Goal: Task Accomplishment & Management: Manage account settings

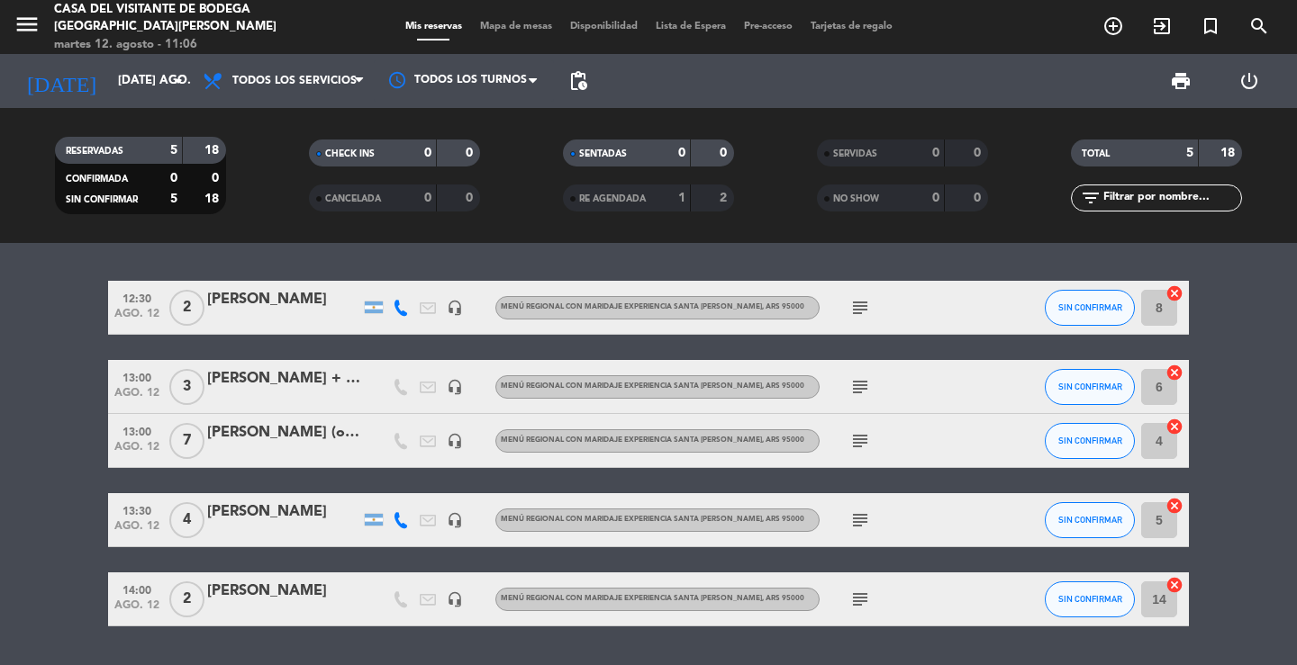
click at [241, 244] on div "12:30 ago. 12 2 [PERSON_NAME] headset_mic Menú Regional con maridaje Experienci…" at bounding box center [648, 454] width 1297 height 422
click at [258, 304] on div "[PERSON_NAME]" at bounding box center [283, 299] width 153 height 23
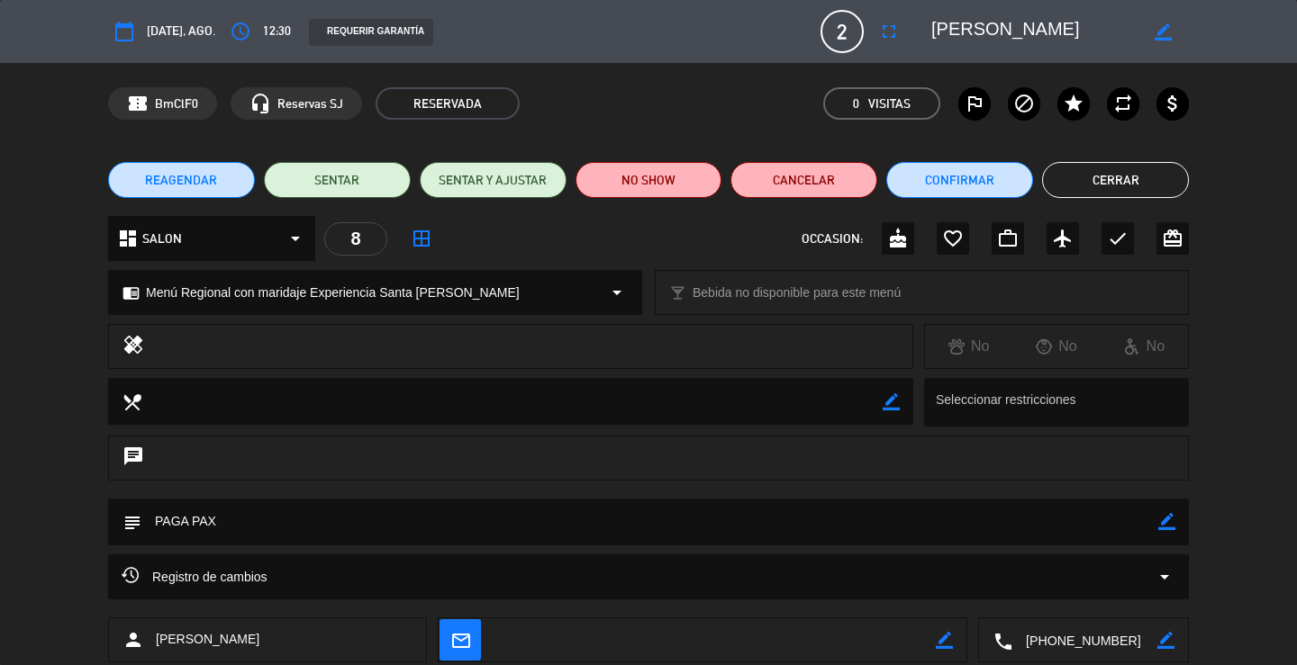
click at [239, 40] on icon "access_time" at bounding box center [241, 32] width 22 height 22
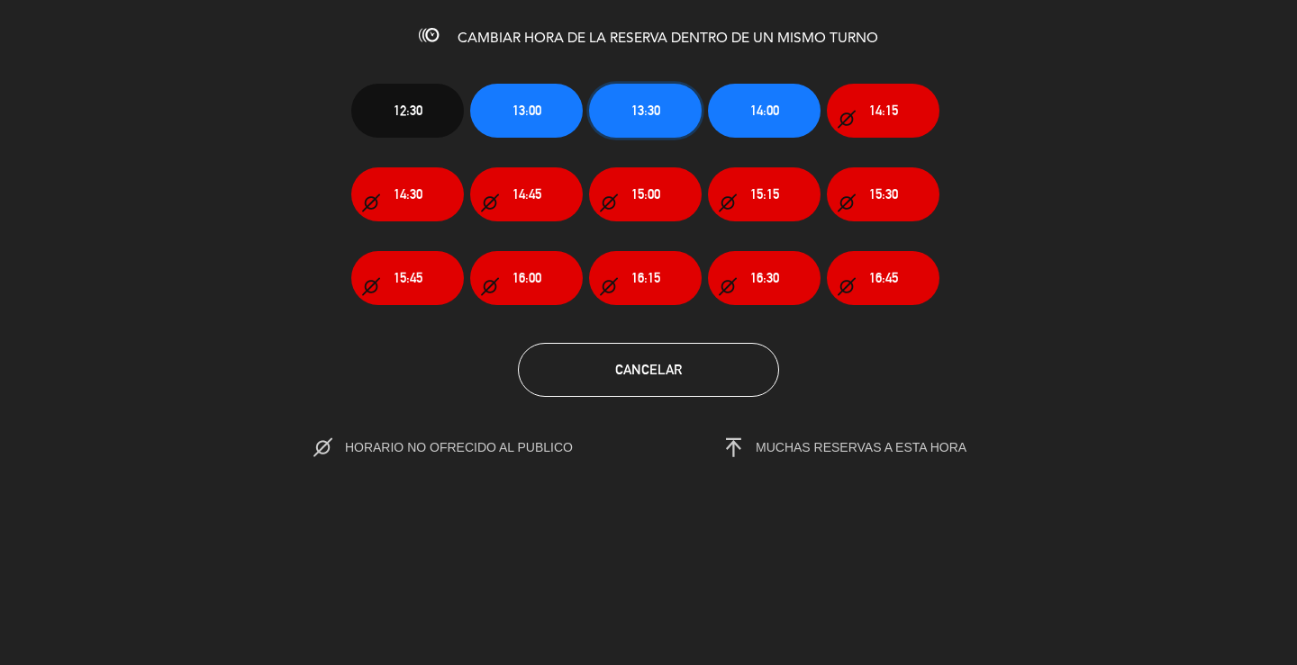
click at [601, 108] on button "13:30" at bounding box center [645, 111] width 113 height 54
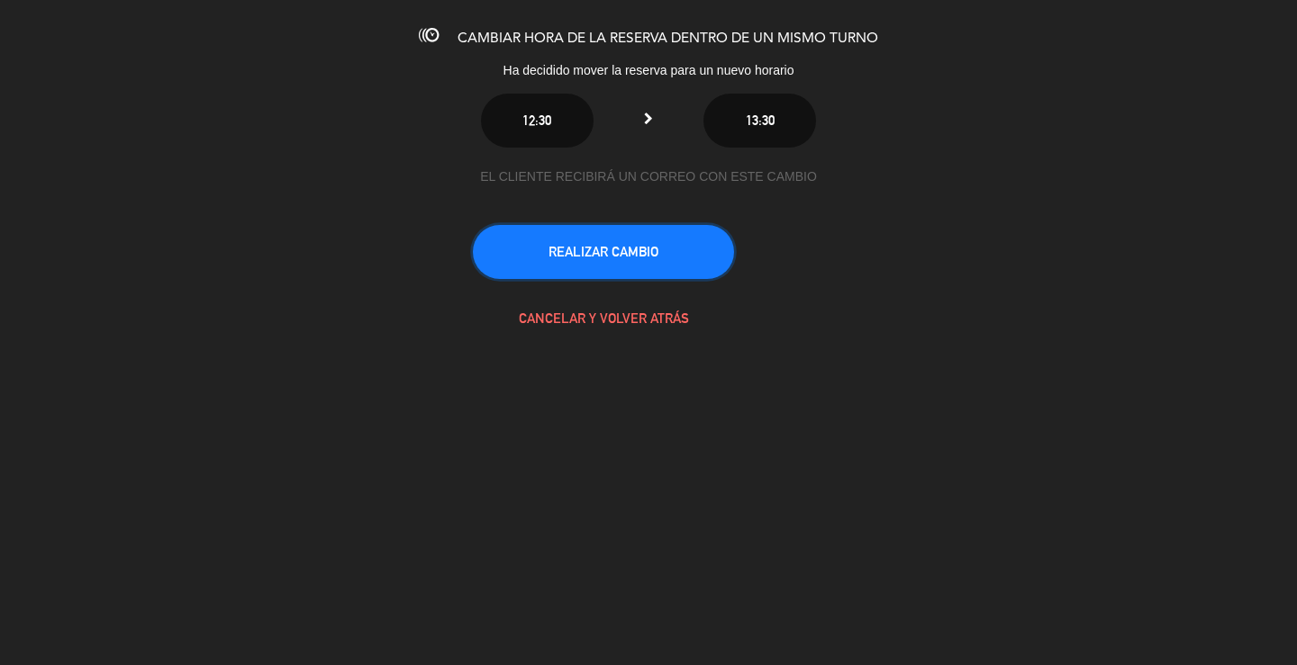
click at [649, 246] on button "REALIZAR CAMBIO" at bounding box center [603, 252] width 261 height 54
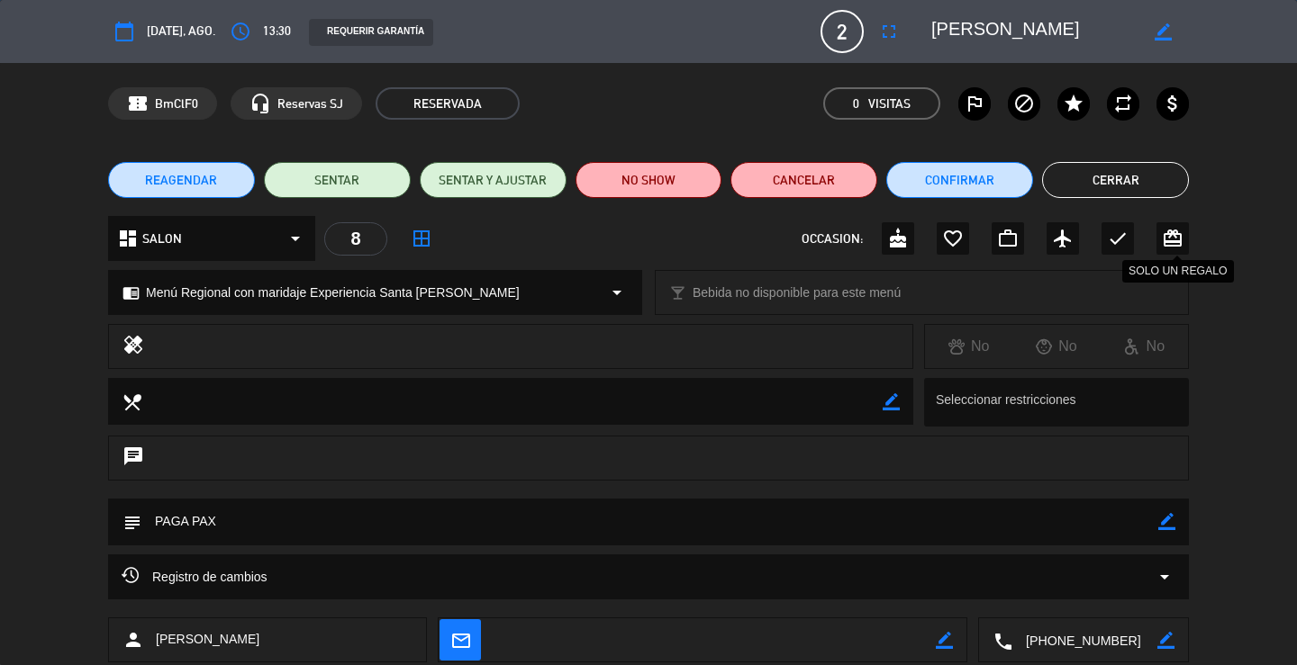
click at [1127, 187] on button "Cerrar" at bounding box center [1115, 180] width 147 height 36
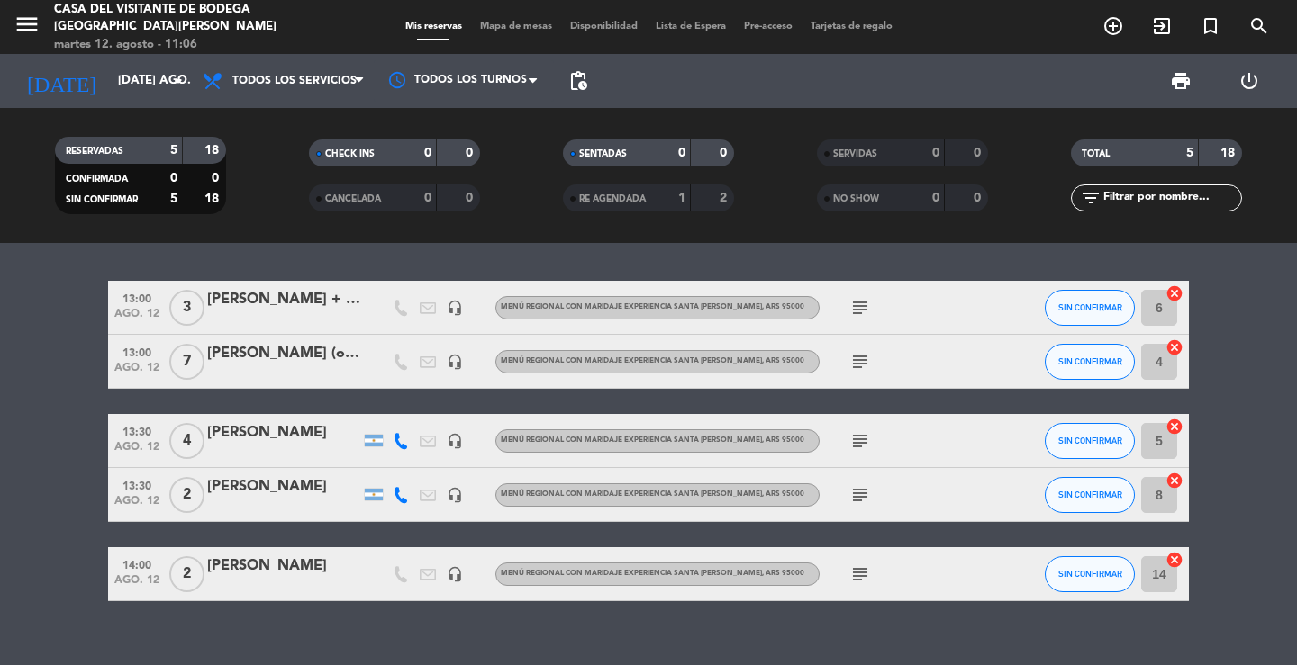
click at [229, 629] on div "13:00 ago. 12 3 [PERSON_NAME] + [PERSON_NAME] headset_mic Menú Regional con mar…" at bounding box center [648, 454] width 1297 height 422
click at [273, 558] on div "[PERSON_NAME]" at bounding box center [283, 566] width 153 height 23
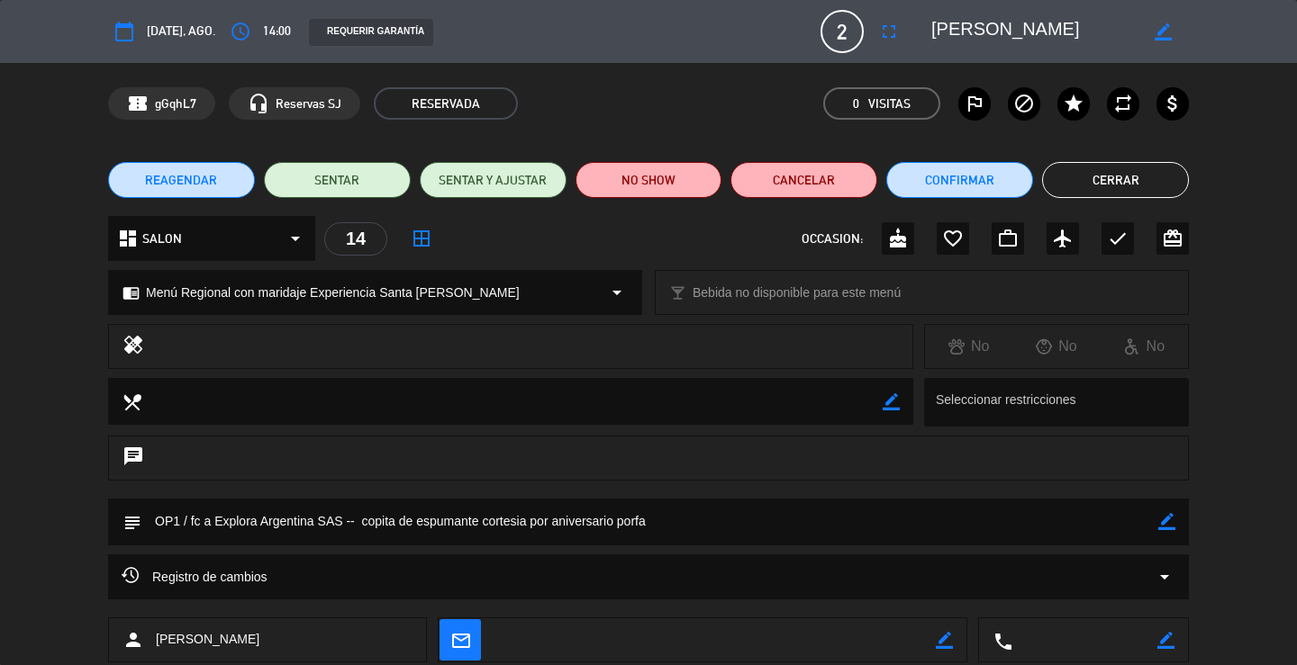
click at [1080, 192] on button "Cerrar" at bounding box center [1115, 180] width 147 height 36
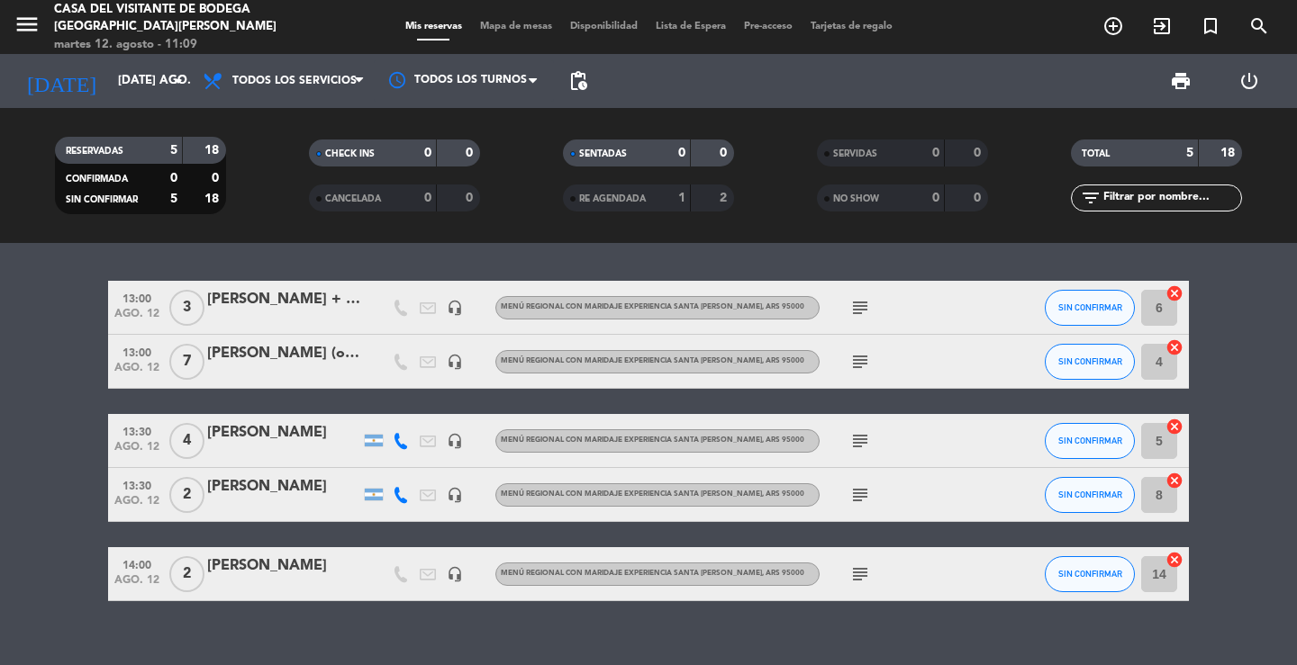
click at [475, 261] on div "13:00 ago. 12 3 [PERSON_NAME] + [PERSON_NAME] headset_mic Menú Regional con mar…" at bounding box center [648, 454] width 1297 height 422
click at [312, 621] on div "13:00 ago. 12 3 [PERSON_NAME] + [PERSON_NAME] headset_mic Menú Regional con mar…" at bounding box center [648, 454] width 1297 height 422
click at [269, 498] on div "[PERSON_NAME]" at bounding box center [283, 486] width 153 height 23
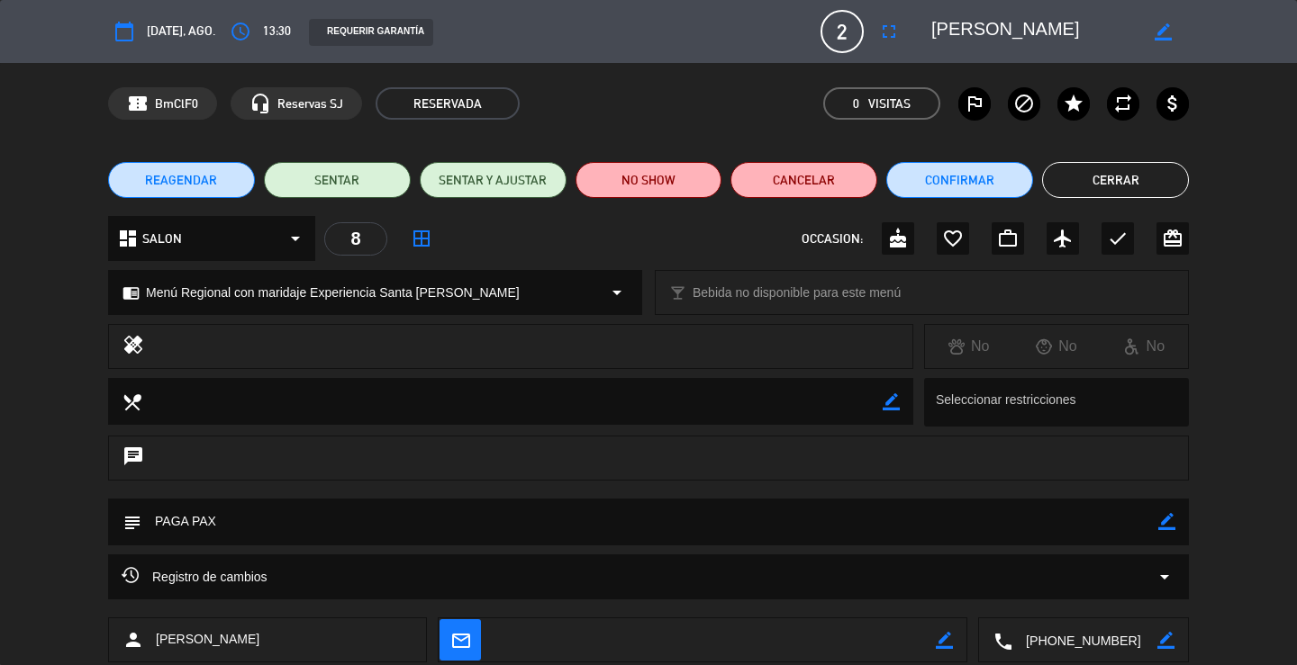
click at [1231, 207] on div "REAGENDAR SENTAR SENTAR Y AJUSTAR NO SHOW Cancelar Confirmar Cerrar" at bounding box center [648, 180] width 1297 height 72
click at [1088, 167] on button "Cerrar" at bounding box center [1115, 180] width 147 height 36
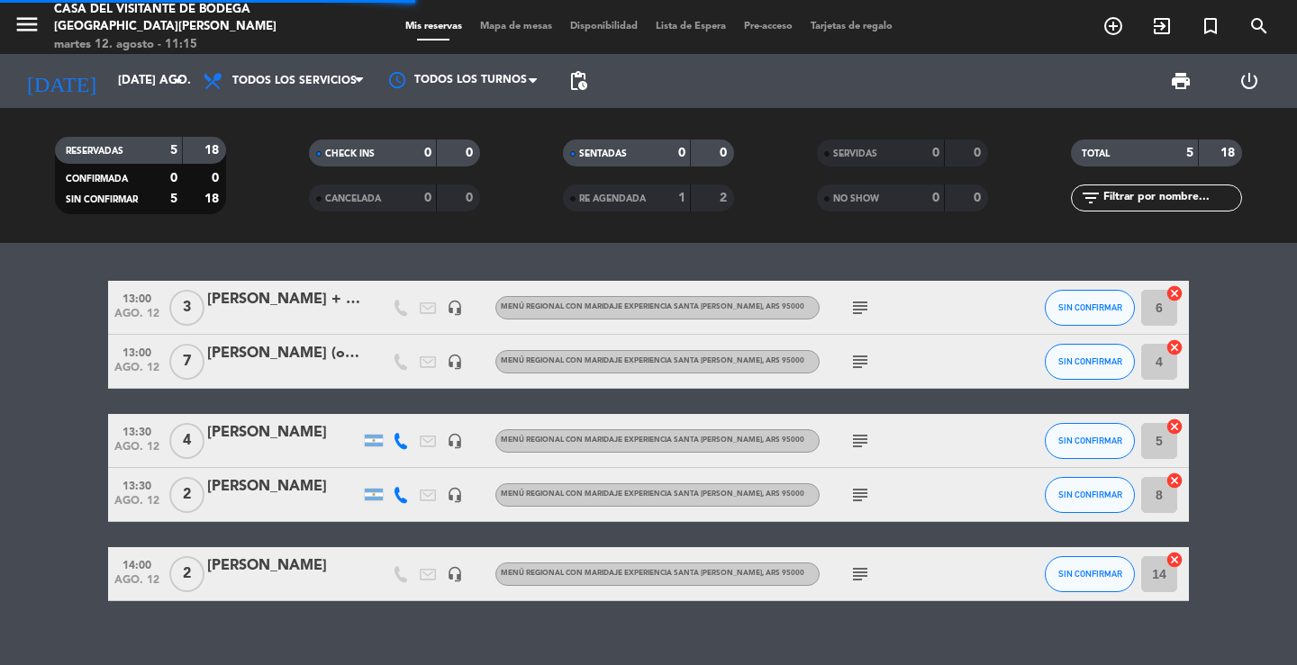
click at [345, 248] on div "13:00 ago. 12 3 [PERSON_NAME] + [PERSON_NAME] headset_mic Menú Regional con mar…" at bounding box center [648, 454] width 1297 height 422
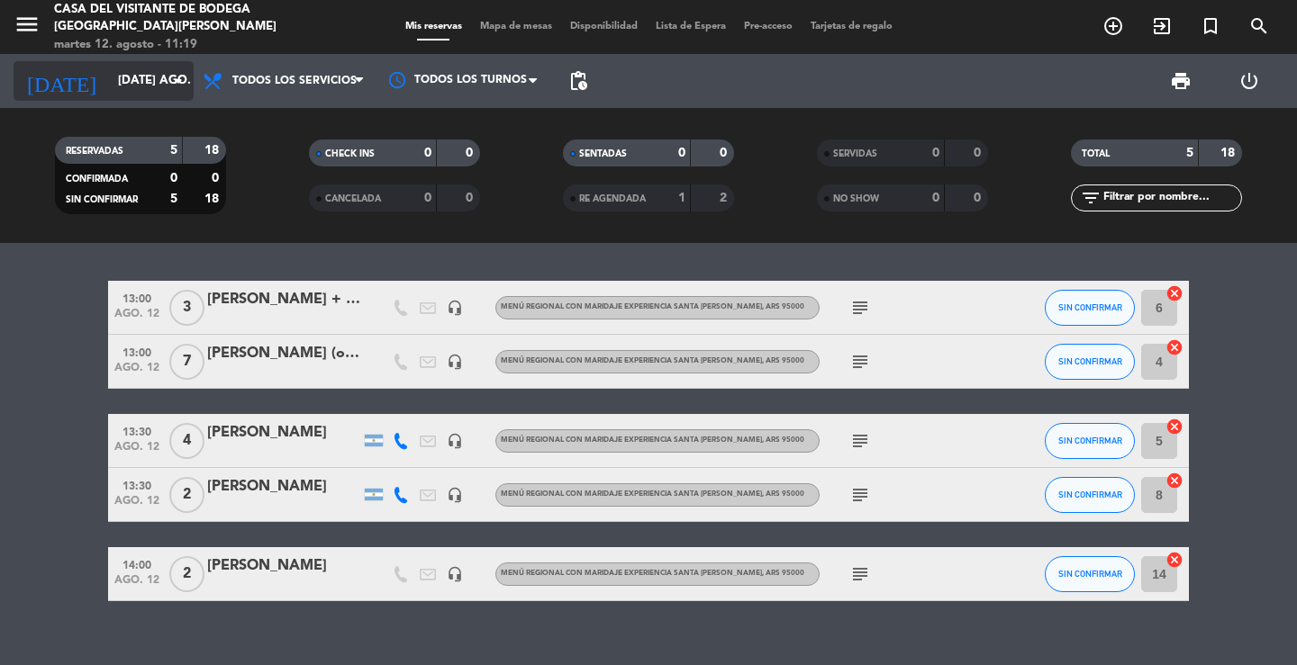
click at [171, 93] on div "[DATE] [DATE] ago. arrow_drop_down" at bounding box center [104, 81] width 180 height 40
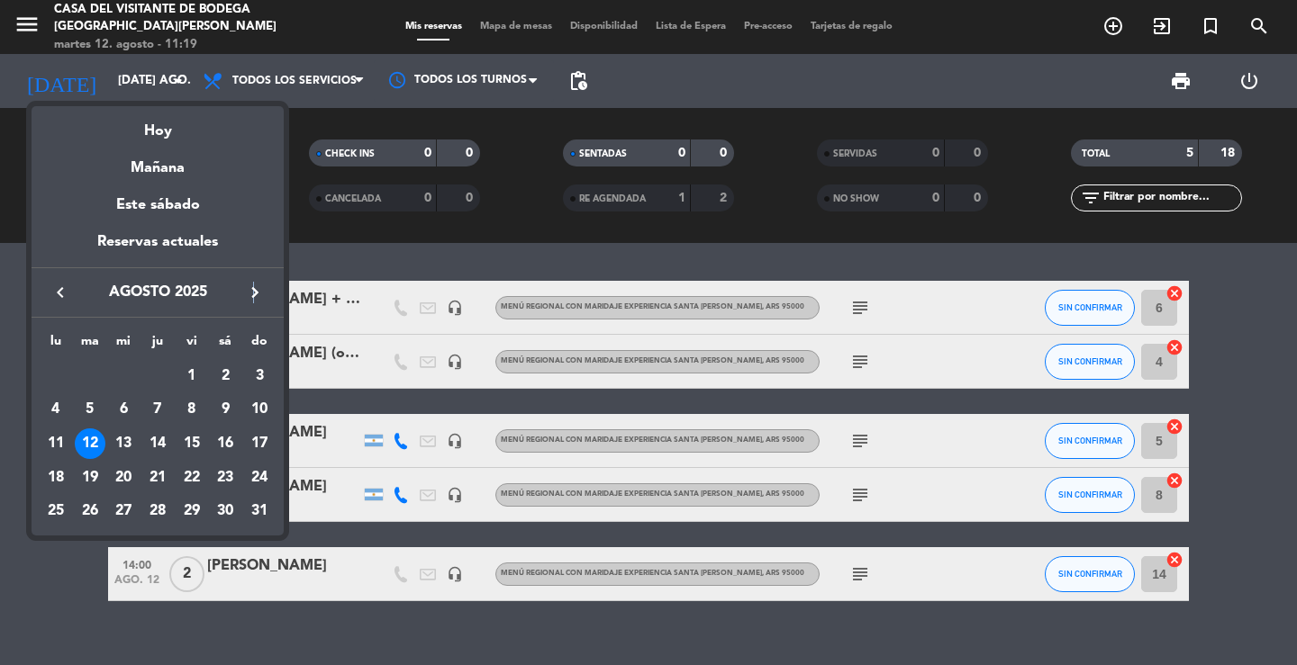
click at [254, 278] on div "keyboard_arrow_left agosto 2025 keyboard_arrow_right" at bounding box center [158, 292] width 252 height 50
click at [254, 287] on icon "keyboard_arrow_right" at bounding box center [255, 293] width 22 height 22
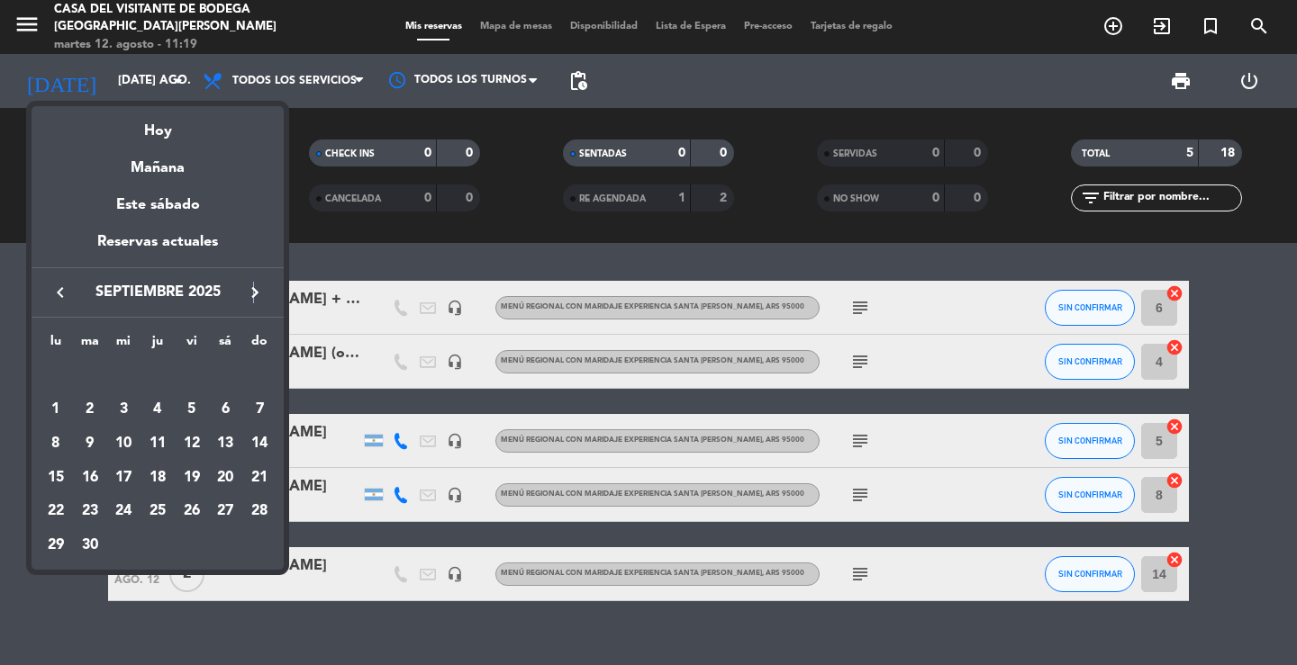
click at [254, 287] on icon "keyboard_arrow_right" at bounding box center [255, 293] width 22 height 22
click at [254, 288] on icon "keyboard_arrow_right" at bounding box center [255, 293] width 22 height 22
click at [223, 476] on div "22" at bounding box center [225, 478] width 31 height 31
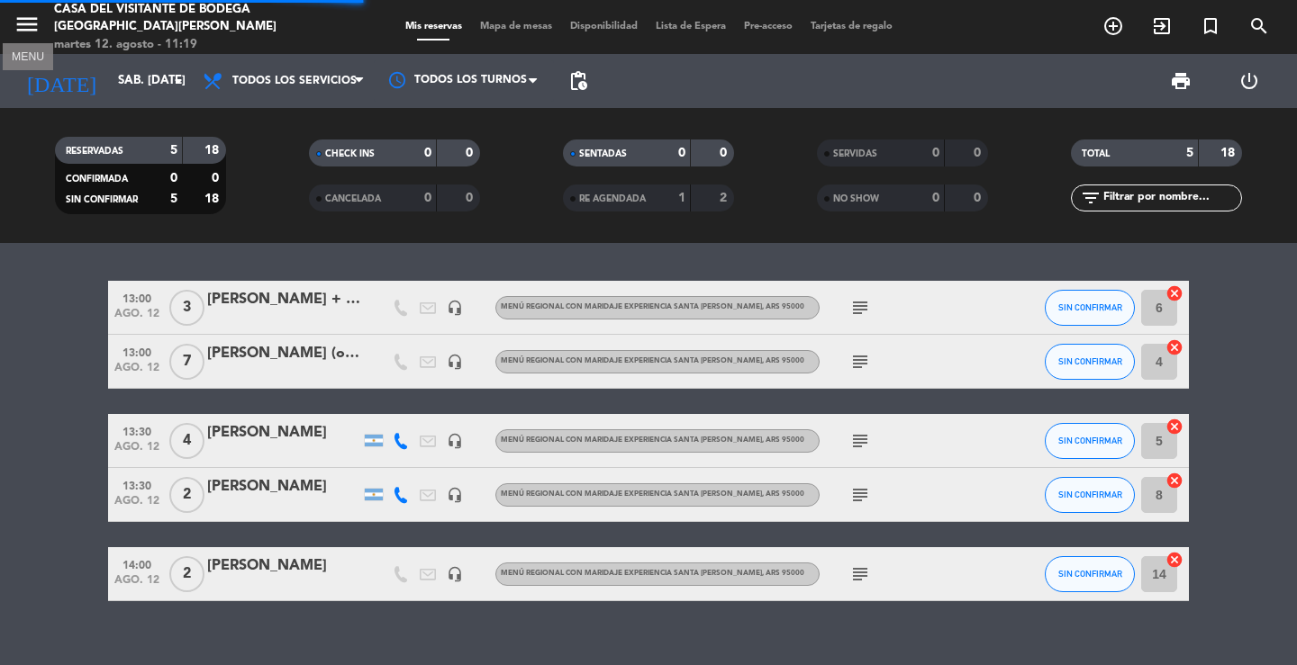
click at [14, 14] on icon "menu" at bounding box center [27, 24] width 27 height 27
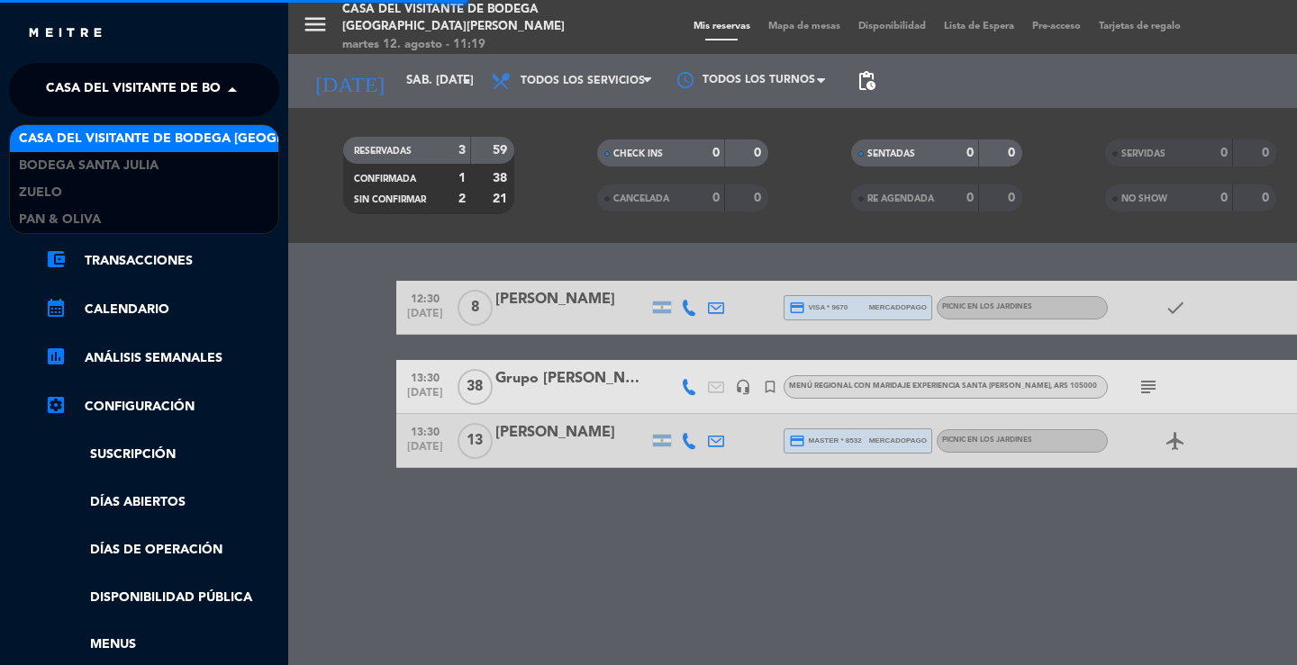
drag, startPoint x: 75, startPoint y: 72, endPoint x: 95, endPoint y: 117, distance: 49.6
click at [75, 73] on span "Casa del Visitante de Bodega [GEOGRAPHIC_DATA][PERSON_NAME]" at bounding box center [272, 90] width 453 height 38
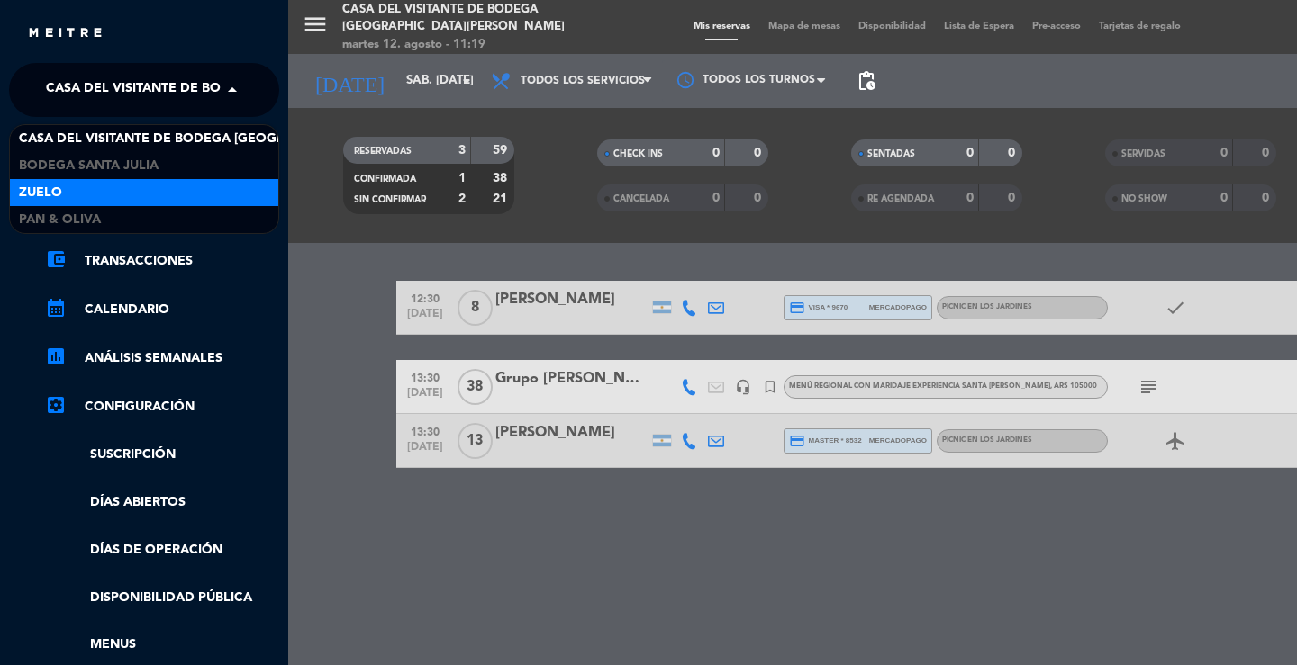
click at [94, 185] on div "Zuelo" at bounding box center [144, 192] width 268 height 27
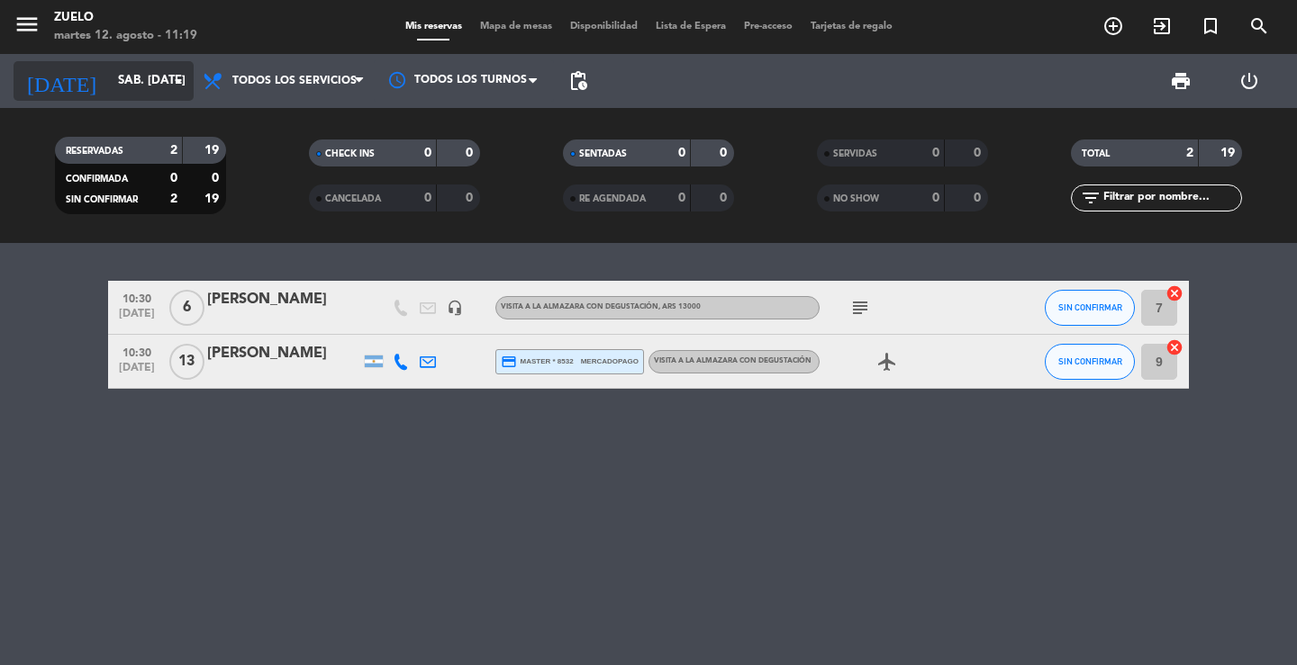
click at [129, 79] on input "sáb. [DATE]" at bounding box center [188, 81] width 158 height 32
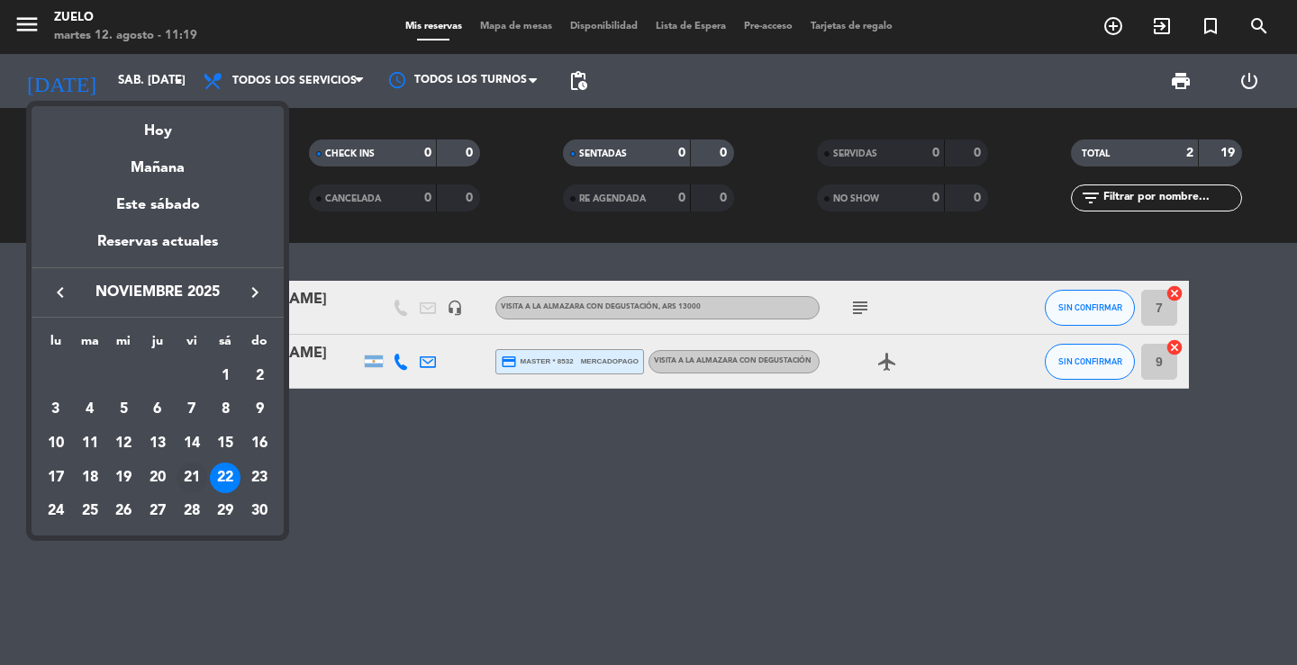
click at [193, 481] on div "21" at bounding box center [191, 478] width 31 height 31
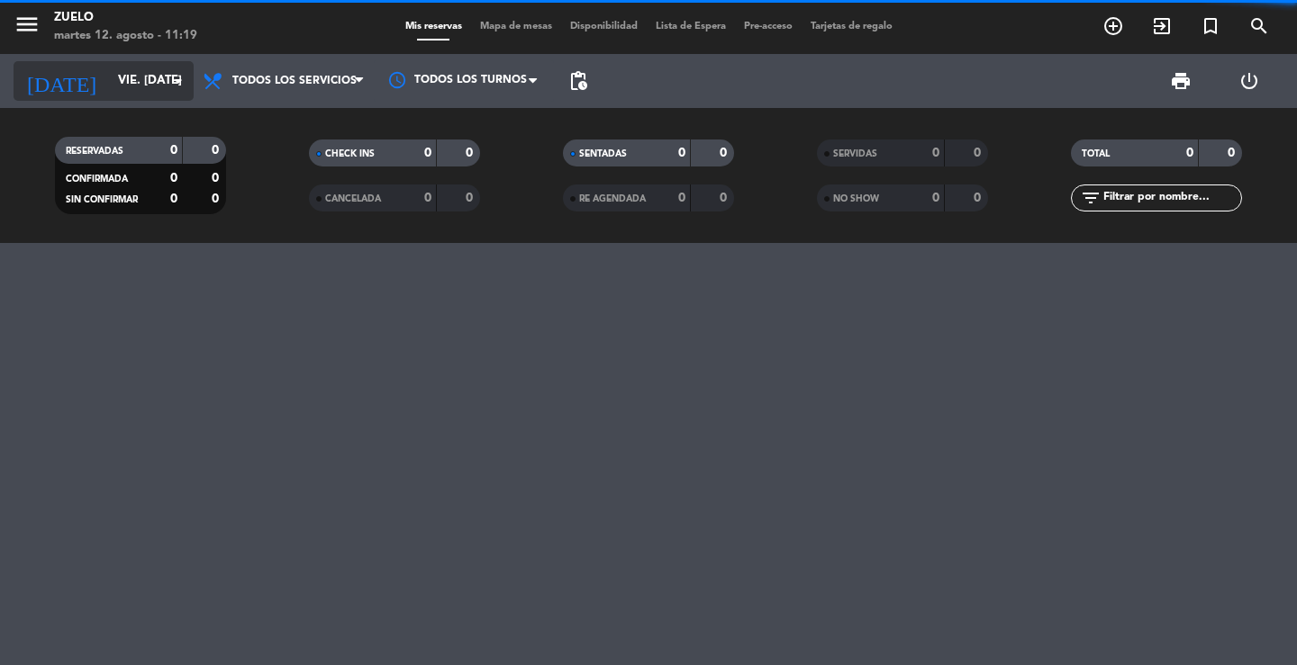
click at [137, 94] on input "vie. [DATE]" at bounding box center [188, 81] width 158 height 32
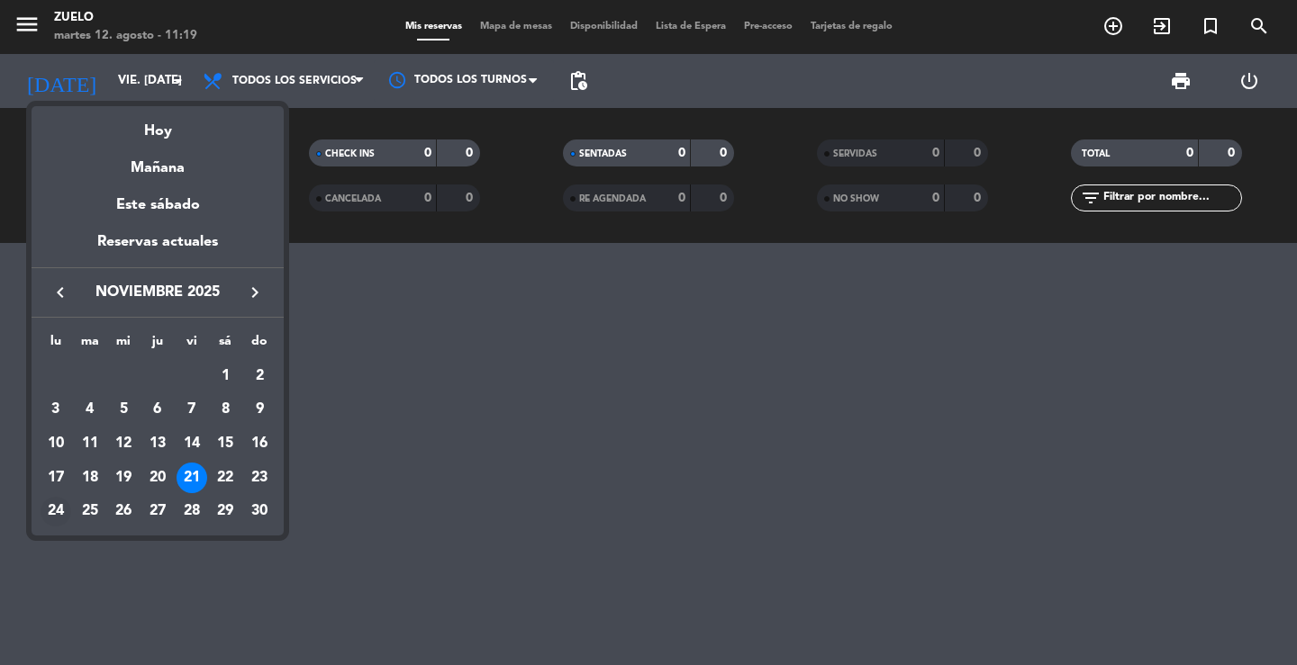
click at [62, 511] on div "24" at bounding box center [56, 512] width 31 height 31
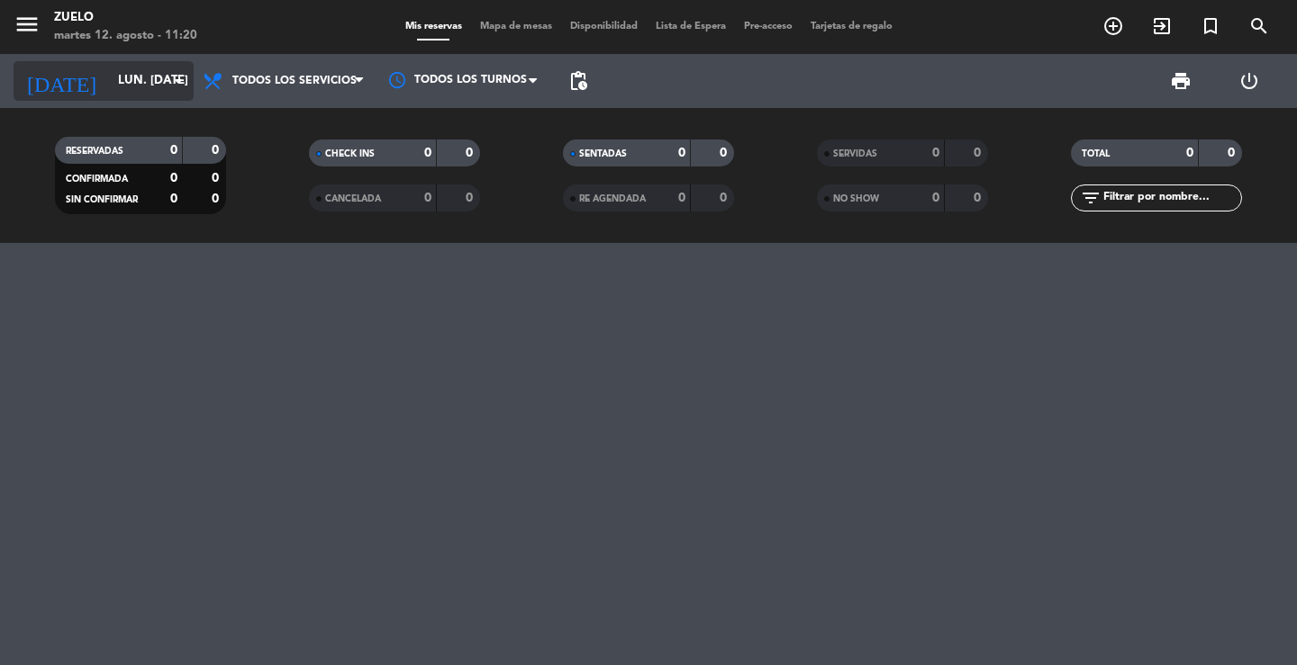
click at [130, 96] on input "lun. [DATE]" at bounding box center [188, 81] width 158 height 32
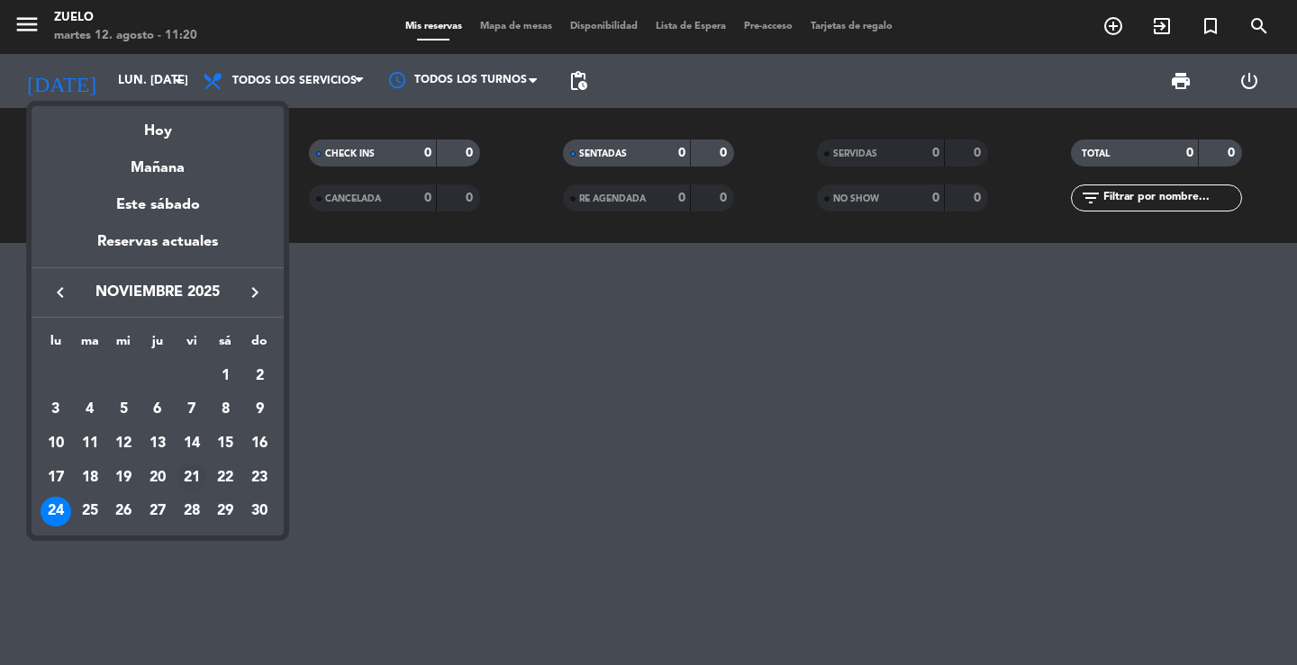
click at [192, 473] on div "21" at bounding box center [191, 478] width 31 height 31
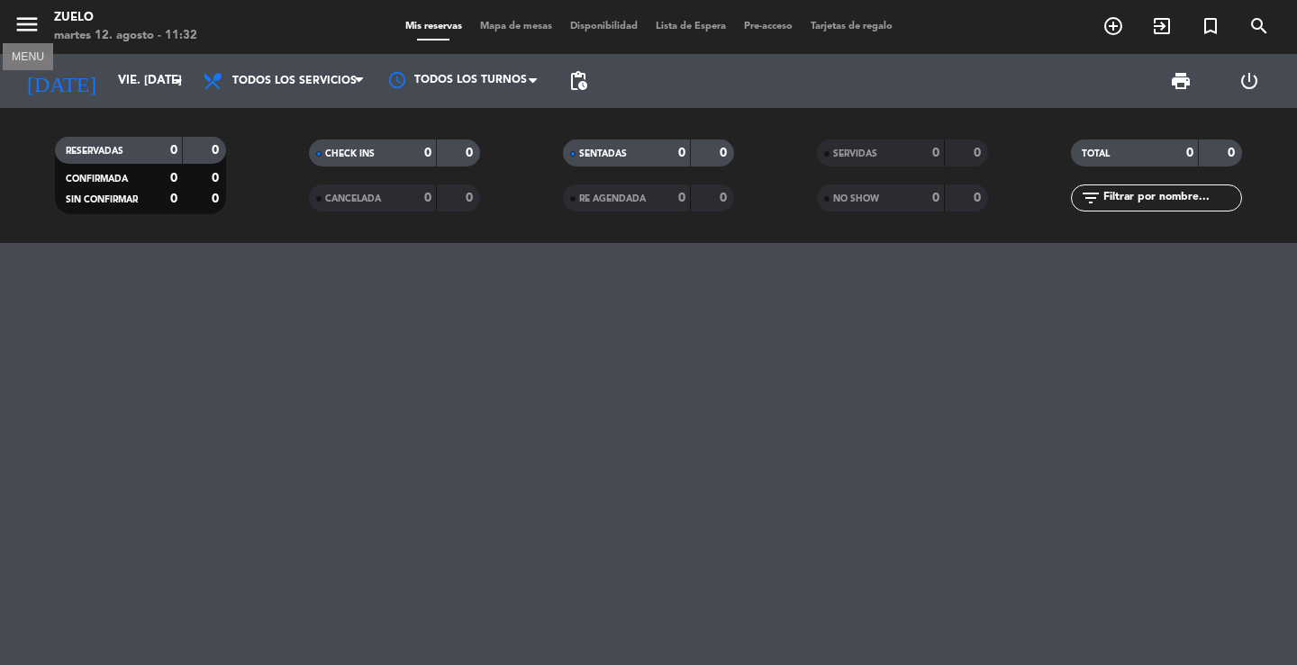
click at [23, 33] on icon "menu" at bounding box center [27, 24] width 27 height 27
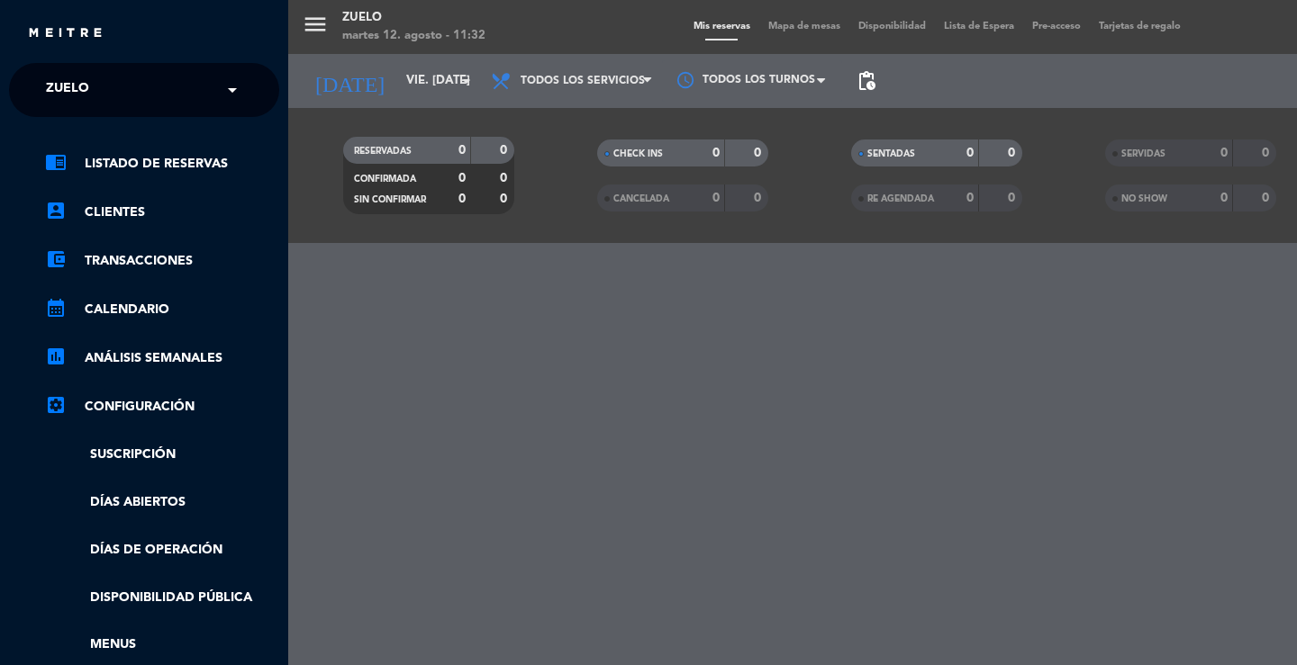
click at [622, 337] on div "menu [PERSON_NAME] 12. [PERSON_NAME] - 11:32 Mis reservas Mapa de mesas Disponi…" at bounding box center [936, 332] width 1297 height 665
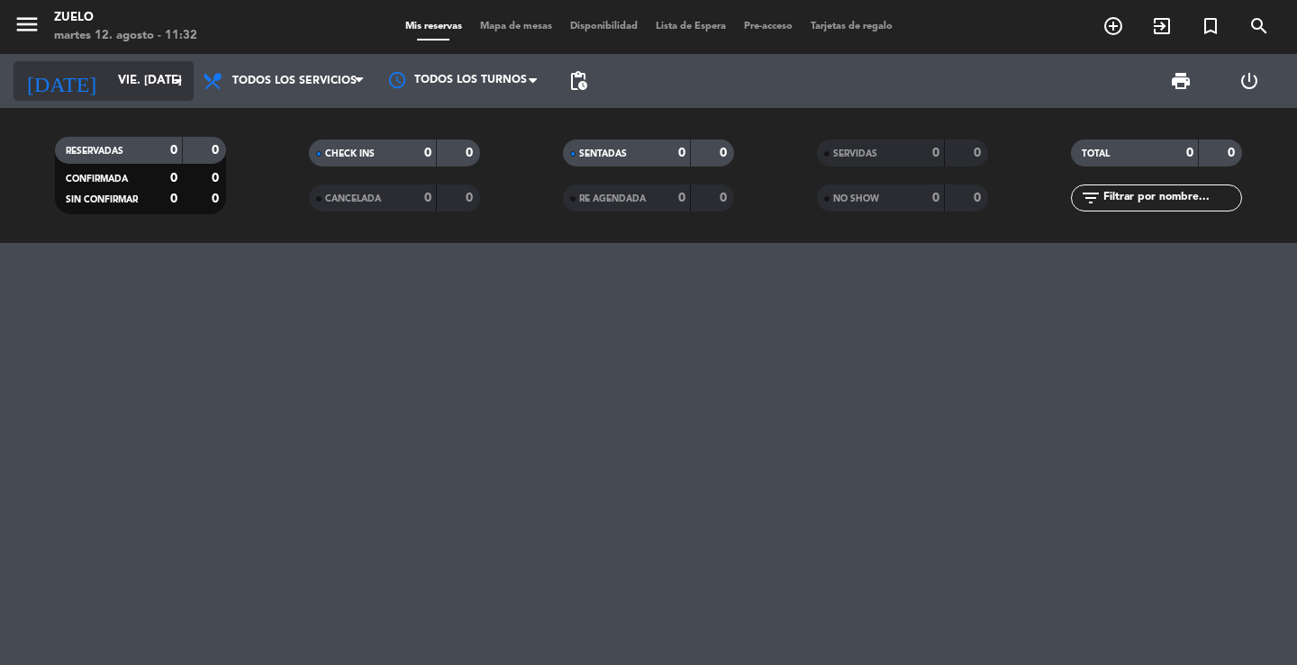
click at [137, 78] on input "vie. [DATE]" at bounding box center [188, 81] width 158 height 32
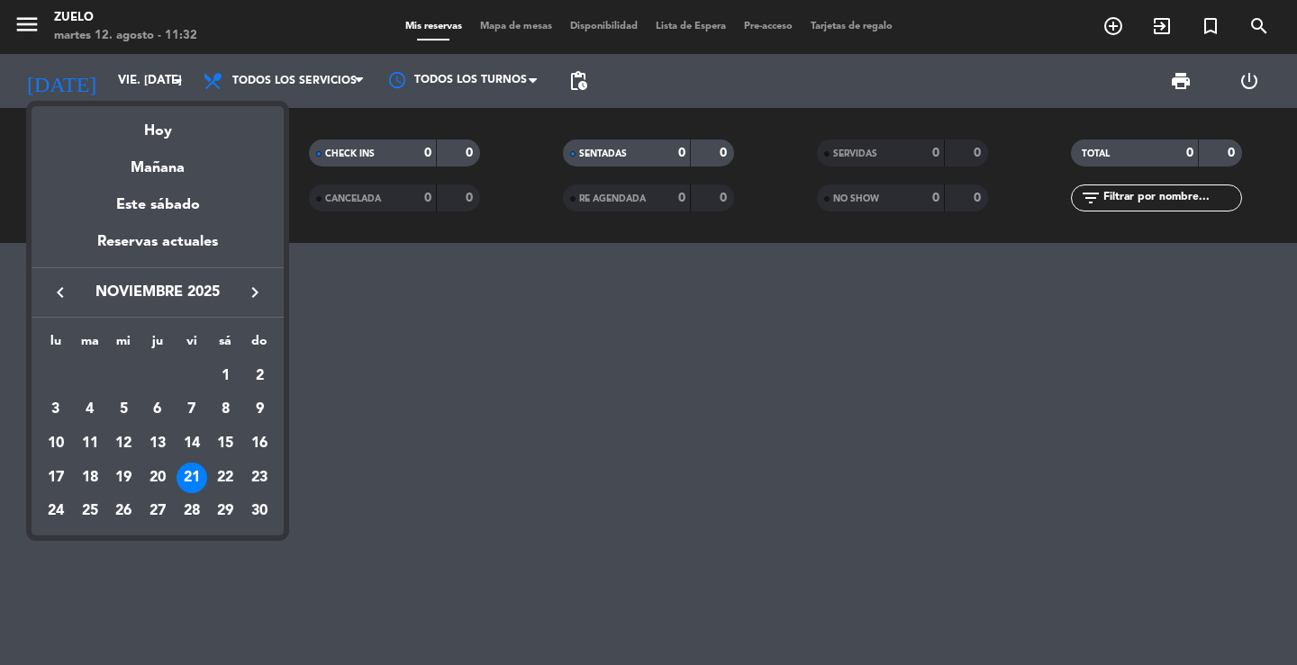
click at [53, 297] on icon "keyboard_arrow_left" at bounding box center [61, 293] width 22 height 22
click at [53, 294] on icon "keyboard_arrow_left" at bounding box center [61, 293] width 22 height 22
click at [259, 445] on div "17" at bounding box center [259, 444] width 31 height 31
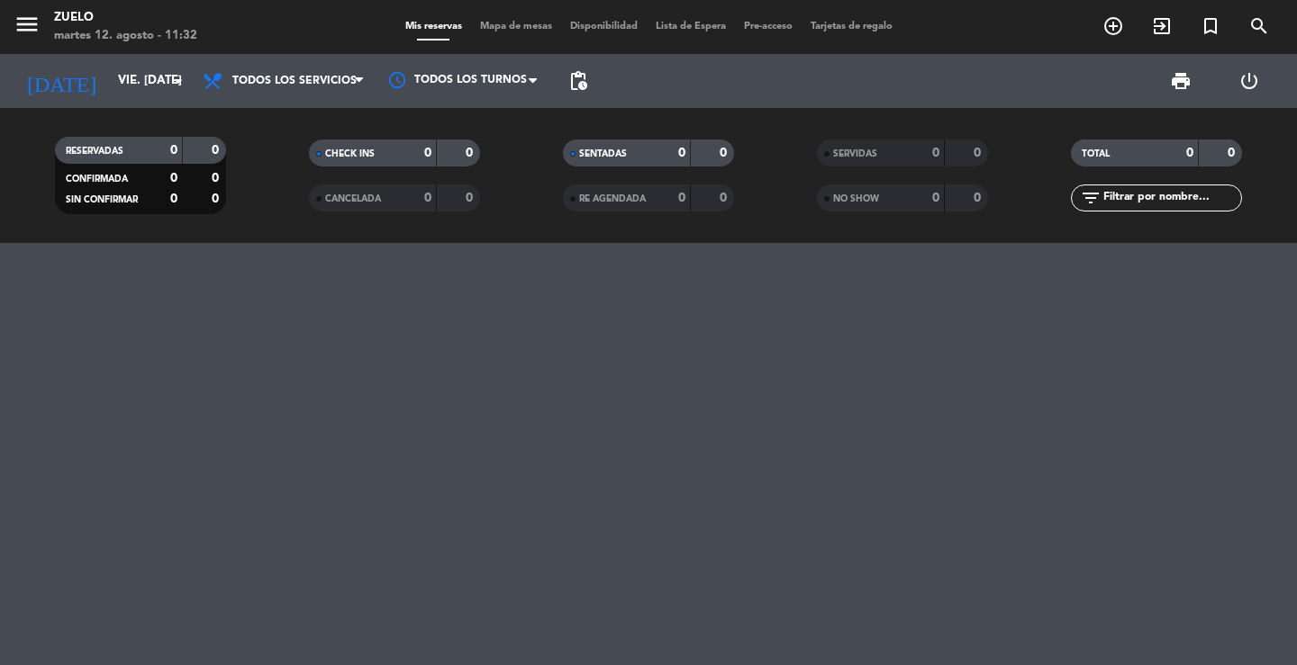
type input "dom. 17 ago."
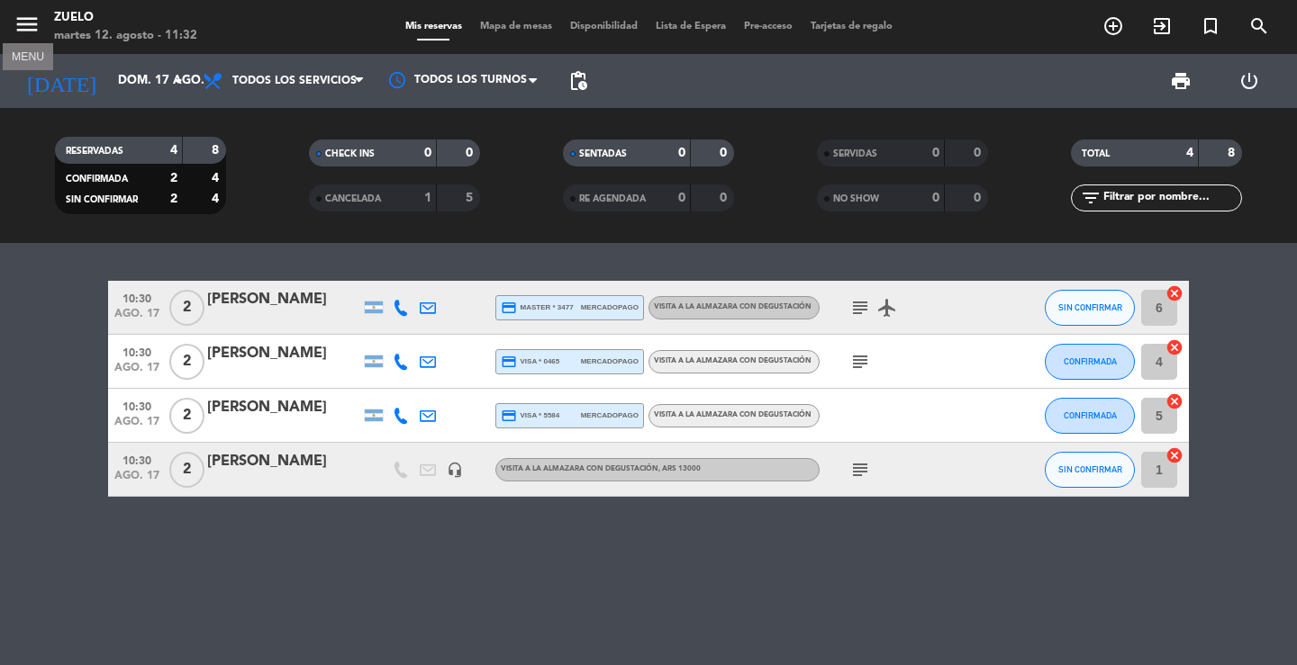
click at [30, 27] on icon "menu" at bounding box center [27, 24] width 27 height 27
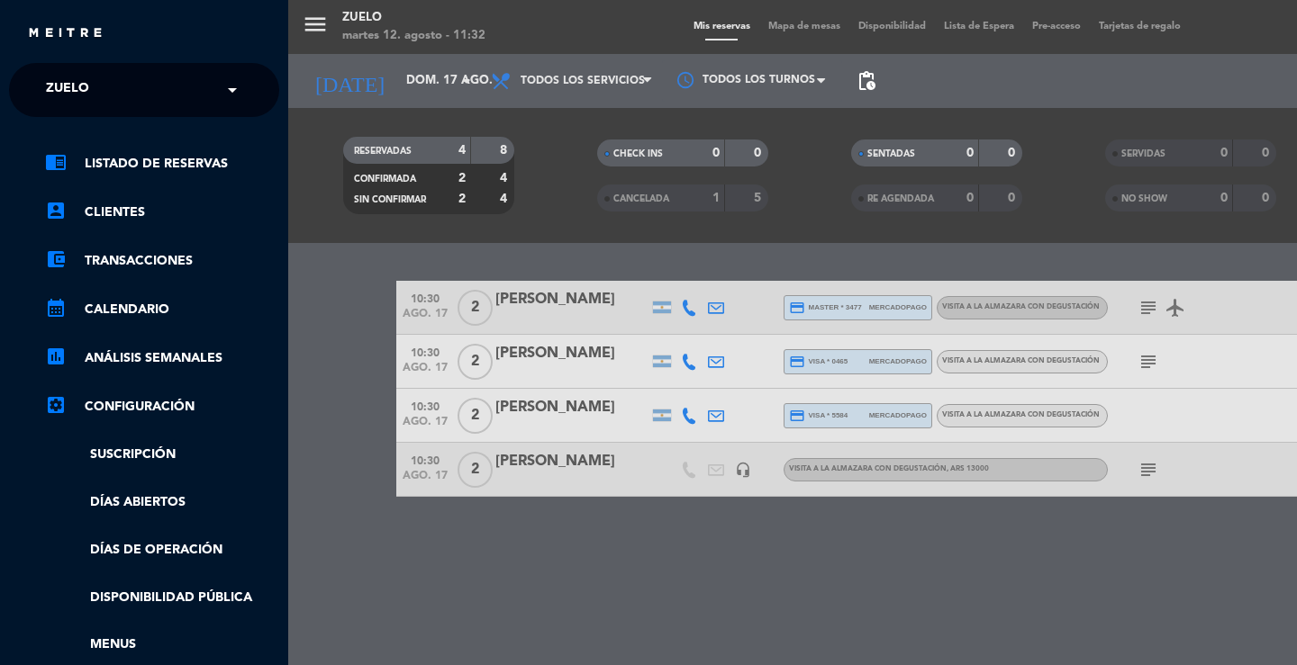
click at [67, 99] on span "Zuelo" at bounding box center [67, 90] width 43 height 38
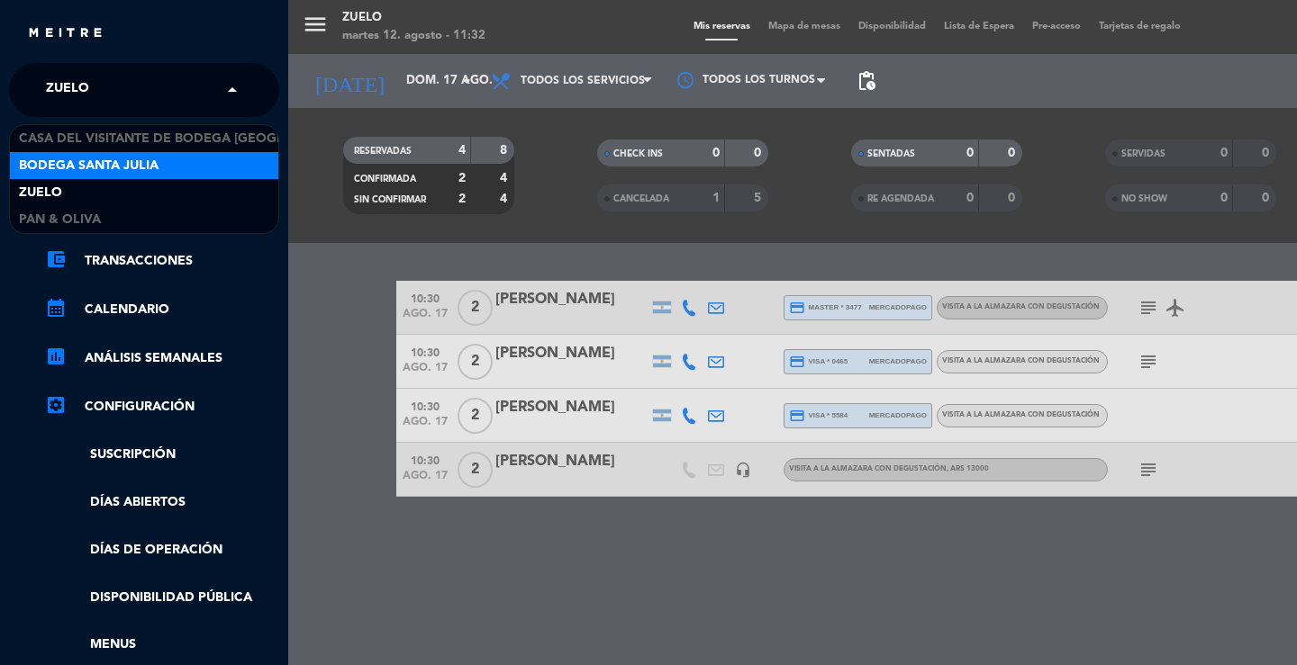
click at [97, 158] on span "Bodega Santa Julia" at bounding box center [89, 166] width 140 height 21
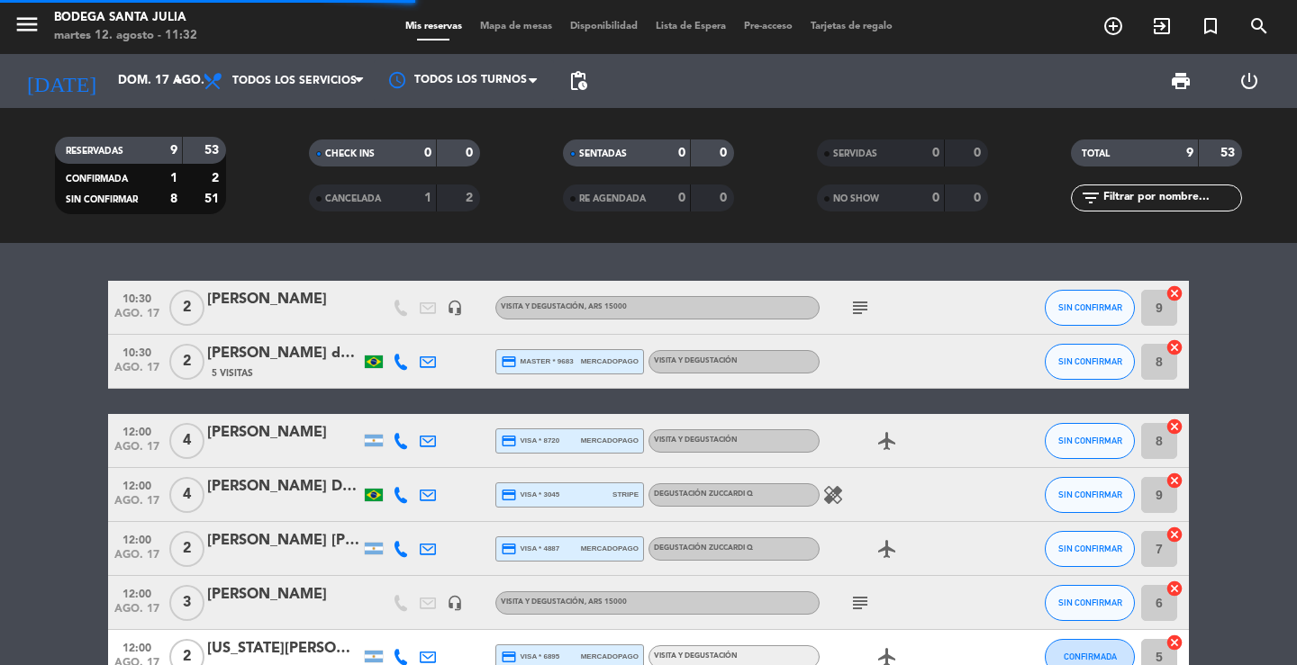
click at [421, 255] on div "10:30 ago. 17 2 [PERSON_NAME] headset_mic Visita y Degustación , ARS 15000 subj…" at bounding box center [648, 454] width 1297 height 422
click at [227, 284] on div "10:30 ago. 17 2 [PERSON_NAME] headset_mic Visita y Degustación , ARS 15000 subj…" at bounding box center [648, 308] width 1081 height 54
click at [31, 23] on icon "menu" at bounding box center [27, 24] width 27 height 27
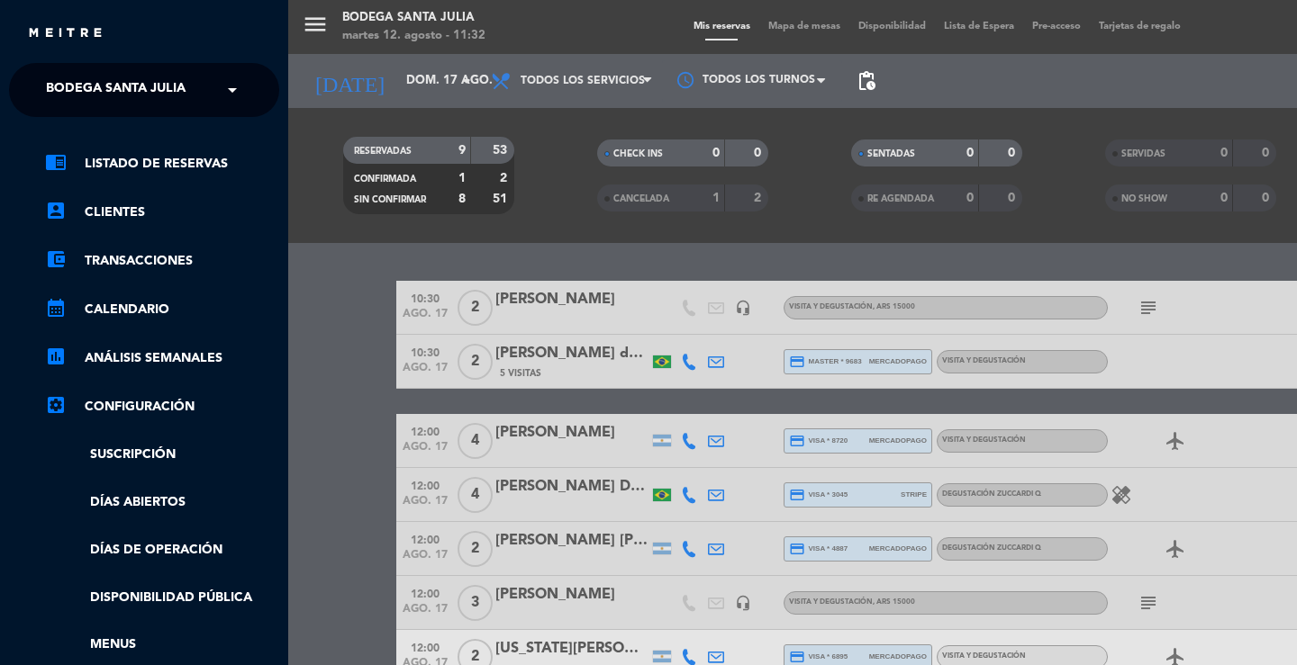
click at [122, 88] on span "Bodega Santa Julia" at bounding box center [116, 90] width 140 height 38
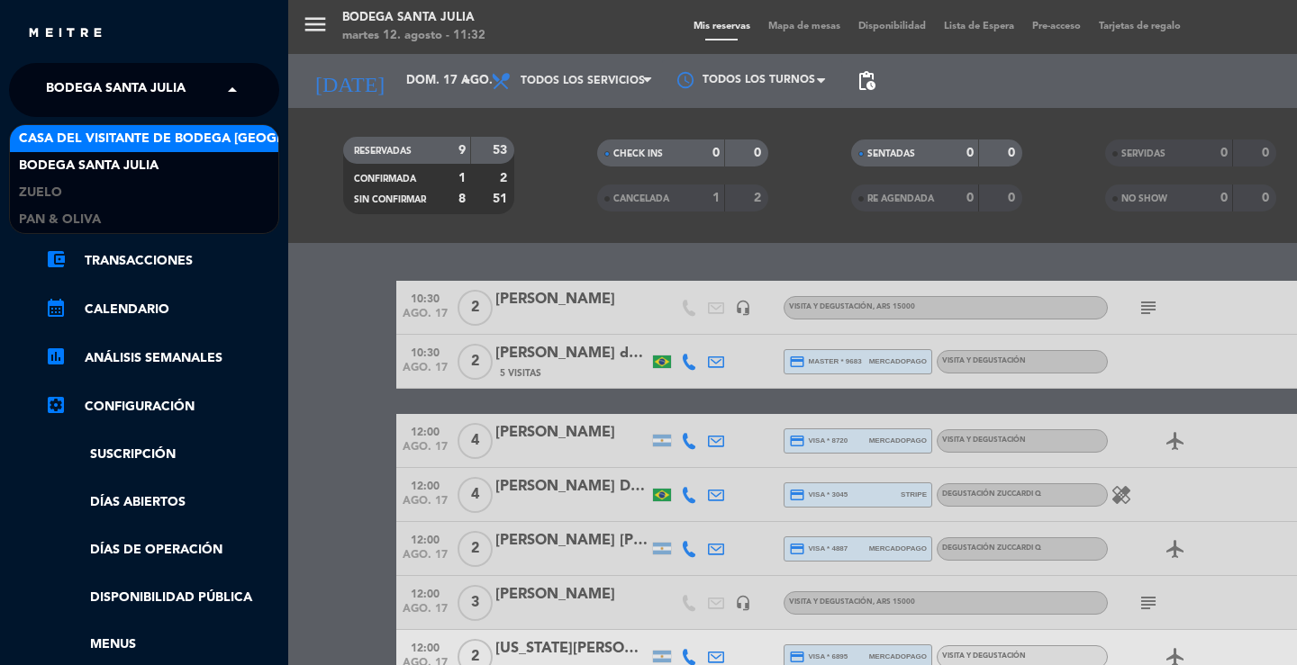
click at [134, 139] on span "Casa del Visitante de Bodega [GEOGRAPHIC_DATA][PERSON_NAME]" at bounding box center [245, 139] width 453 height 21
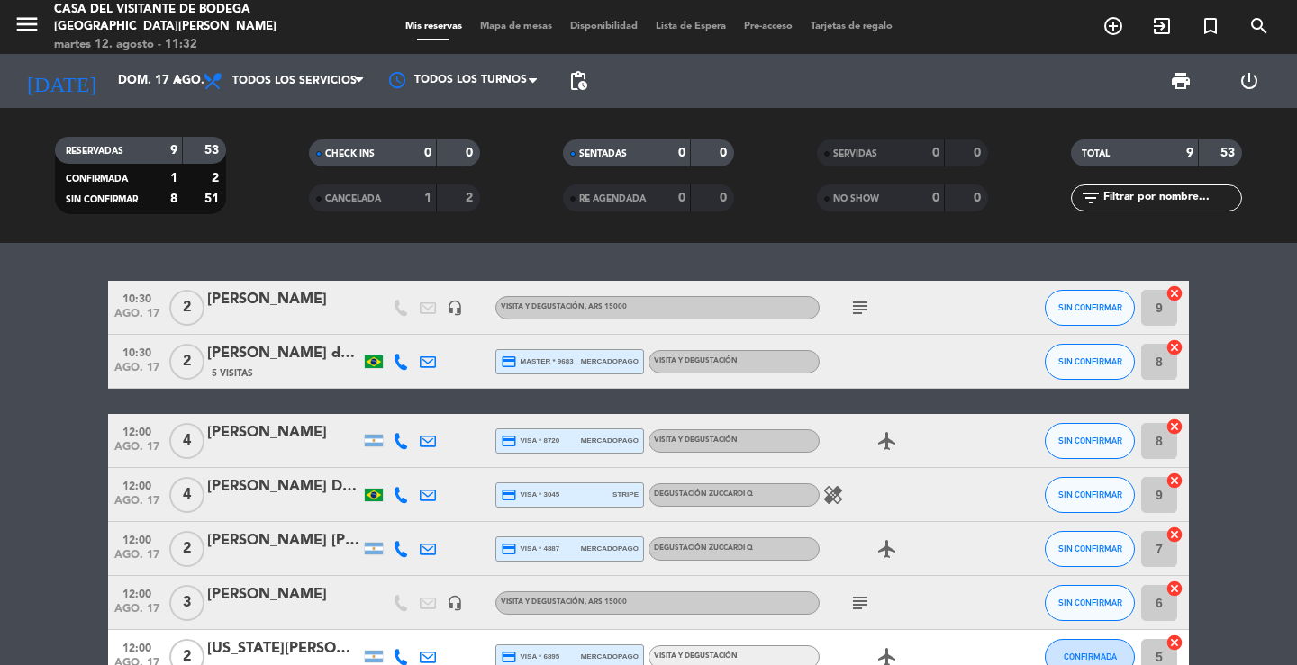
click at [350, 267] on div "10:30 ago. 17 2 [PERSON_NAME] headset_mic Visita y Degustación , ARS 15000 subj…" at bounding box center [648, 454] width 1297 height 422
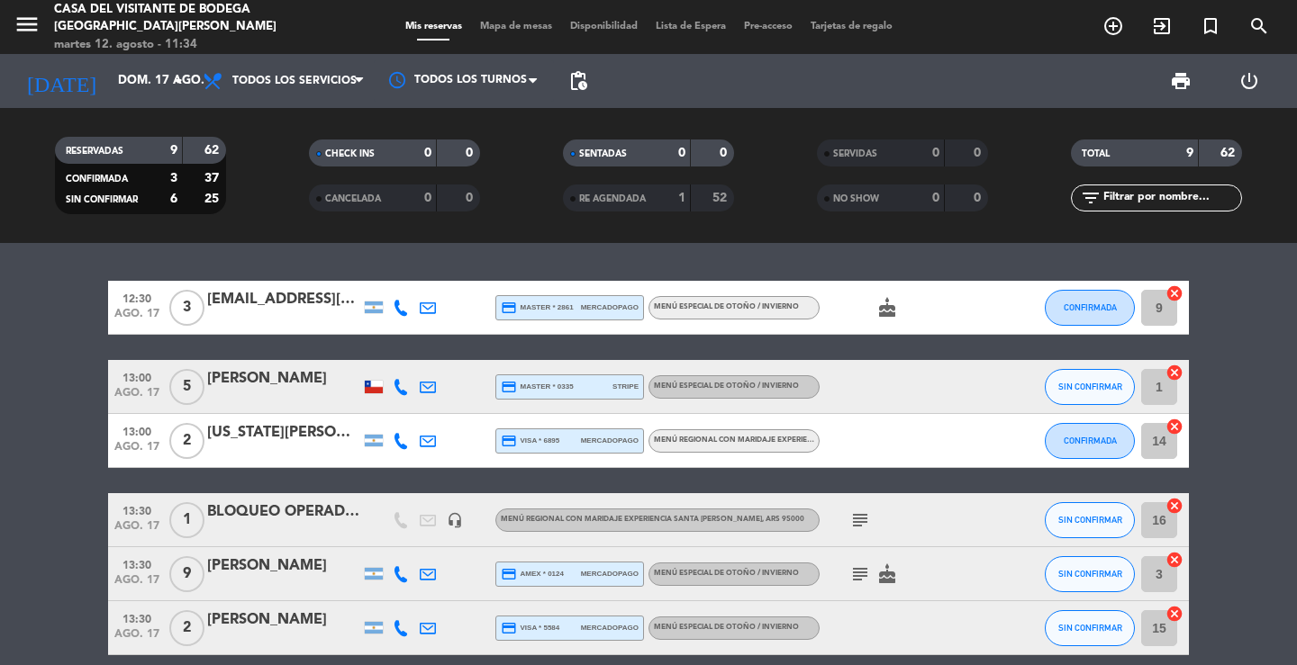
click at [548, 264] on div "12:30 ago. 17 3 [EMAIL_ADDRESS][DOMAIN_NAME] credit_card master * 2861 mercadop…" at bounding box center [648, 454] width 1297 height 422
click at [548, 261] on div "12:30 ago. 17 3 [EMAIL_ADDRESS][DOMAIN_NAME] credit_card master * 2861 mercadop…" at bounding box center [648, 454] width 1297 height 422
click at [948, 249] on div "12:30 ago. 17 3 [EMAIL_ADDRESS][DOMAIN_NAME] credit_card master * 2861 mercadop…" at bounding box center [648, 454] width 1297 height 422
click at [164, 88] on input "dom. 17 ago." at bounding box center [188, 81] width 158 height 32
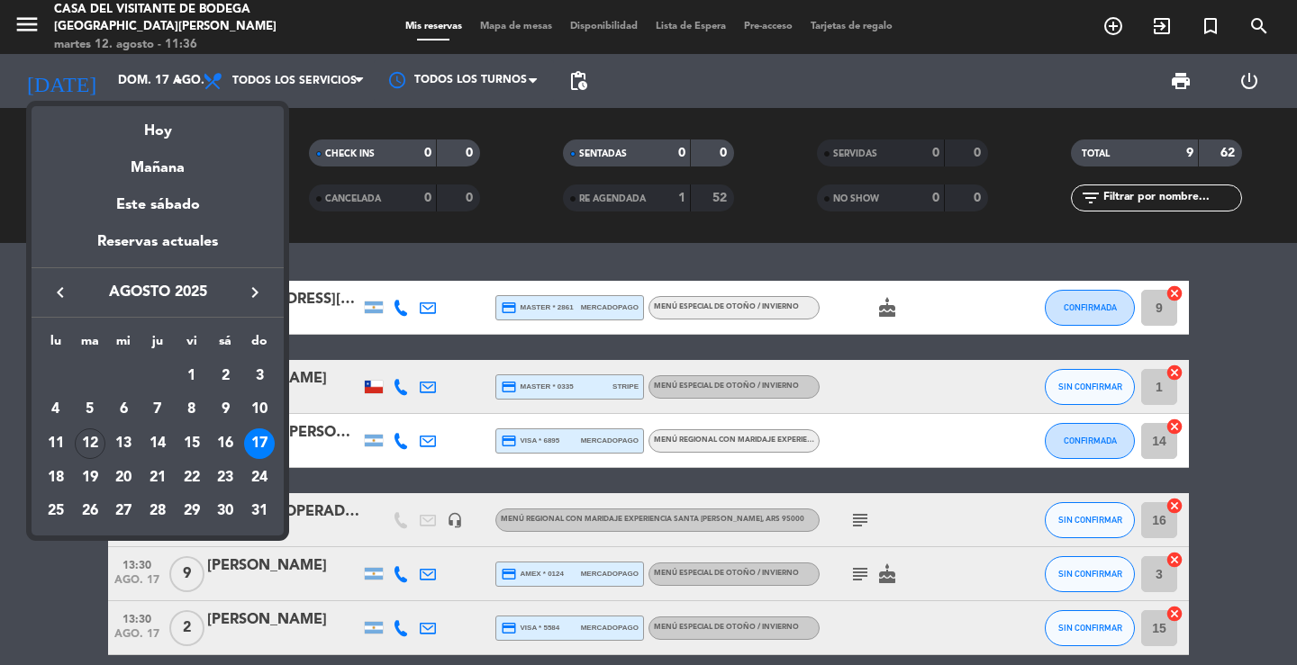
click at [252, 297] on icon "keyboard_arrow_right" at bounding box center [255, 293] width 22 height 22
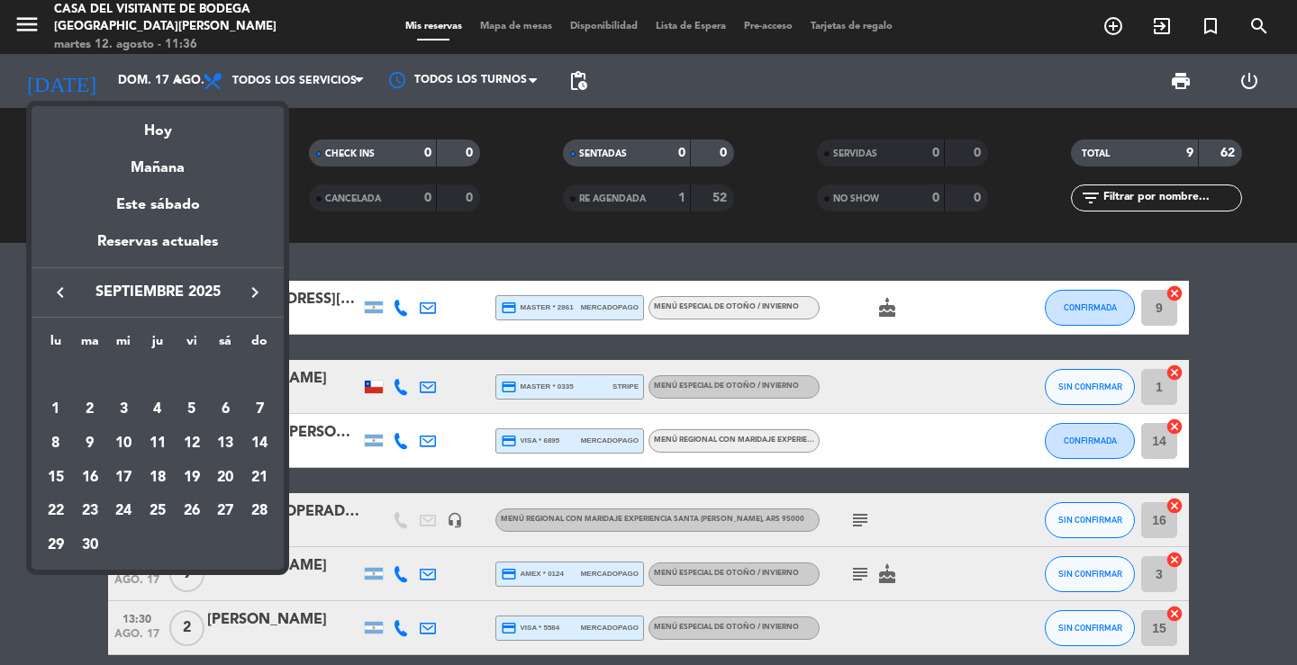
click at [253, 296] on icon "keyboard_arrow_right" at bounding box center [255, 293] width 22 height 22
click at [229, 481] on div "22" at bounding box center [225, 478] width 31 height 31
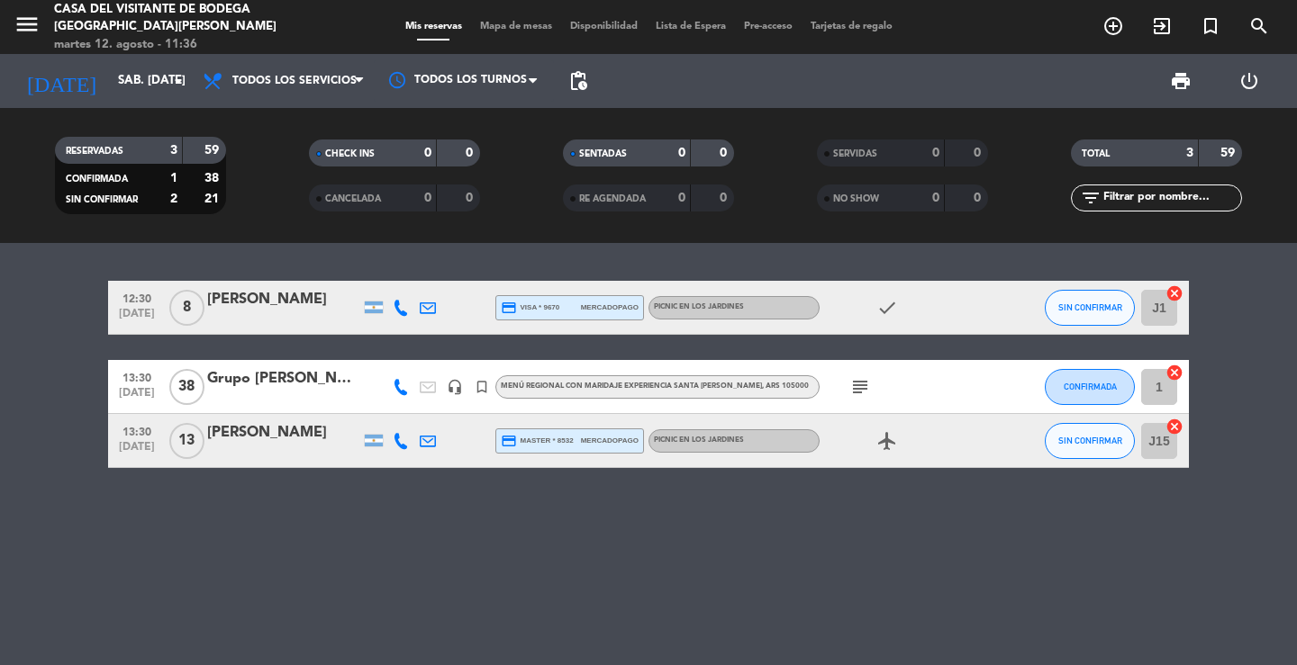
click at [434, 260] on div "12:30 [DATE] 8 [PERSON_NAME] credit_card visa * 9670 mercadopago Picnic en los …" at bounding box center [648, 454] width 1297 height 422
click at [20, 23] on icon "menu" at bounding box center [27, 24] width 27 height 27
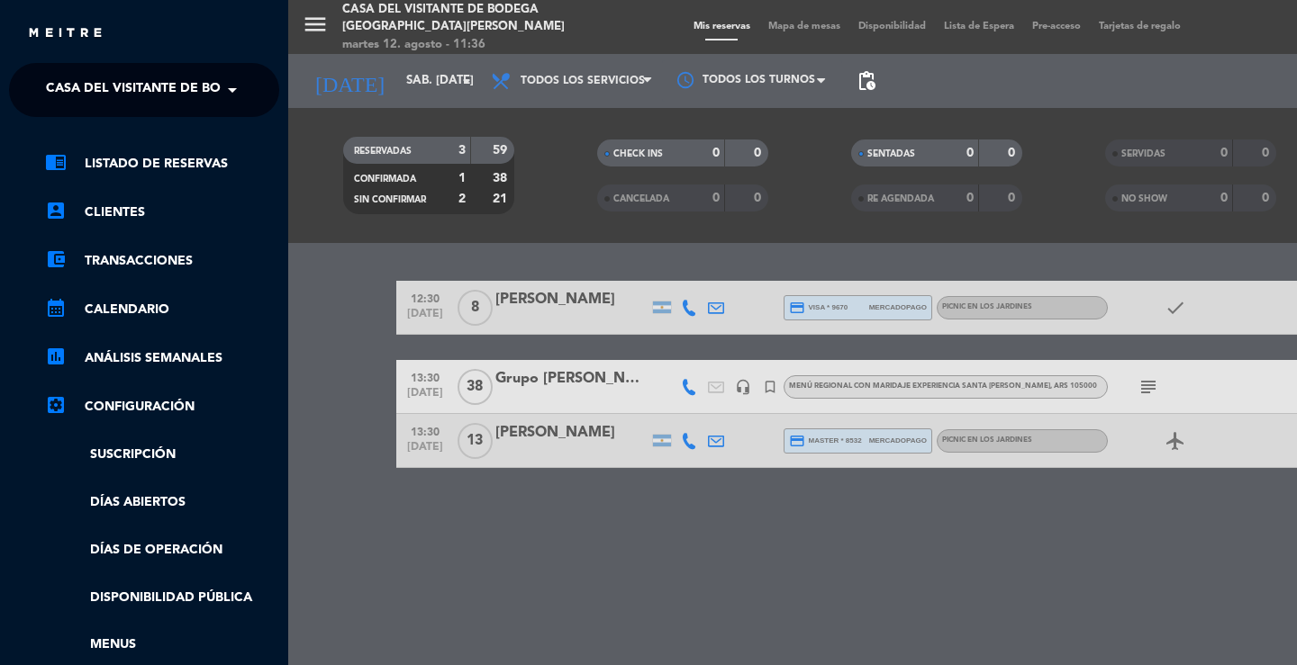
drag, startPoint x: 80, startPoint y: 111, endPoint x: 78, endPoint y: 92, distance: 19.0
click at [80, 106] on ng-select "× Casa del Visitante de Bodega Santa [PERSON_NAME] ×" at bounding box center [144, 90] width 270 height 54
click at [77, 87] on span "Casa del Visitante de Bodega [GEOGRAPHIC_DATA][PERSON_NAME]" at bounding box center [272, 90] width 453 height 38
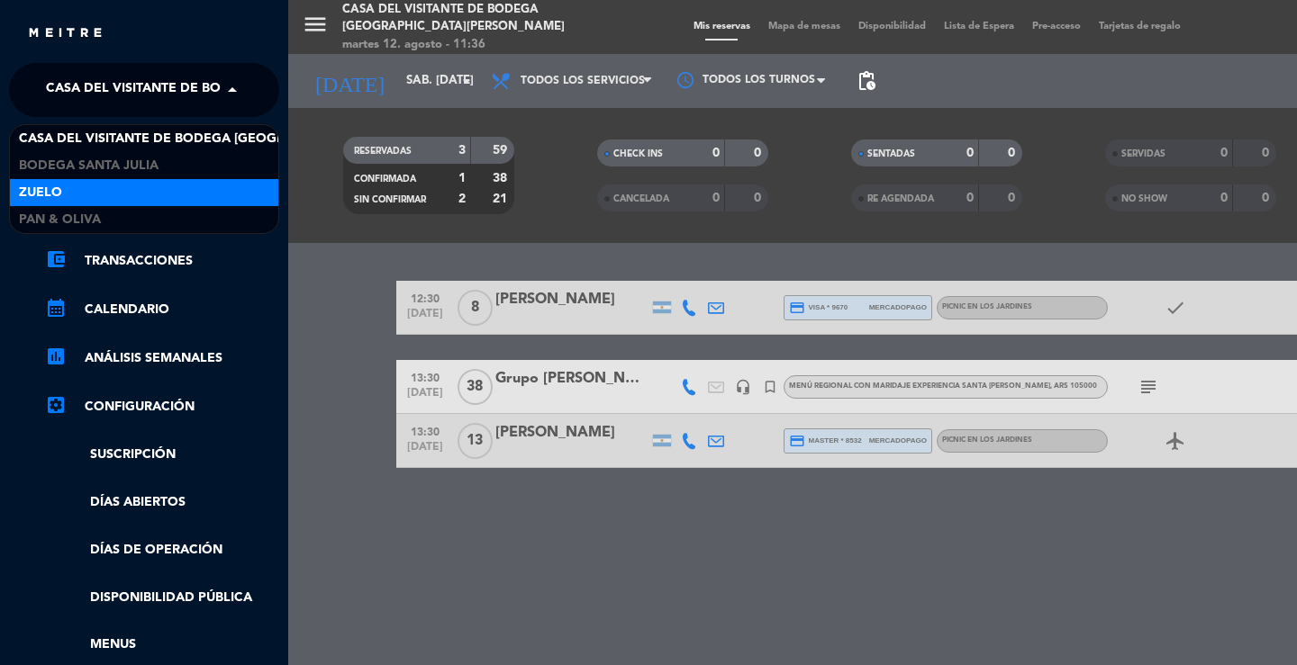
click at [74, 195] on div "Zuelo" at bounding box center [144, 192] width 268 height 27
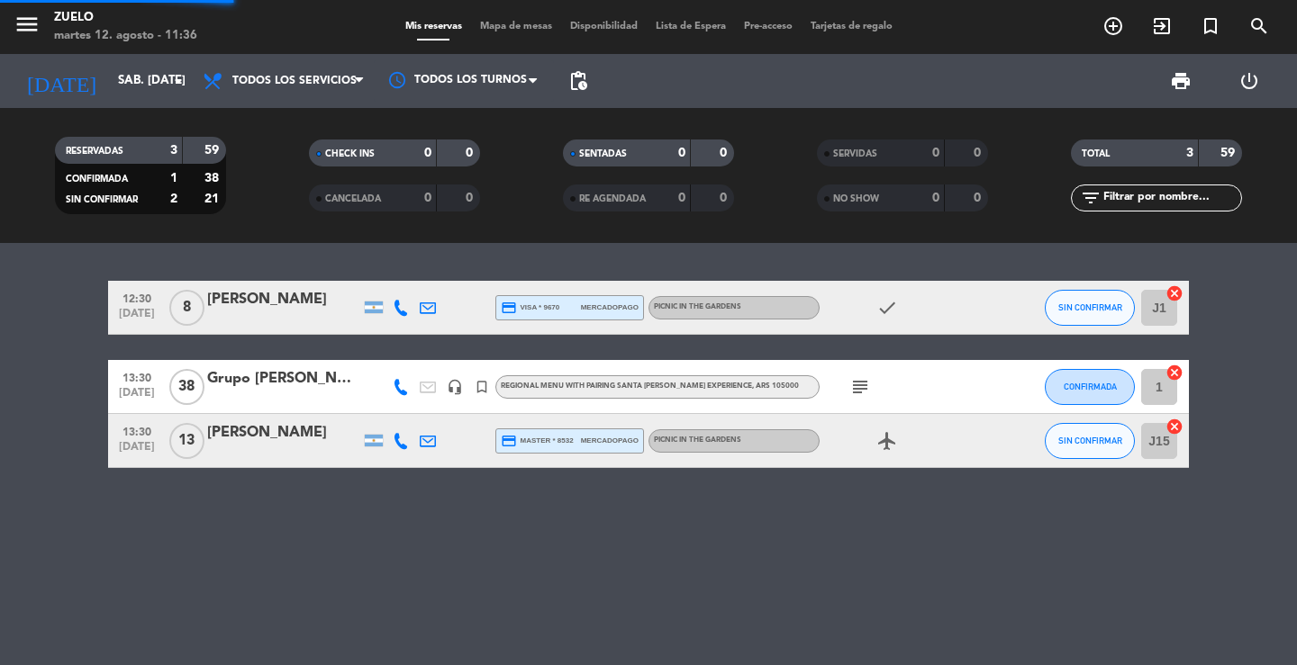
click at [638, 258] on div "12:30 [DATE] 8 [PERSON_NAME] credit_card visa * 9670 mercadopago Picnic in the …" at bounding box center [648, 454] width 1297 height 422
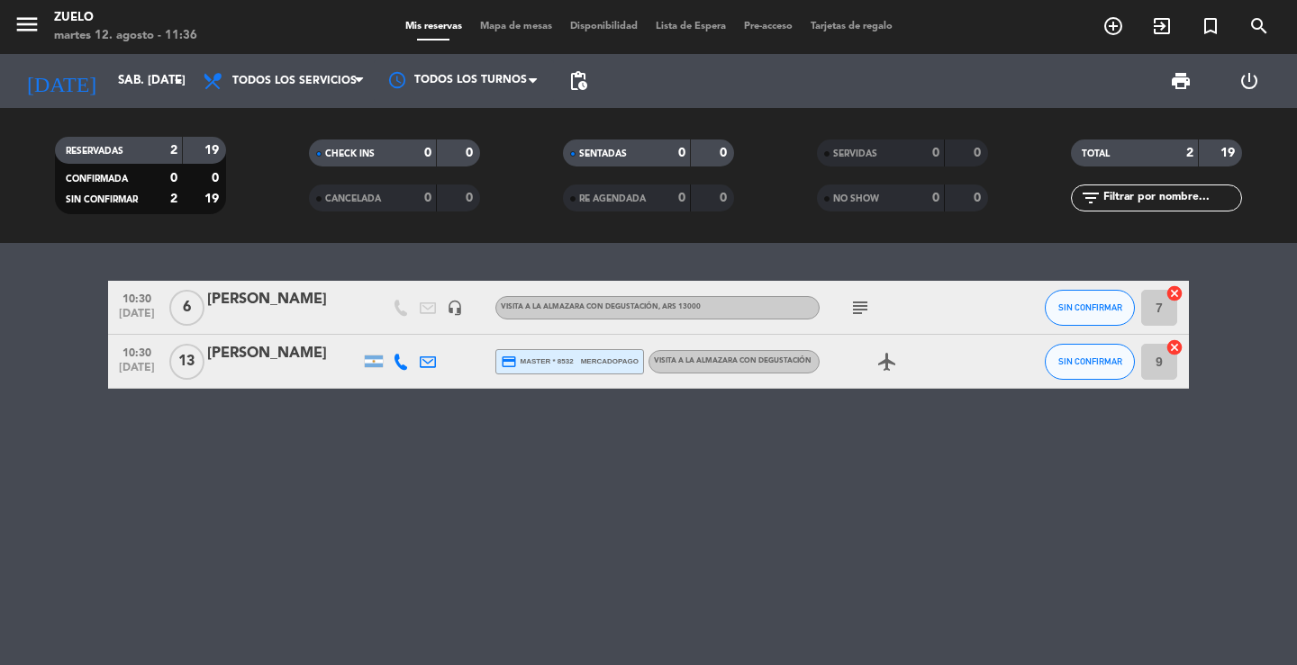
click at [275, 333] on div "10:30 [DATE] 6 [PERSON_NAME] headset_mic Visita a la Almazara con degustación ,…" at bounding box center [648, 308] width 1081 height 54
click at [274, 344] on div "[PERSON_NAME]" at bounding box center [283, 353] width 153 height 23
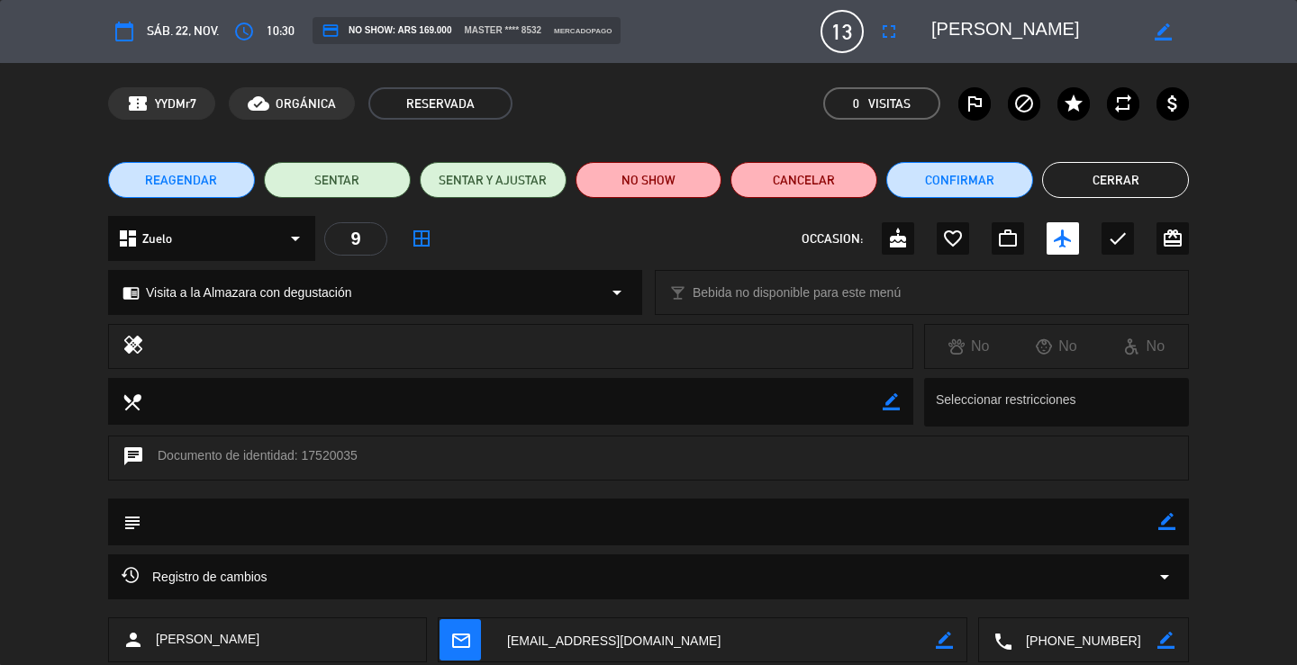
click at [1109, 176] on button "Cerrar" at bounding box center [1115, 180] width 147 height 36
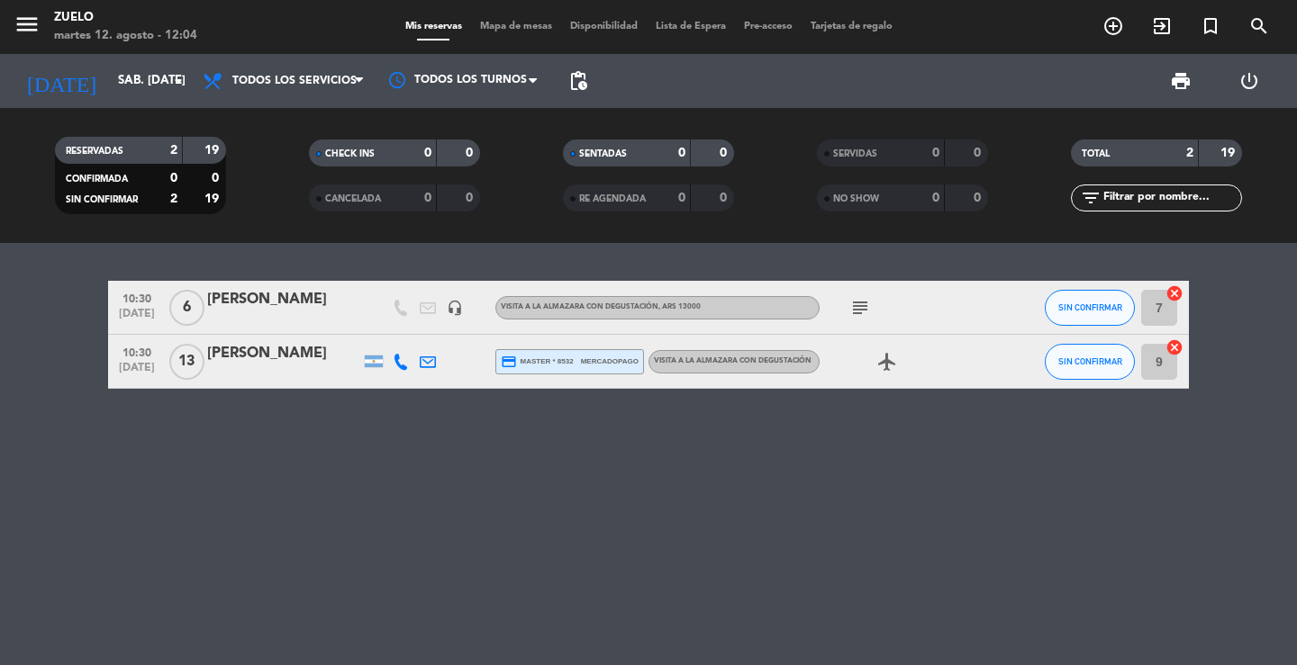
click at [546, 583] on div "10:30 [DATE] 6 [PERSON_NAME] headset_mic Visita a la Almazara con degustación ,…" at bounding box center [648, 454] width 1297 height 422
click at [527, 567] on div "10:30 [DATE] 6 [PERSON_NAME] headset_mic Visita a la Almazara con degustación ,…" at bounding box center [648, 454] width 1297 height 422
click at [140, 78] on input "sáb. [DATE]" at bounding box center [188, 81] width 158 height 32
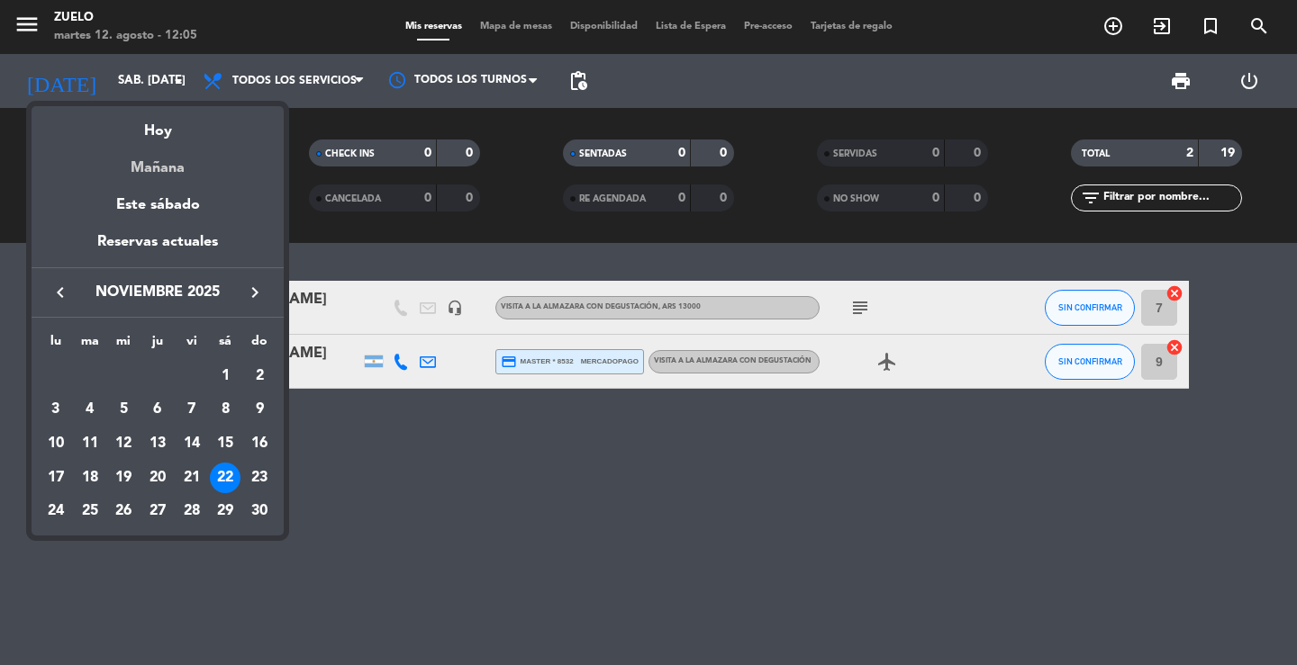
click at [140, 172] on div "Mañana" at bounding box center [158, 161] width 252 height 37
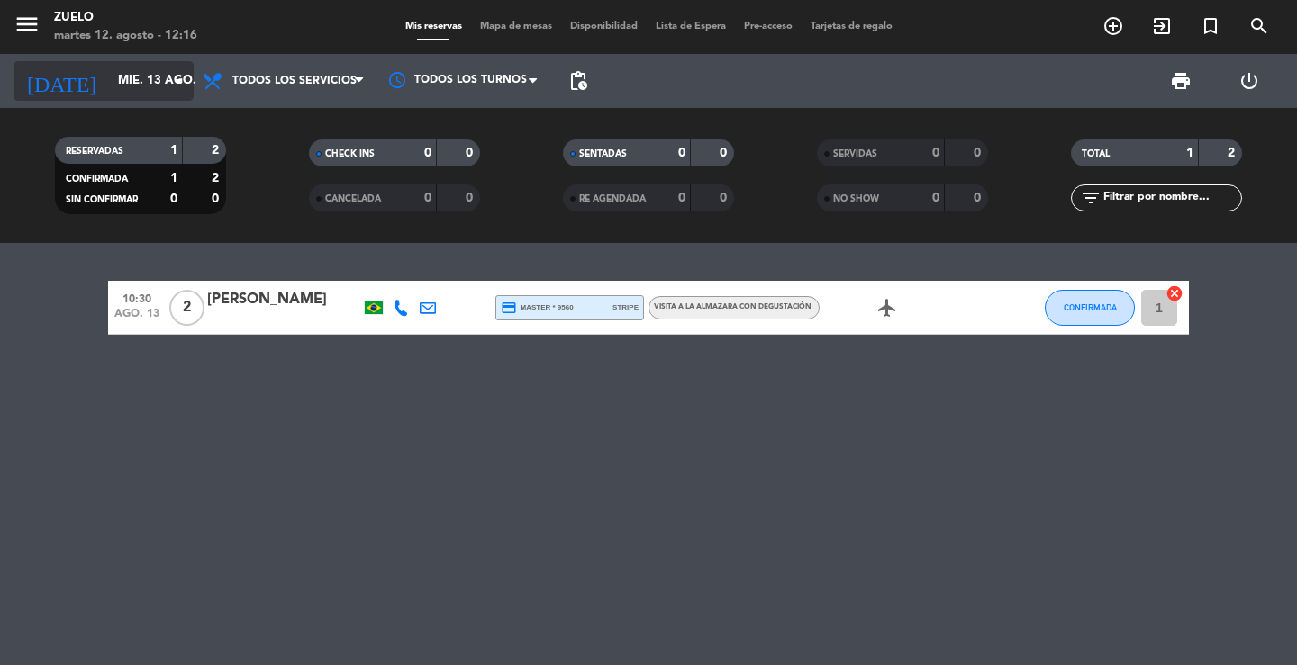
click at [140, 92] on input "mié. 13 ago." at bounding box center [188, 81] width 158 height 32
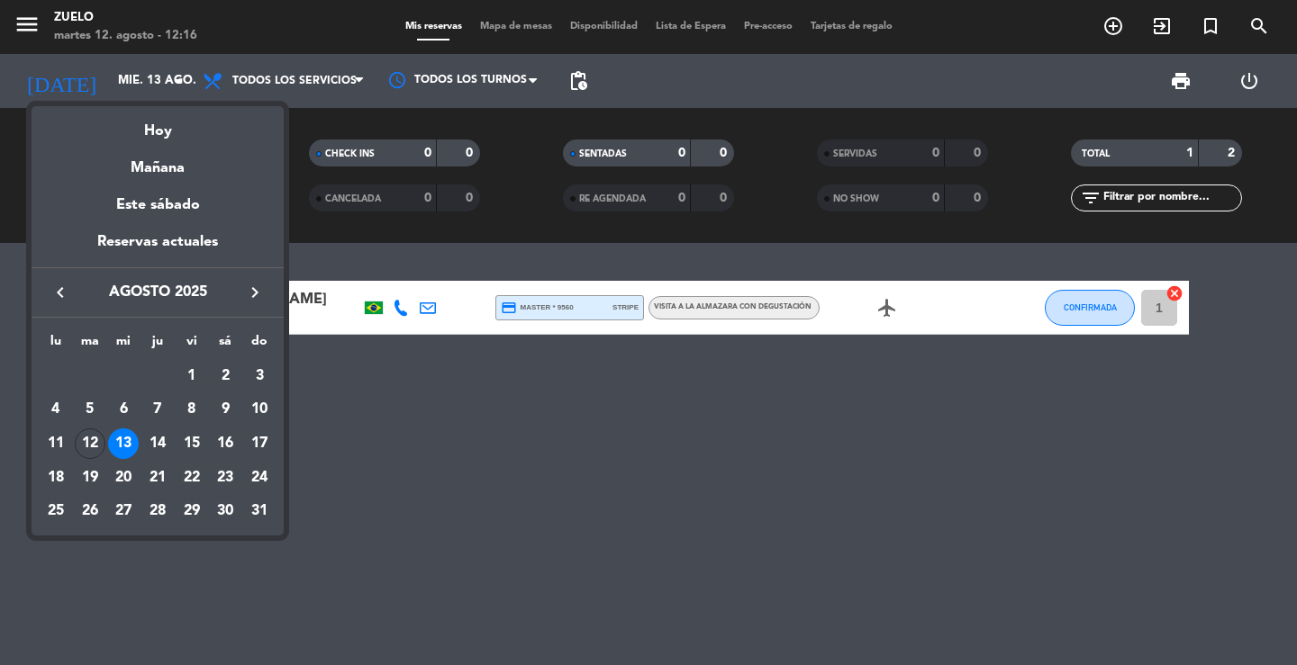
click at [555, 385] on div at bounding box center [648, 332] width 1297 height 665
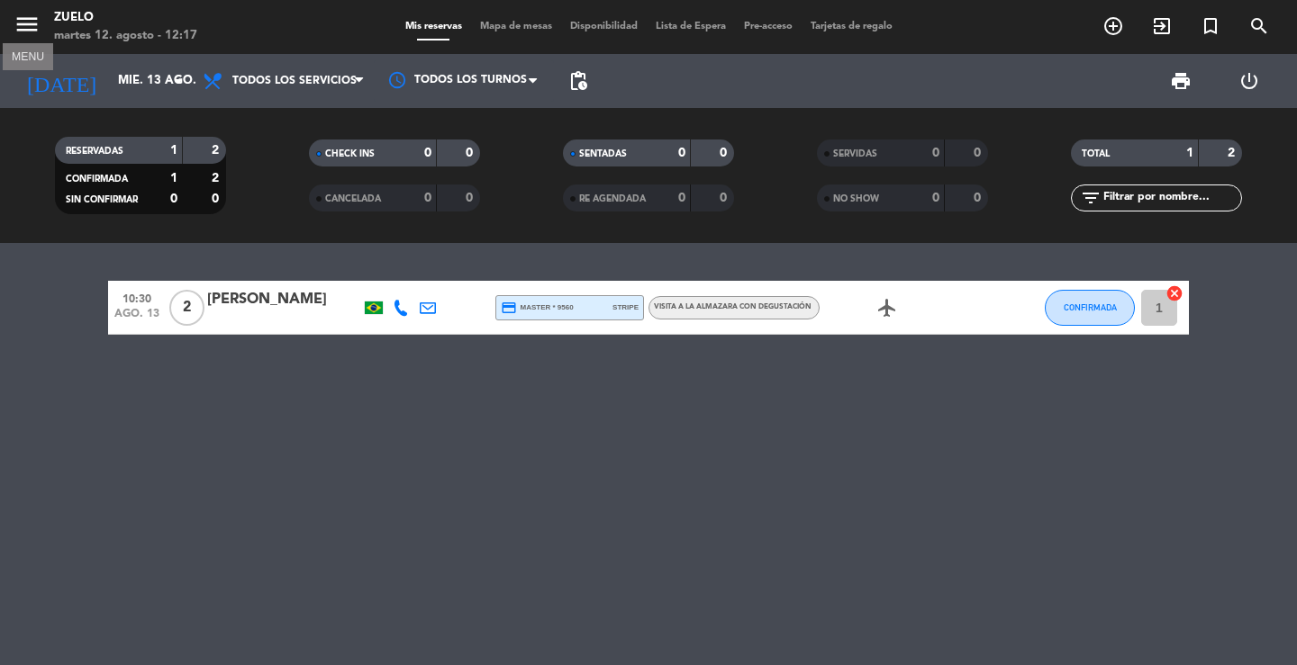
click at [22, 22] on icon "menu" at bounding box center [27, 24] width 27 height 27
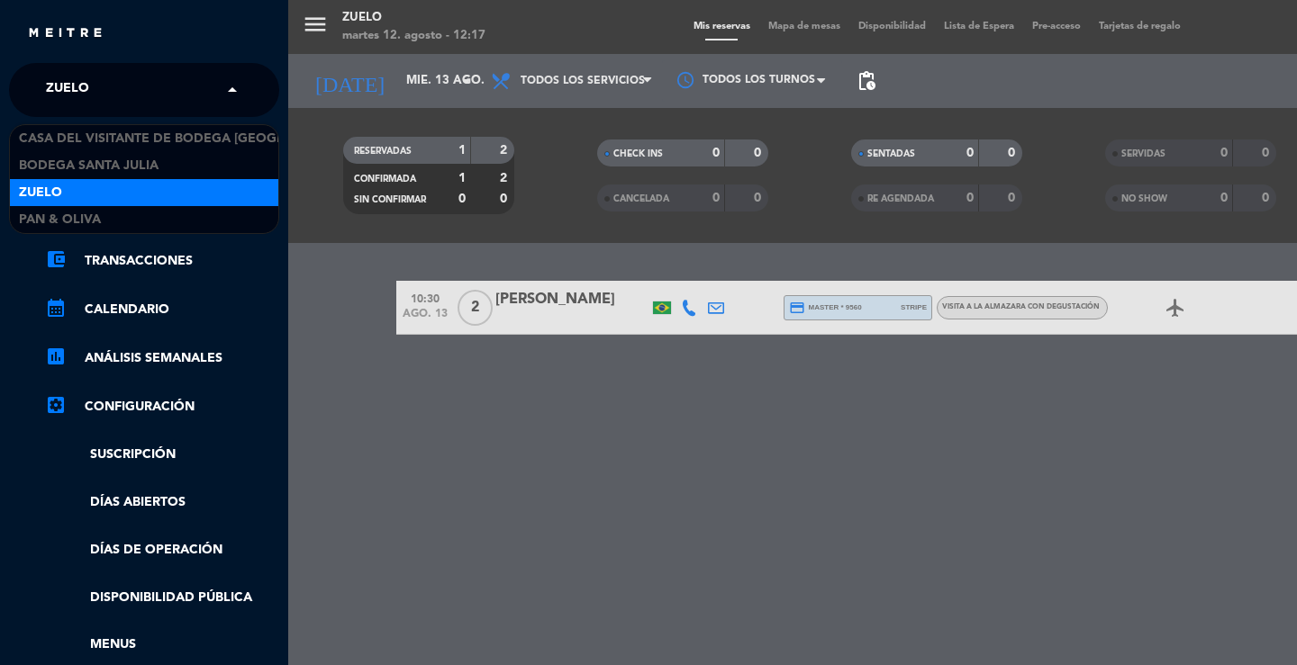
click at [226, 95] on span at bounding box center [237, 90] width 31 height 38
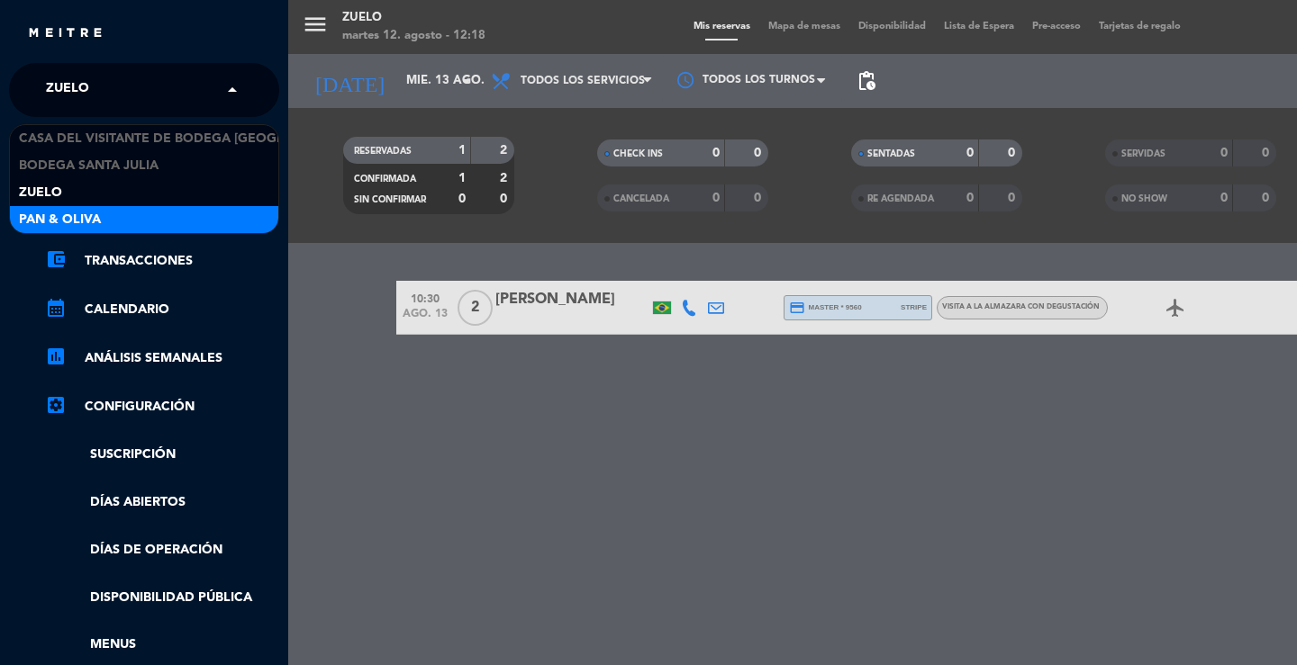
click at [139, 219] on div "Pan & Oliva" at bounding box center [144, 219] width 268 height 27
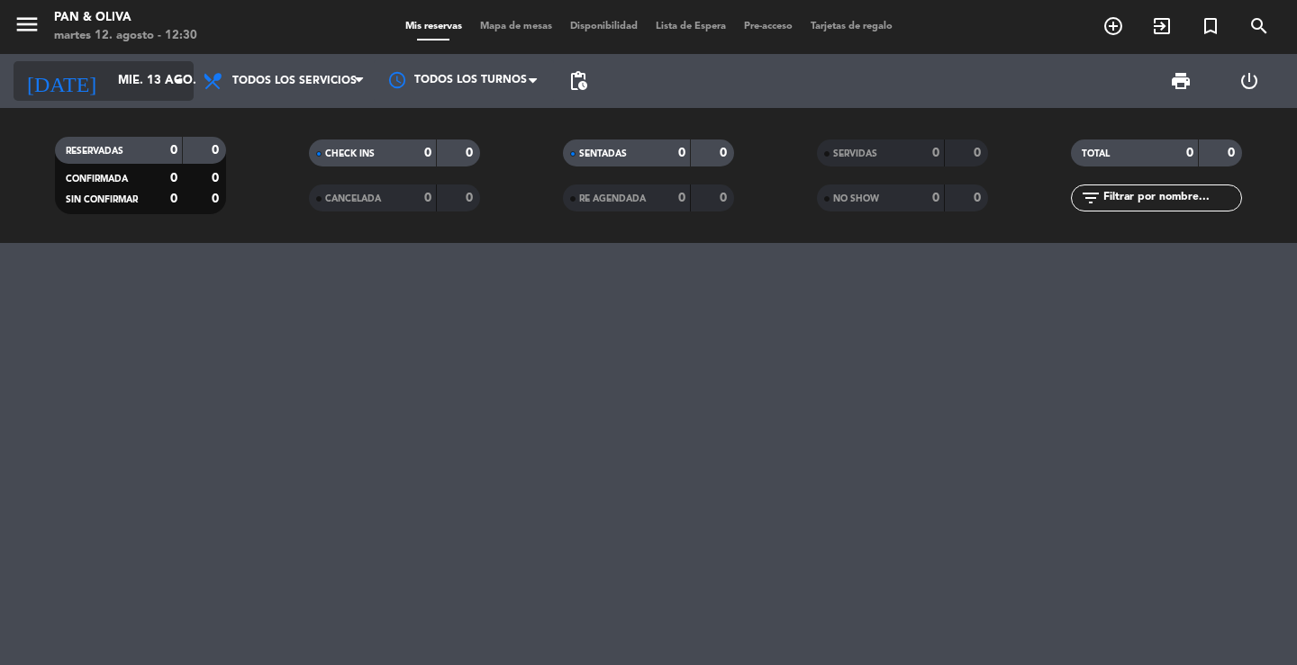
click at [109, 86] on input "mié. 13 ago." at bounding box center [188, 81] width 158 height 32
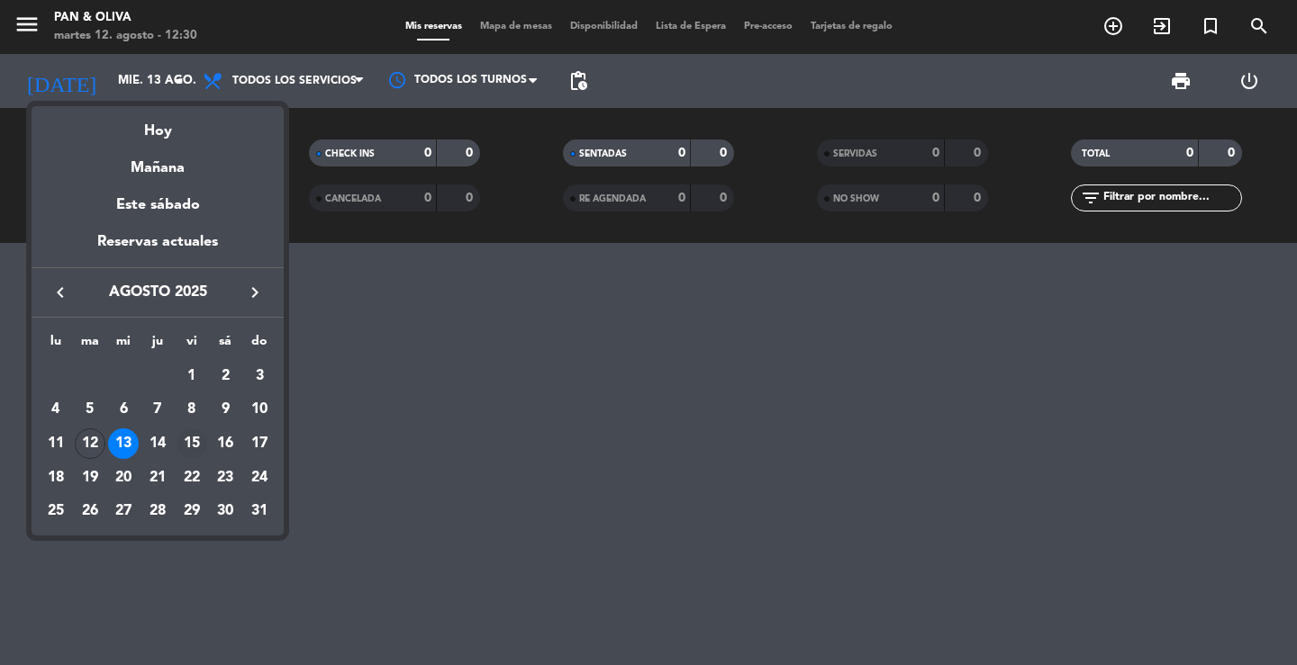
click at [193, 442] on div "15" at bounding box center [191, 444] width 31 height 31
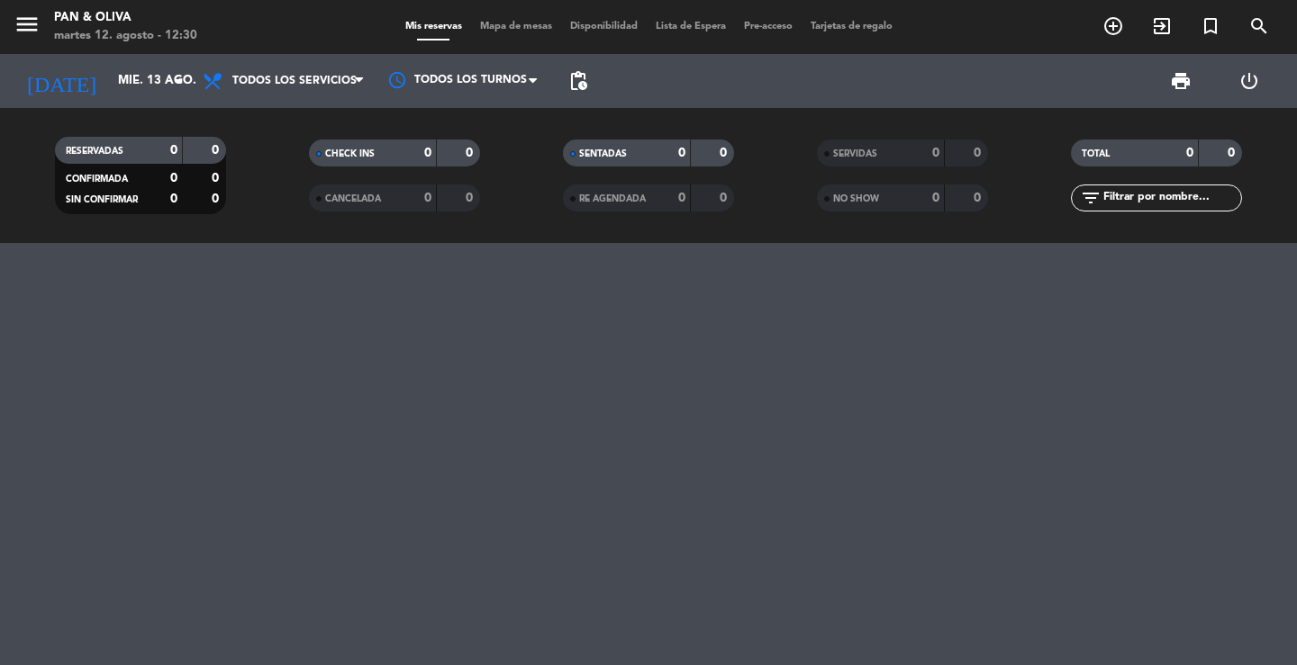
type input "vie. 15 ago."
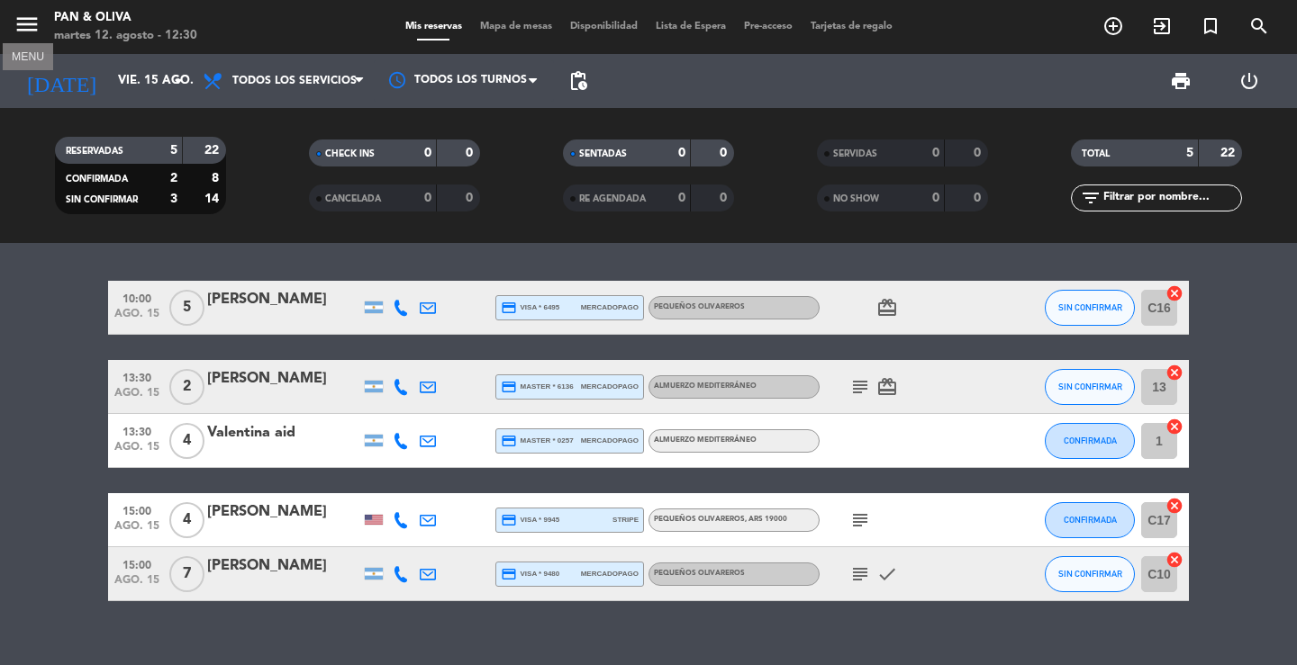
click at [27, 19] on icon "menu" at bounding box center [27, 24] width 27 height 27
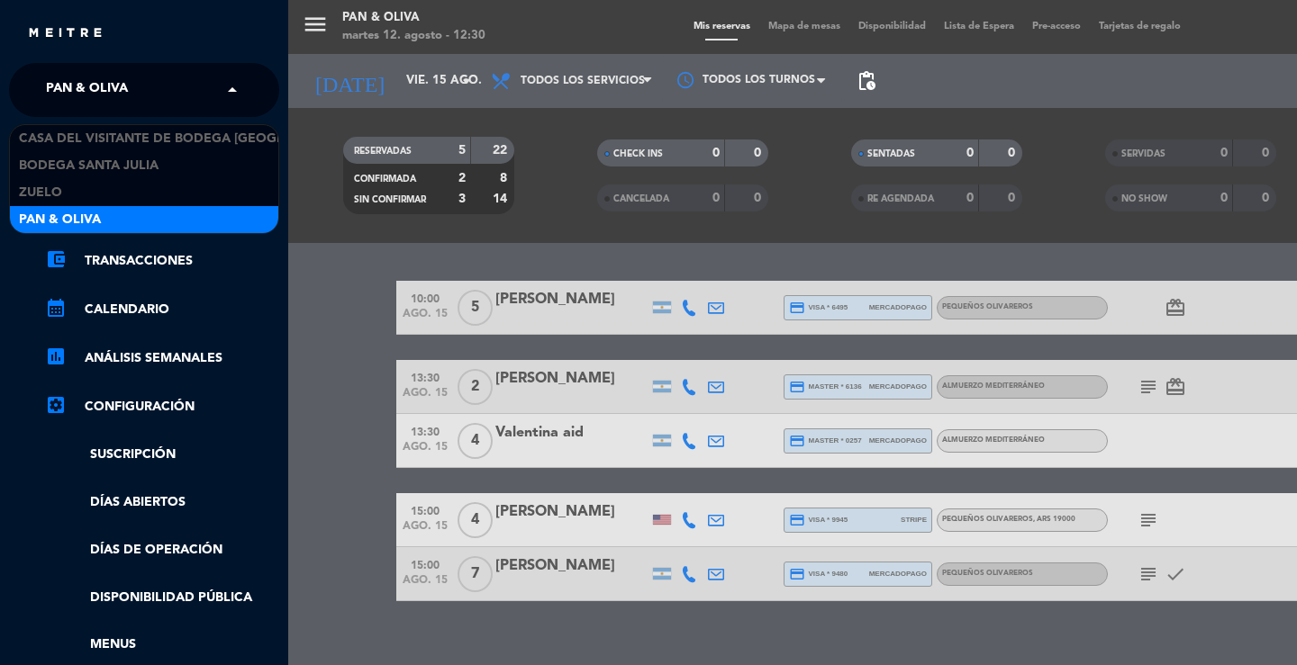
click at [64, 81] on span "Pan & Oliva" at bounding box center [87, 90] width 82 height 38
click at [82, 142] on span "Casa del Visitante de Bodega [GEOGRAPHIC_DATA][PERSON_NAME]" at bounding box center [245, 139] width 453 height 21
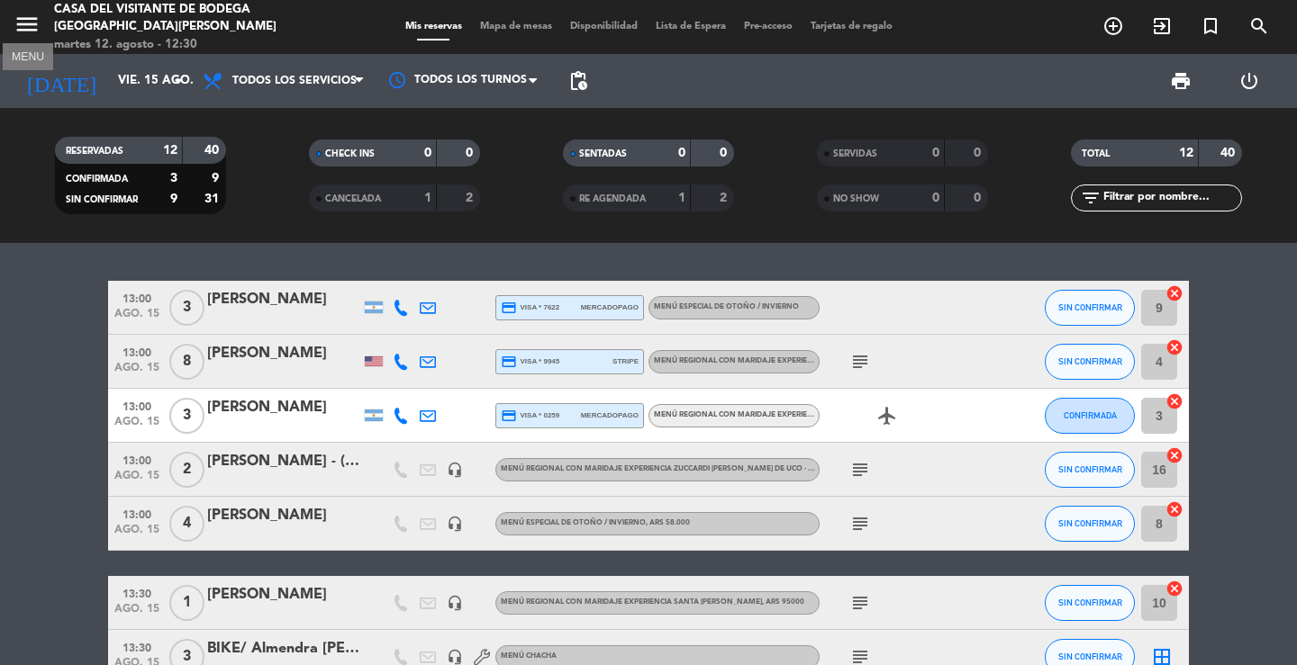
click at [19, 12] on icon "menu" at bounding box center [27, 24] width 27 height 27
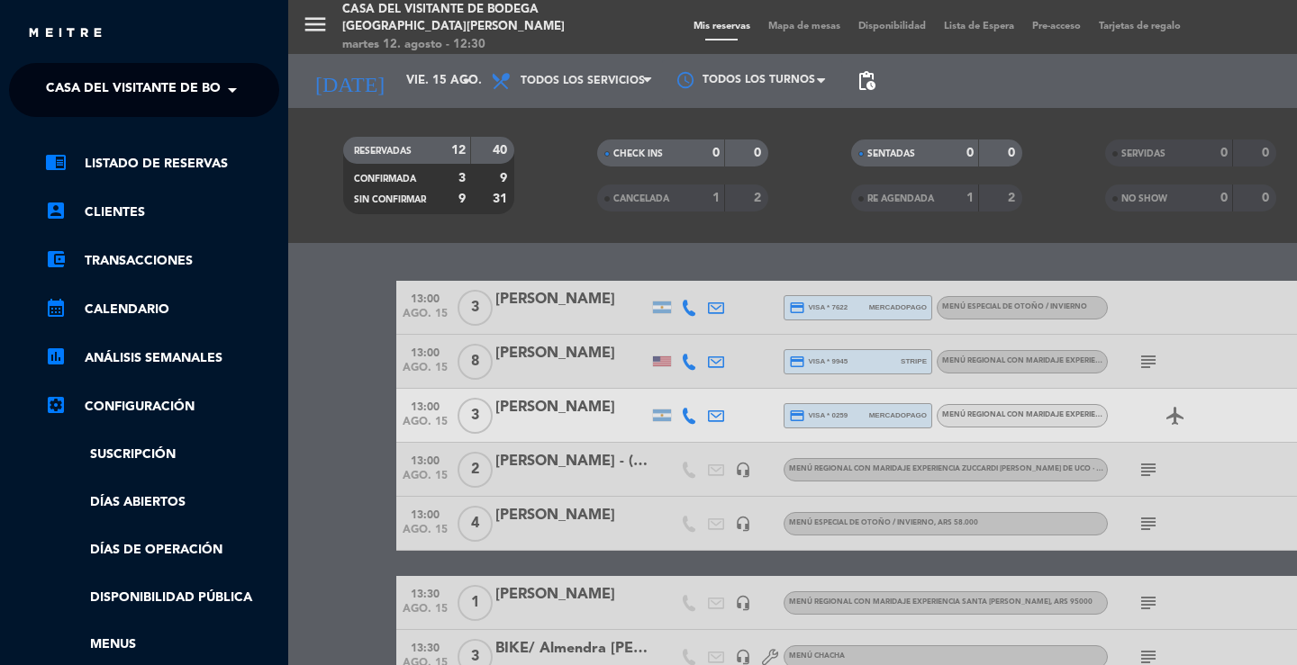
click at [149, 93] on span "Casa del Visitante de Bodega [GEOGRAPHIC_DATA][PERSON_NAME]" at bounding box center [272, 90] width 453 height 38
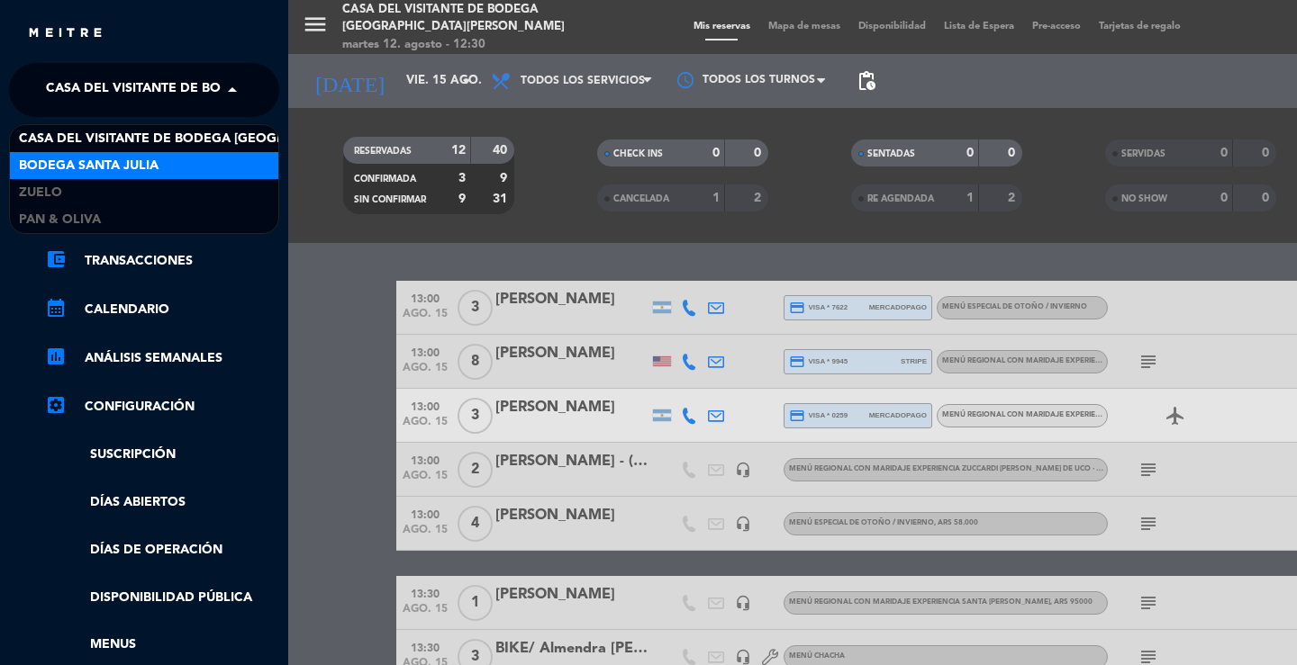
click at [95, 167] on span "Bodega Santa Julia" at bounding box center [89, 166] width 140 height 21
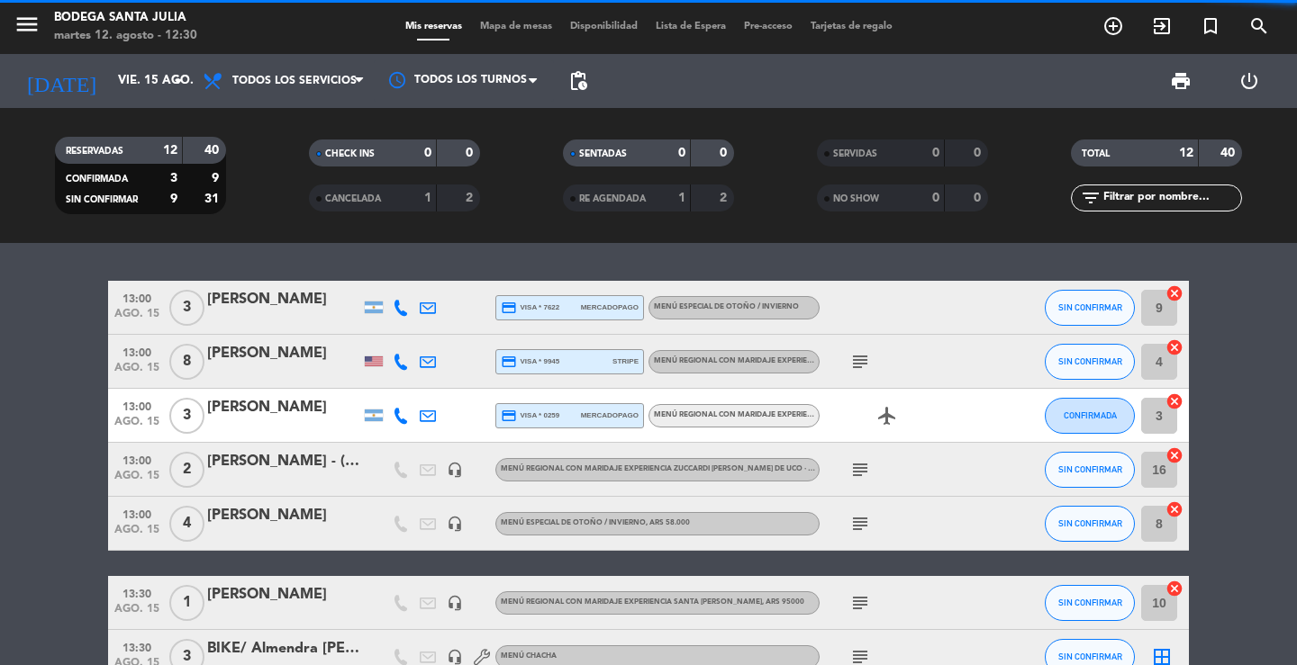
click at [444, 252] on div "13:00 ago. 15 3 [PERSON_NAME] credit_card visa * 7622 mercadopago Menú especial…" at bounding box center [648, 454] width 1297 height 422
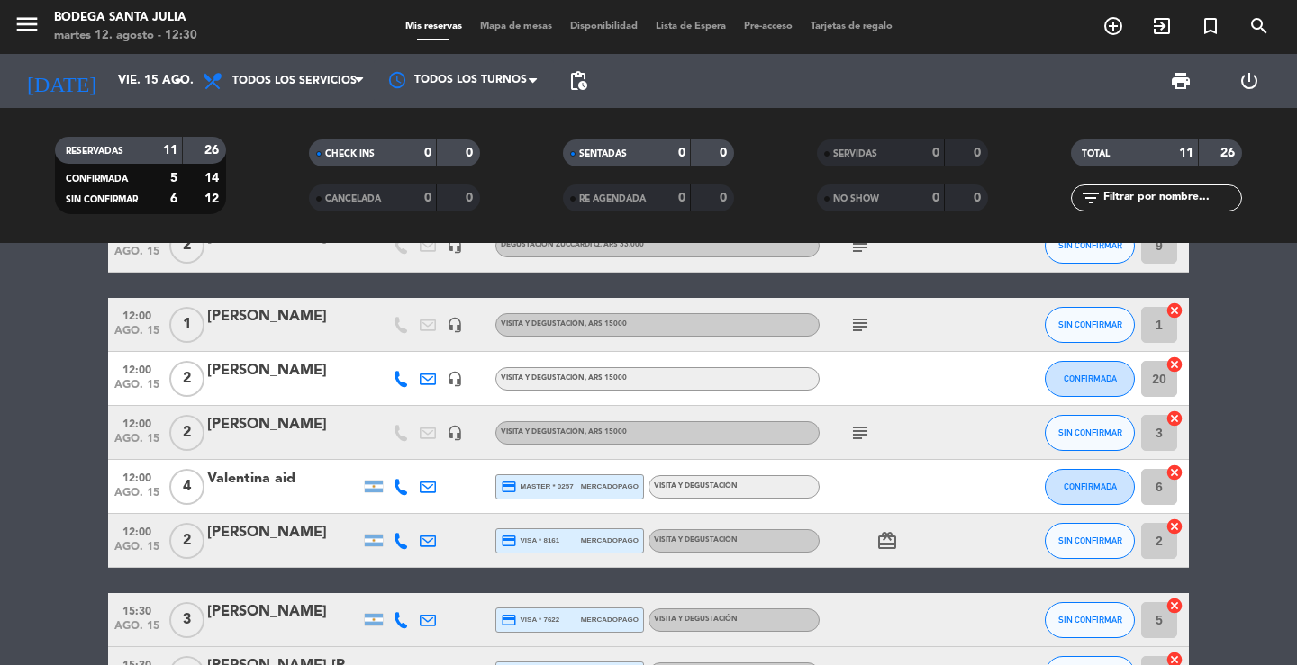
scroll to position [90, 0]
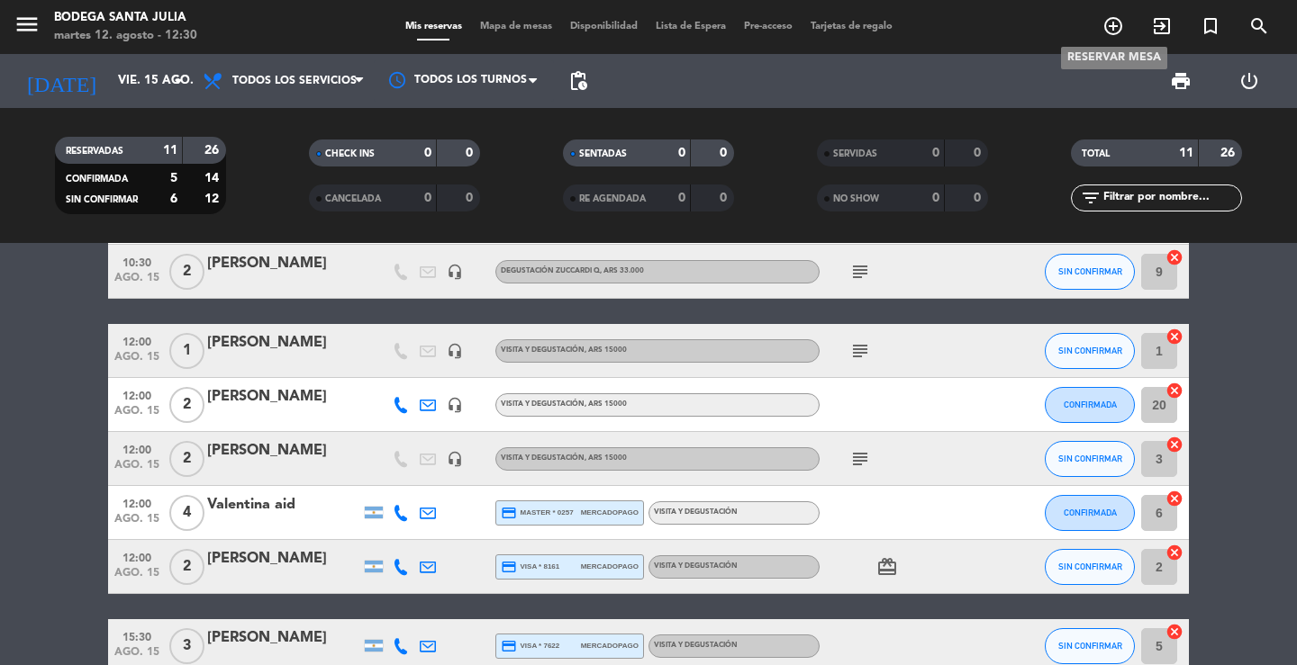
click at [1111, 25] on icon "add_circle_outline" at bounding box center [1113, 26] width 22 height 22
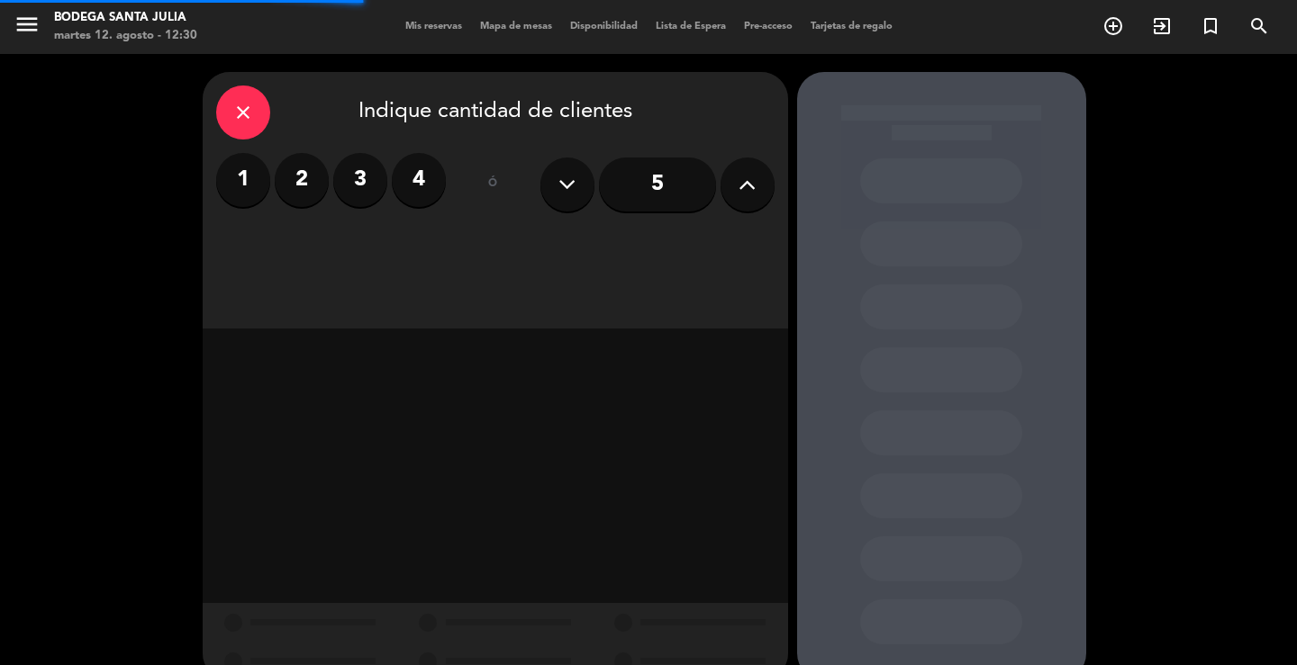
click at [303, 186] on label "2" at bounding box center [302, 180] width 54 height 54
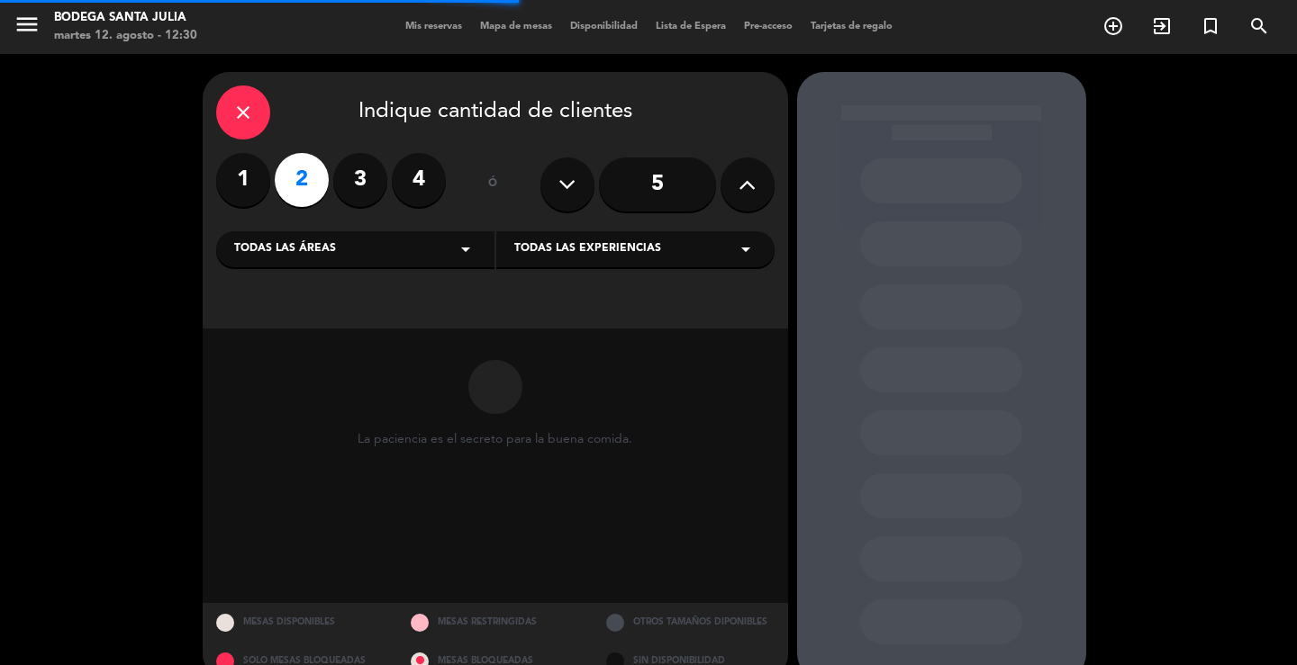
click at [397, 247] on div "Todas las áreas arrow_drop_down" at bounding box center [355, 249] width 278 height 36
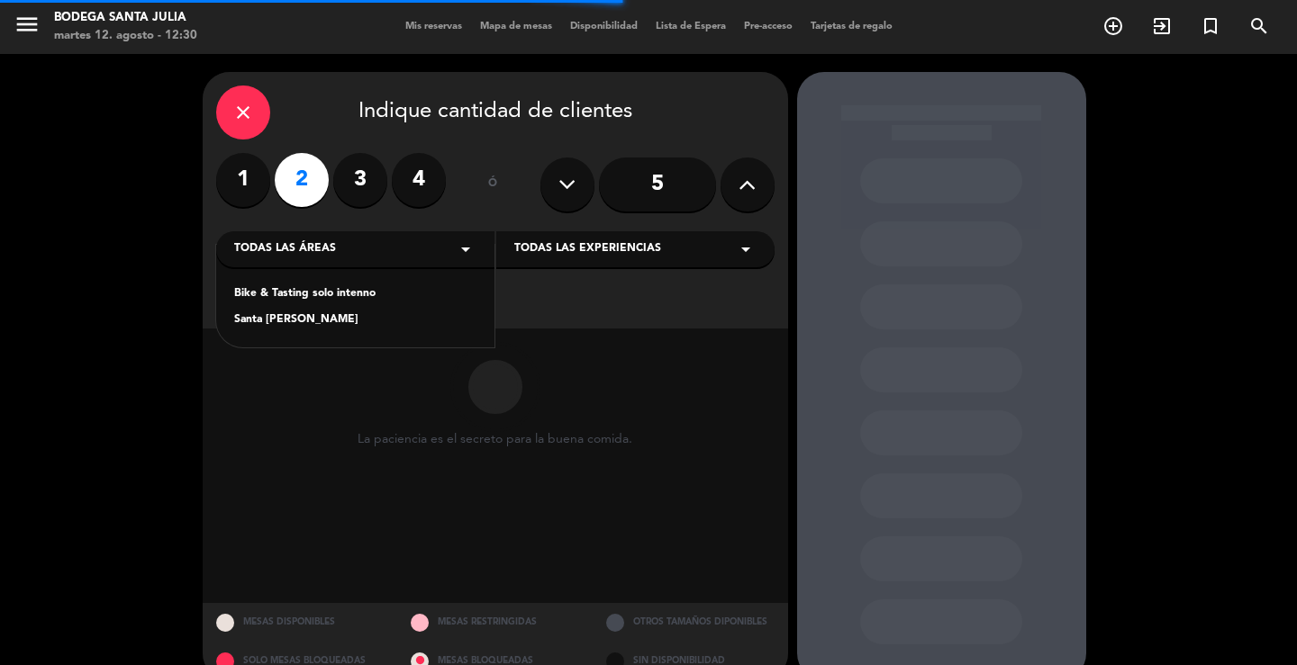
click at [333, 314] on div "Santa [PERSON_NAME]" at bounding box center [355, 321] width 242 height 18
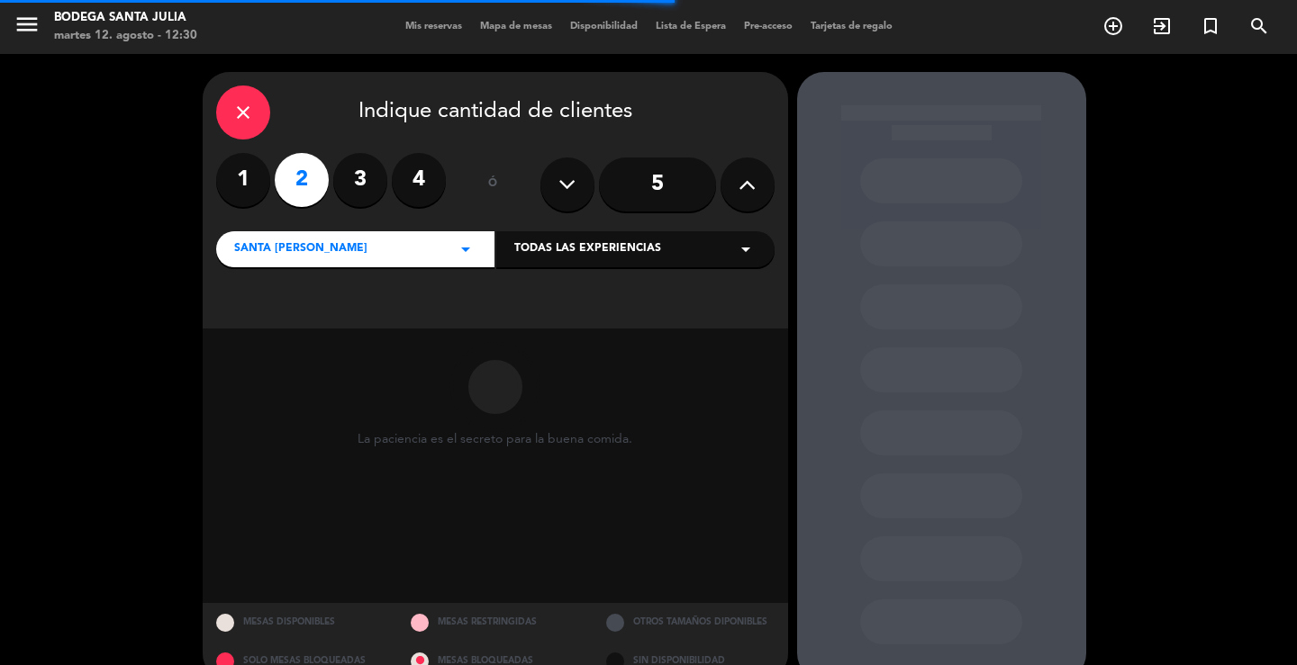
click at [542, 231] on div "Santa [PERSON_NAME] arrow_drop_down Todas las experiencias arrow_drop_down" at bounding box center [495, 248] width 558 height 39
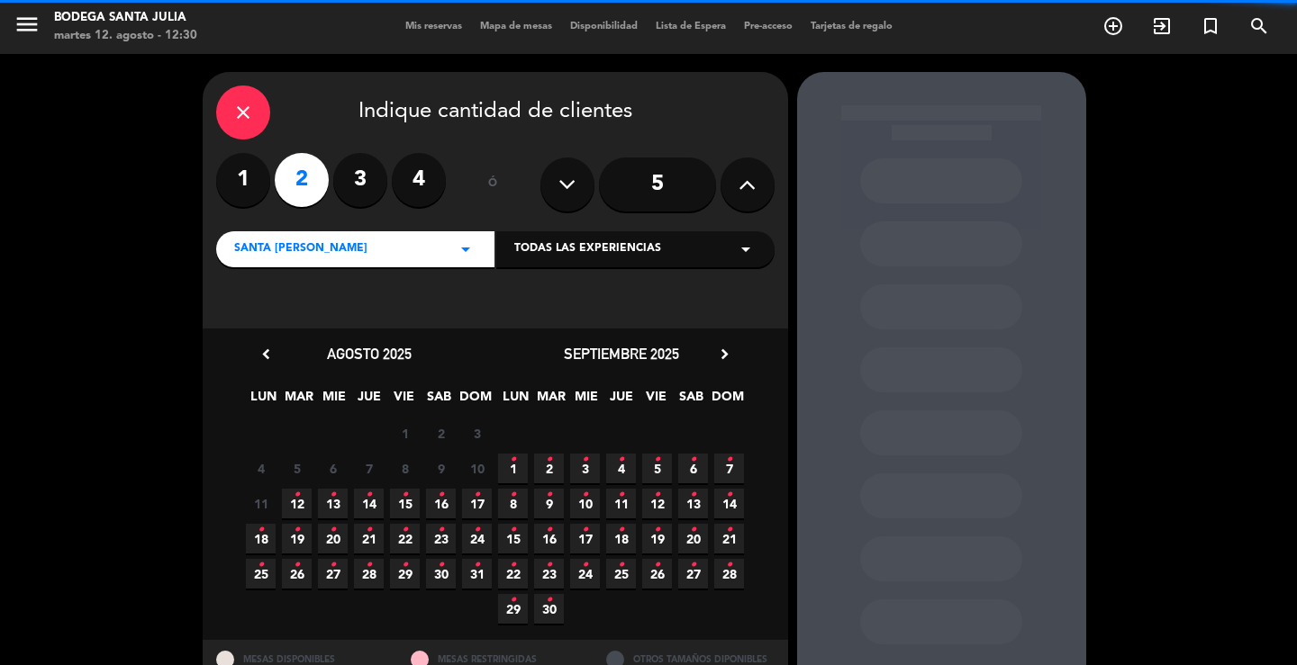
click at [547, 258] on span "Todas las experiencias" at bounding box center [587, 249] width 147 height 18
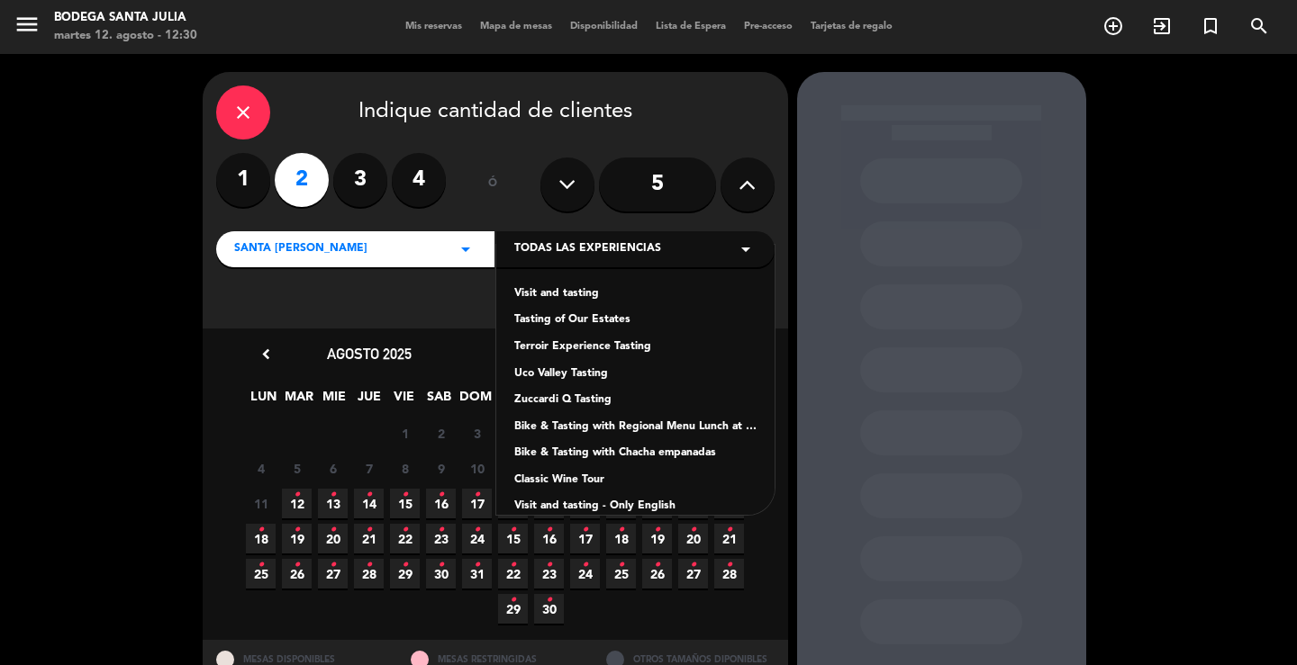
click at [544, 284] on div "Visit and tasting Tasting of Our Estates Terroir Experience Tasting [GEOGRAPHIC…" at bounding box center [635, 380] width 278 height 270
drag, startPoint x: 544, startPoint y: 288, endPoint x: 529, endPoint y: 284, distance: 16.0
click at [544, 288] on div "Visit and tasting" at bounding box center [635, 294] width 242 height 18
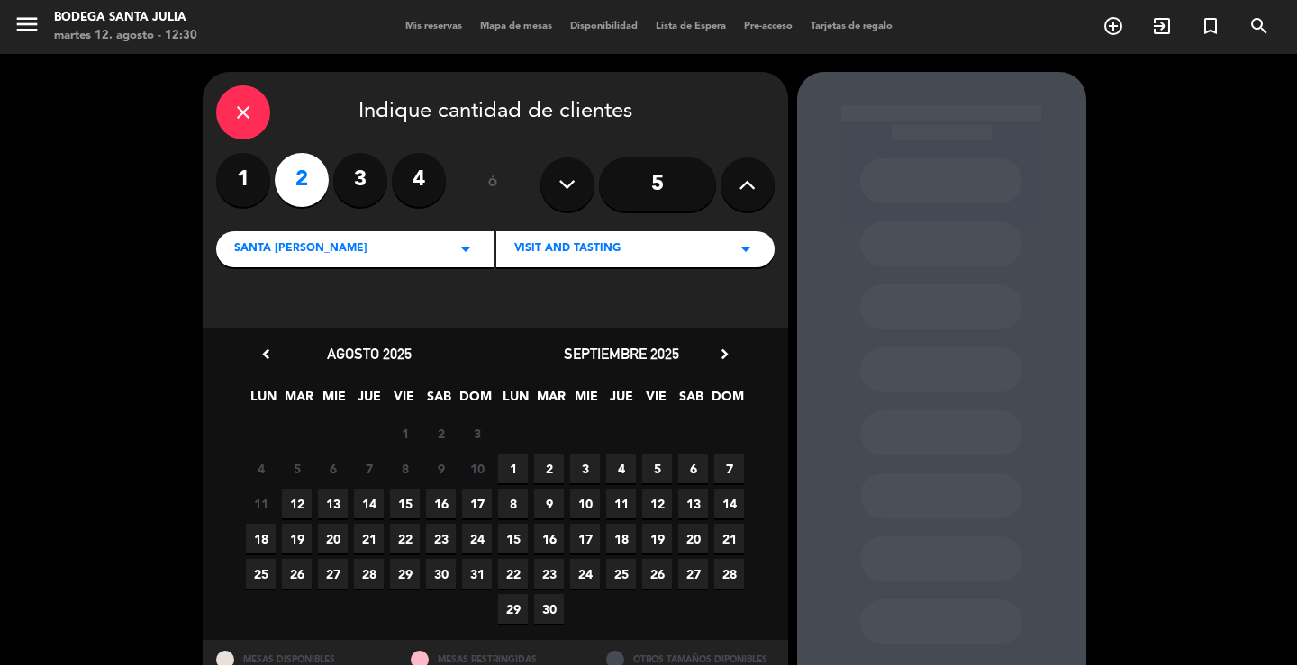
click at [412, 504] on span "15" at bounding box center [405, 504] width 30 height 30
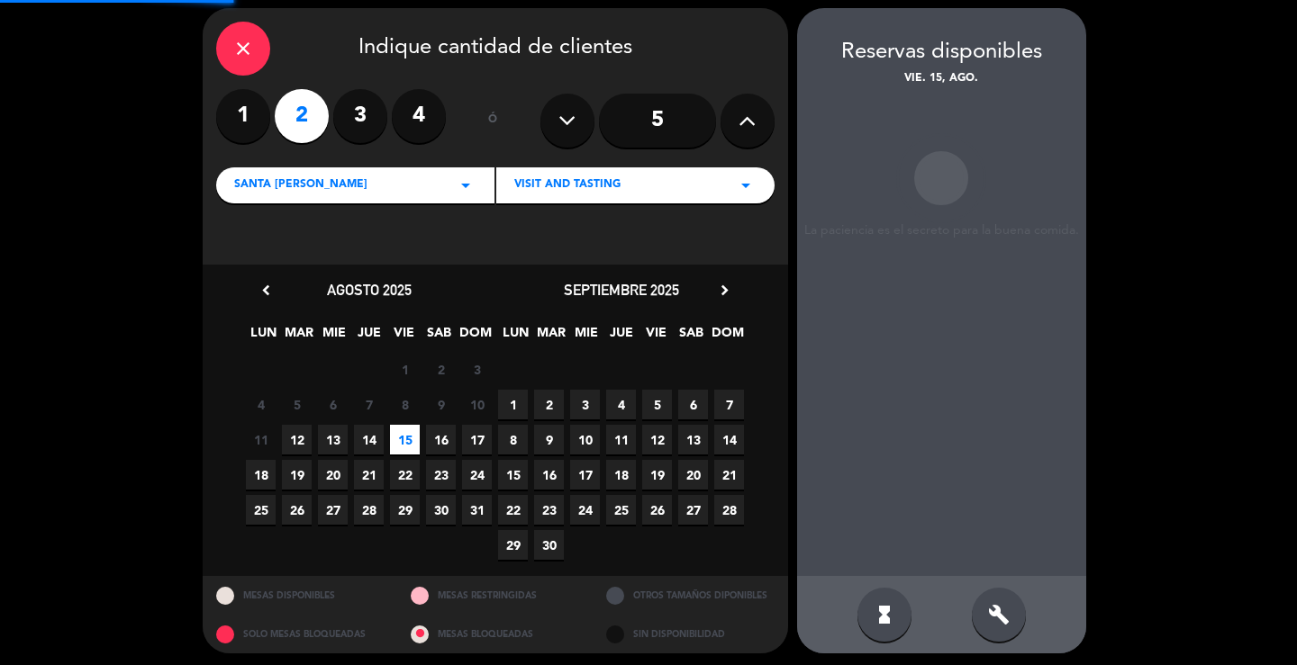
scroll to position [69, 0]
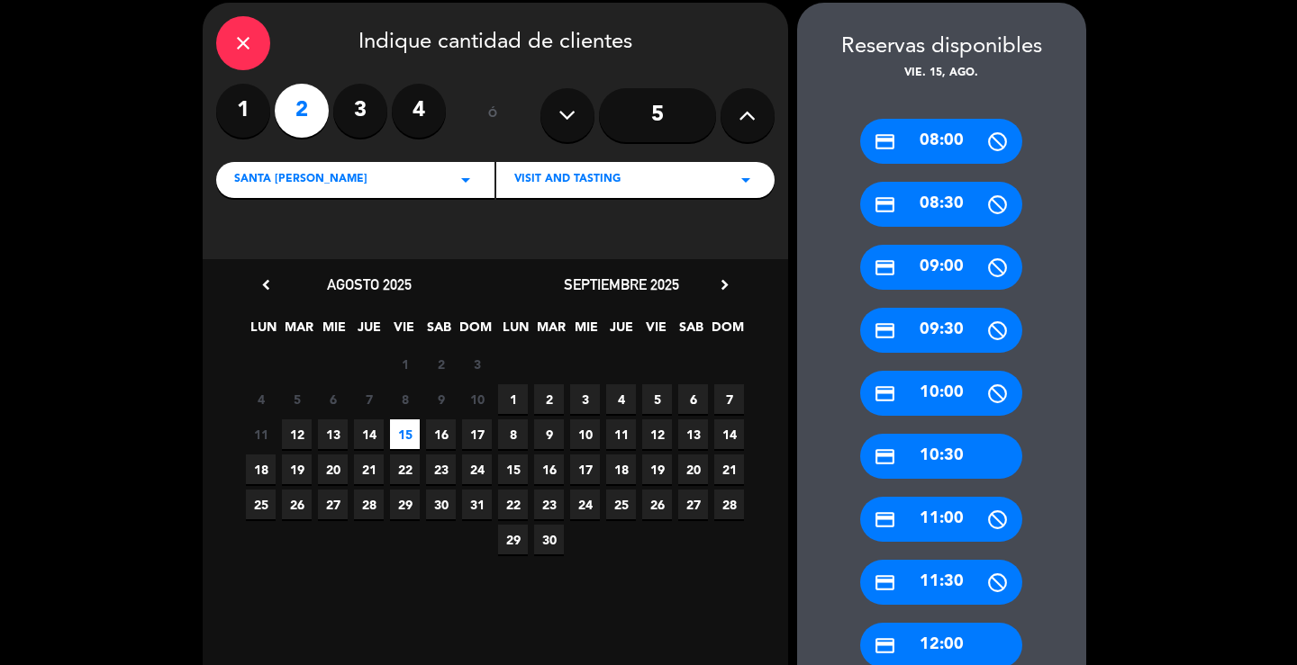
click at [968, 645] on div "credit_card 12:00" at bounding box center [941, 645] width 162 height 45
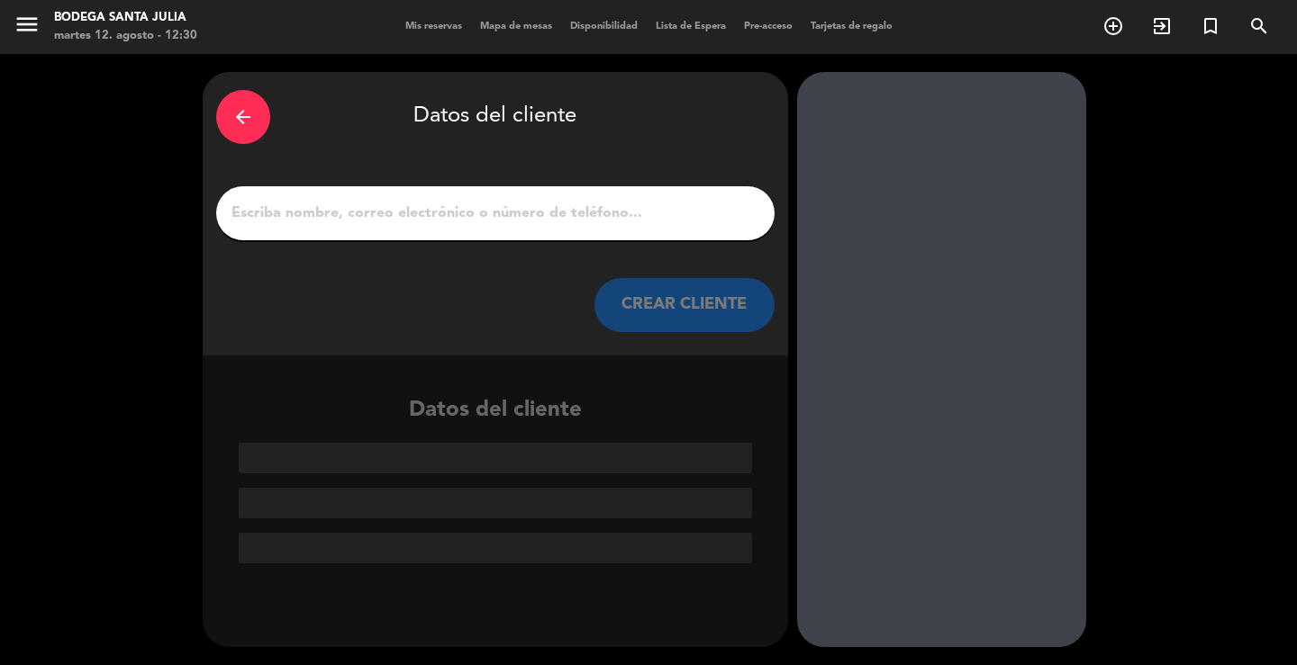
click at [491, 211] on input "1" at bounding box center [495, 213] width 531 height 25
drag, startPoint x: 526, startPoint y: 214, endPoint x: 228, endPoint y: 219, distance: 298.1
click at [228, 219] on div at bounding box center [495, 213] width 558 height 54
paste input "[PERSON_NAME]"
type input "[PERSON_NAME]"
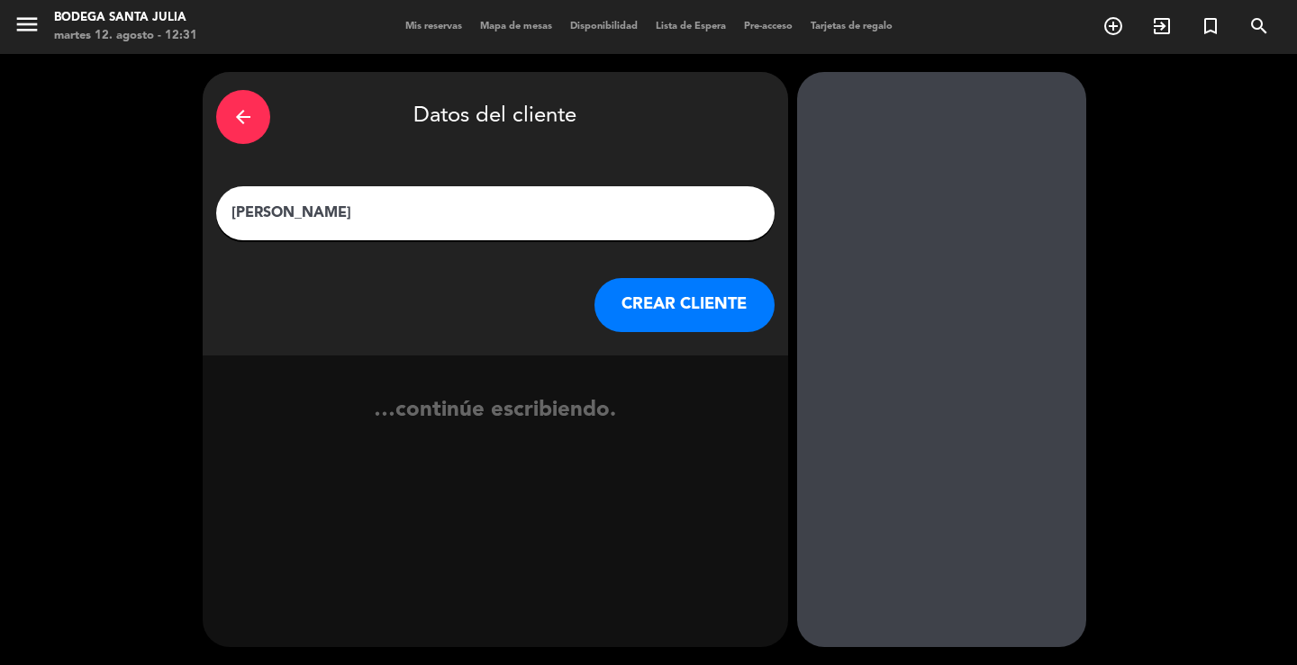
click at [616, 307] on button "CREAR CLIENTE" at bounding box center [684, 305] width 180 height 54
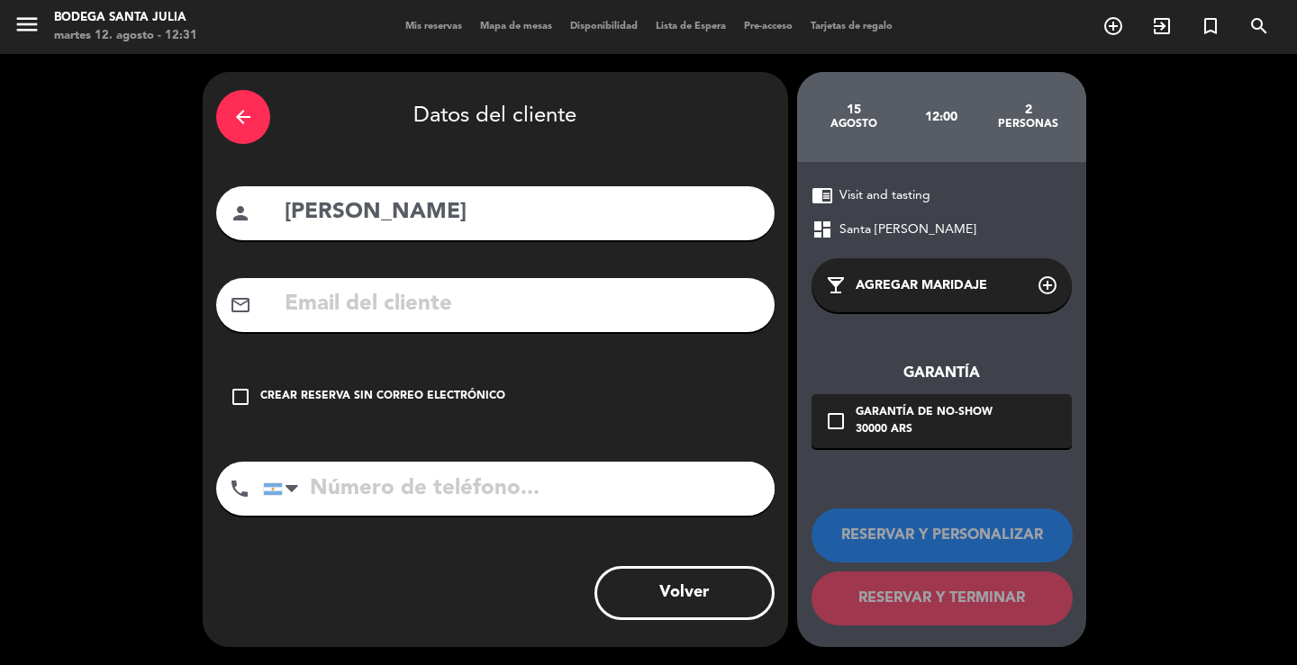
drag, startPoint x: 529, startPoint y: 372, endPoint x: 504, endPoint y: 422, distance: 56.0
click at [527, 374] on div "check_box_outline_blank Crear reserva sin correo electrónico" at bounding box center [495, 397] width 558 height 54
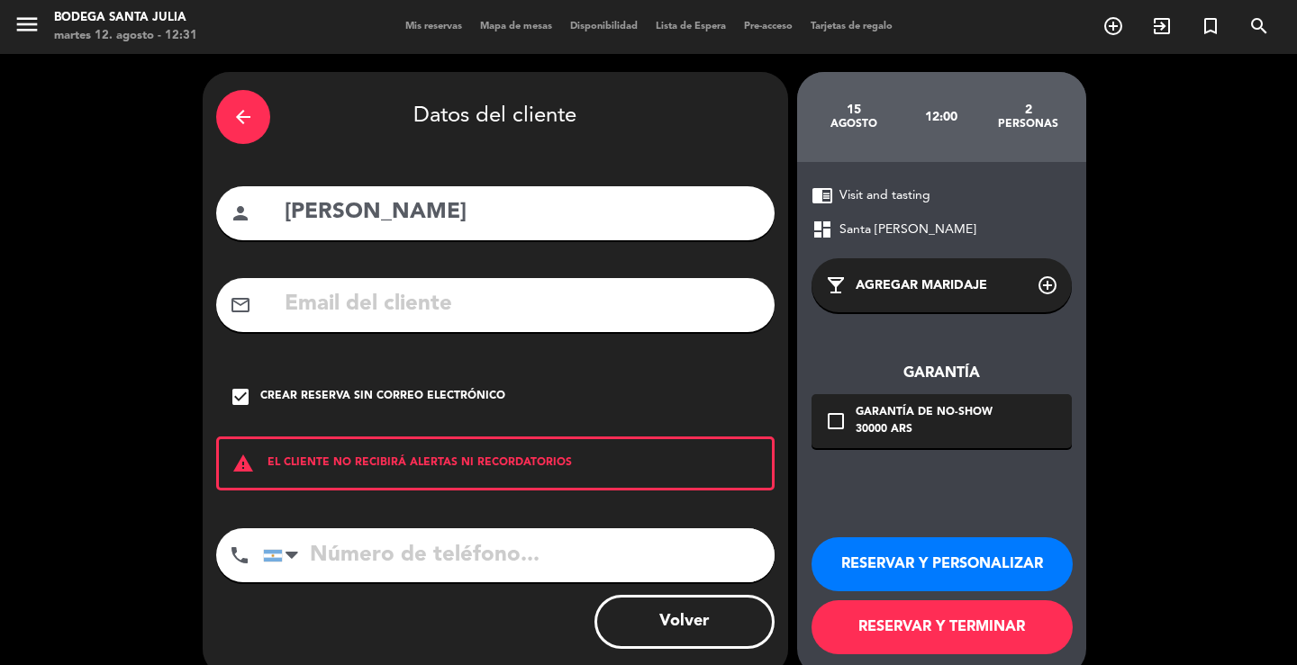
drag, startPoint x: 502, startPoint y: 545, endPoint x: 493, endPoint y: 538, distance: 10.8
click at [500, 556] on input "tel" at bounding box center [518, 556] width 511 height 54
paste input "2216428551"
type input "2216428551"
click at [1043, 582] on button "RESERVAR Y PERSONALIZAR" at bounding box center [941, 565] width 261 height 54
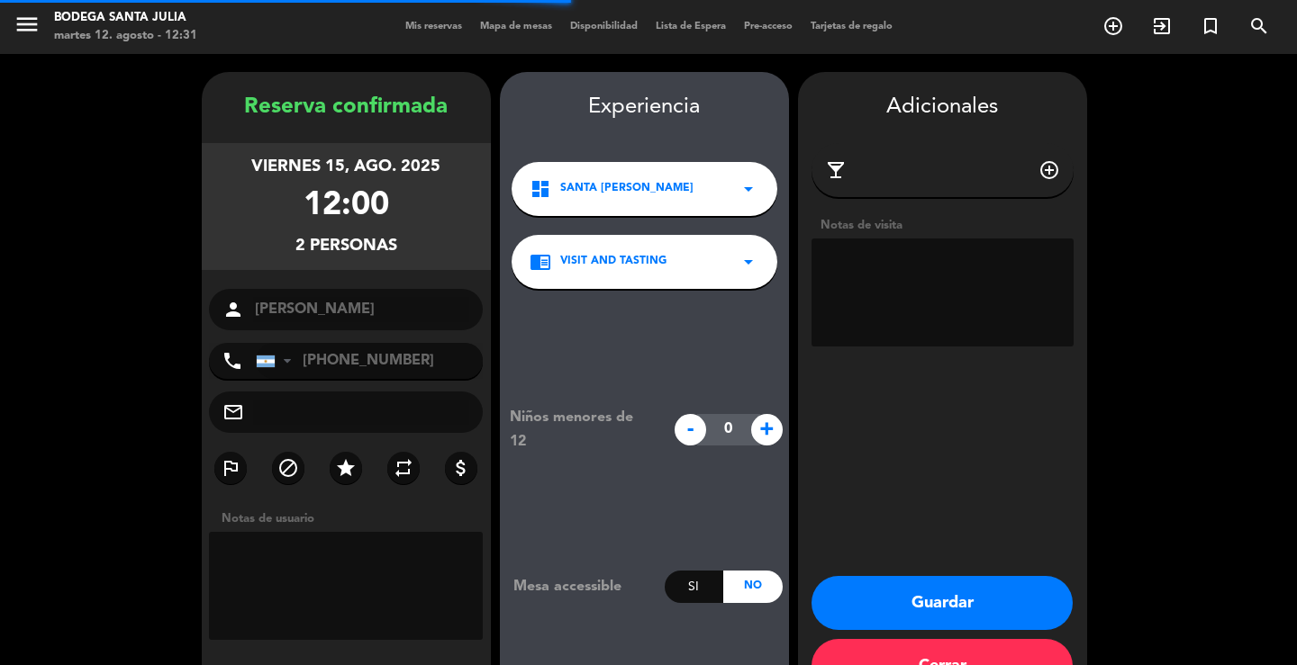
scroll to position [55, 0]
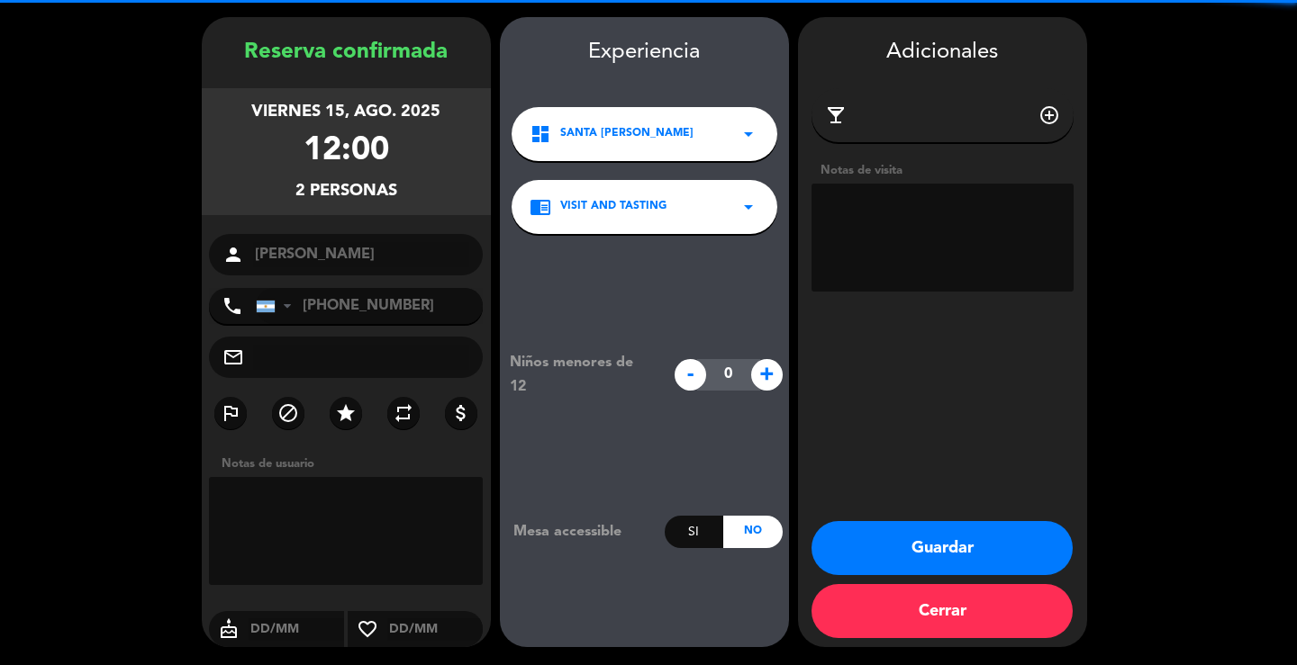
click at [991, 261] on textarea at bounding box center [942, 238] width 262 height 108
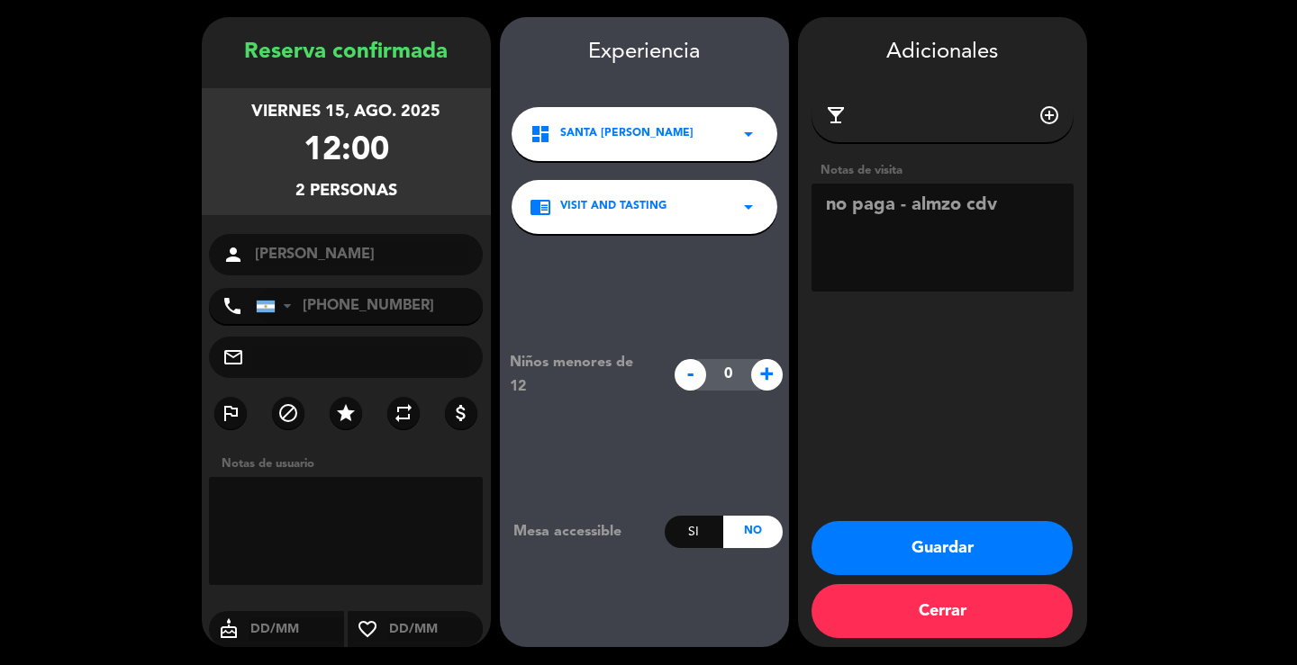
type textarea "no paga - almzo cdv"
click at [1008, 566] on button "Guardar" at bounding box center [941, 548] width 261 height 54
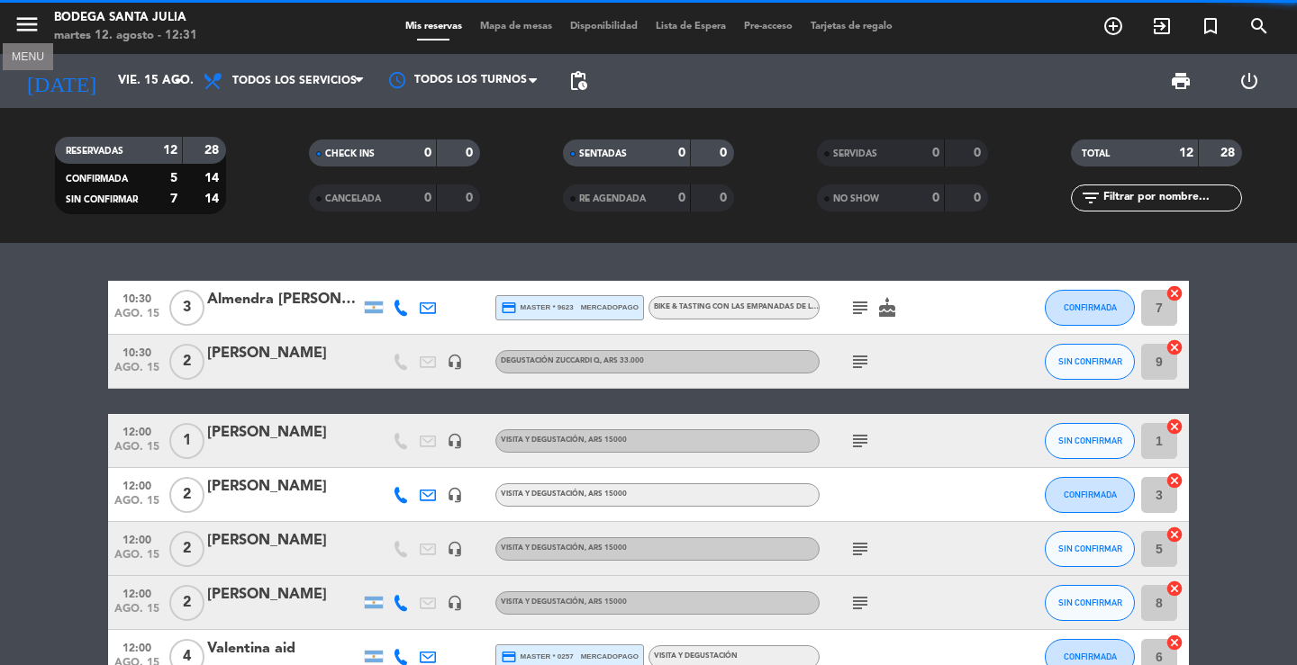
drag, startPoint x: 38, startPoint y: 37, endPoint x: 55, endPoint y: 60, distance: 29.0
click at [38, 36] on icon "menu" at bounding box center [27, 24] width 27 height 27
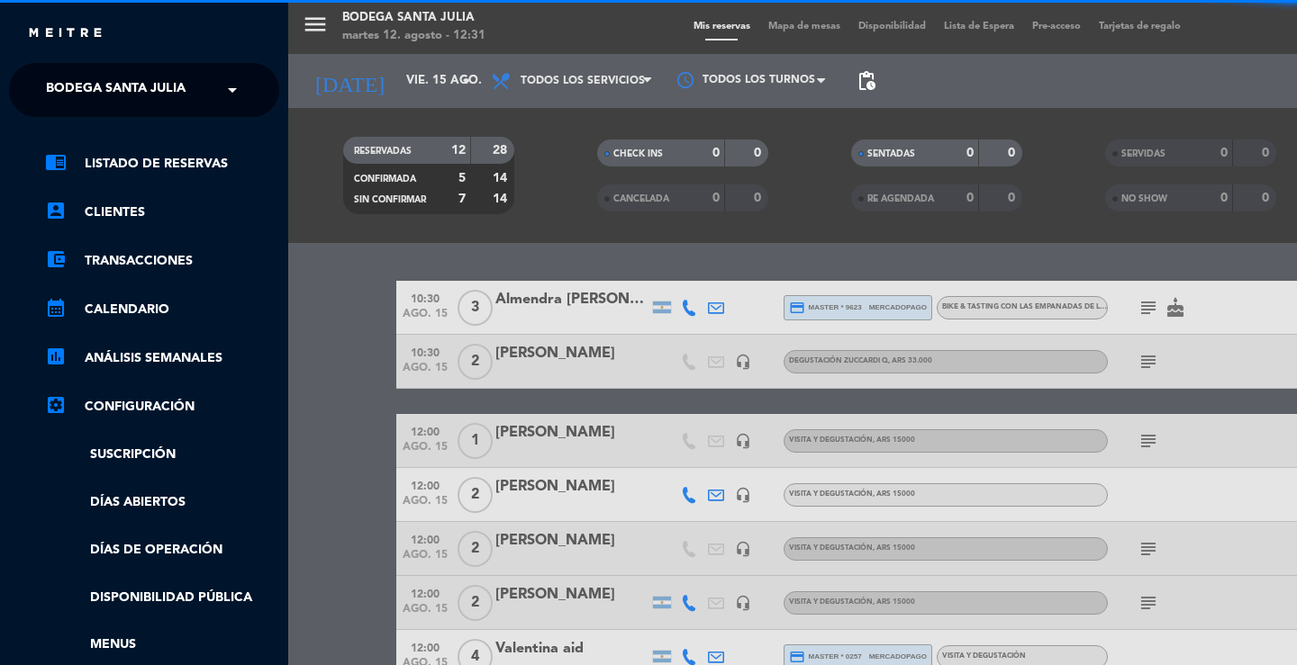
click at [79, 96] on span "Bodega Santa Julia" at bounding box center [116, 90] width 140 height 38
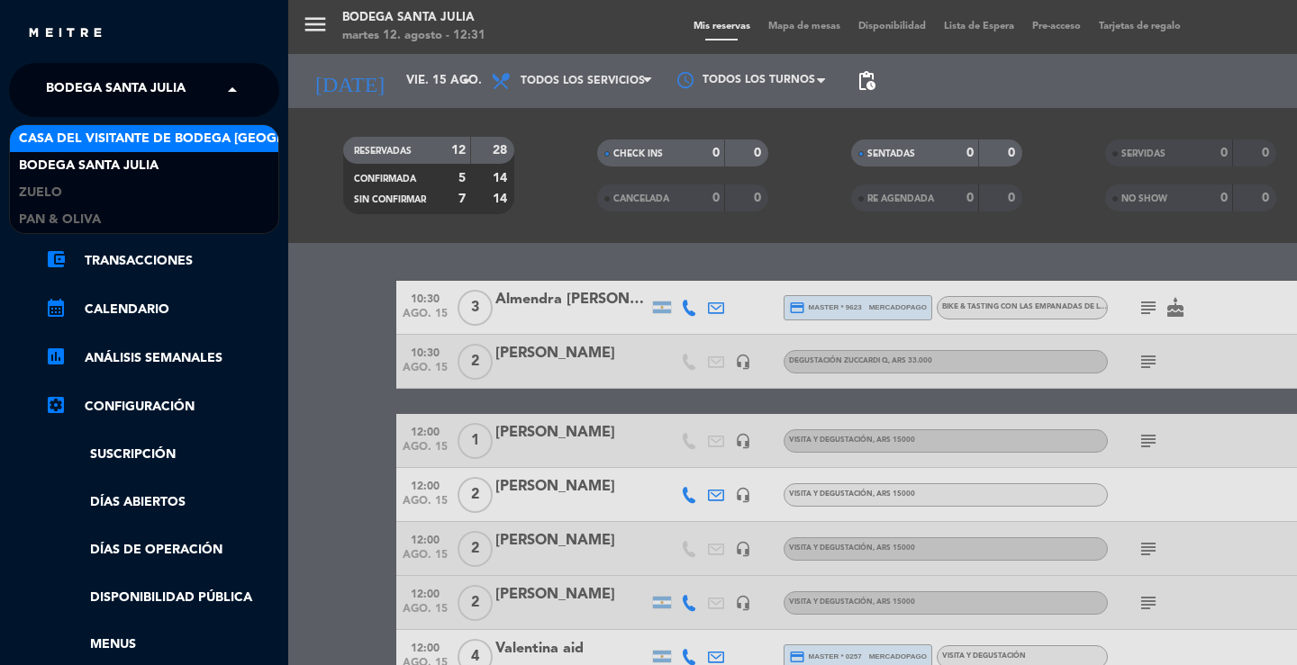
click at [86, 131] on span "Casa del Visitante de Bodega [GEOGRAPHIC_DATA][PERSON_NAME]" at bounding box center [245, 139] width 453 height 21
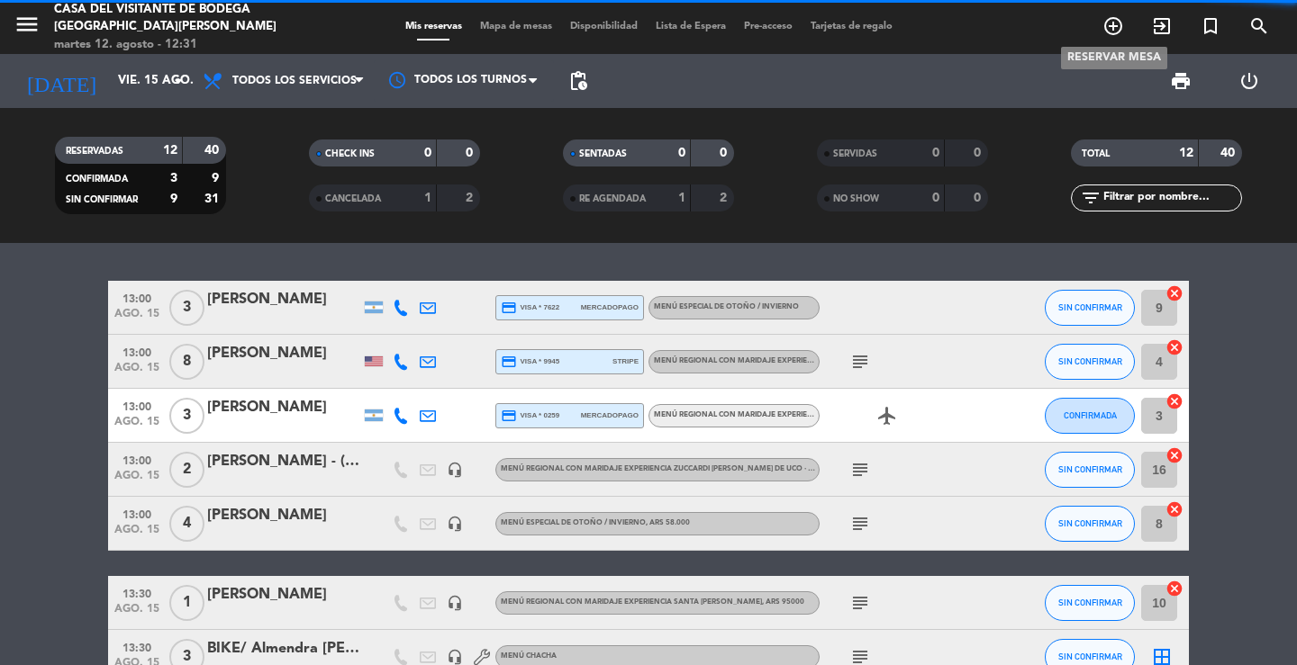
click at [1109, 27] on icon "add_circle_outline" at bounding box center [1113, 26] width 22 height 22
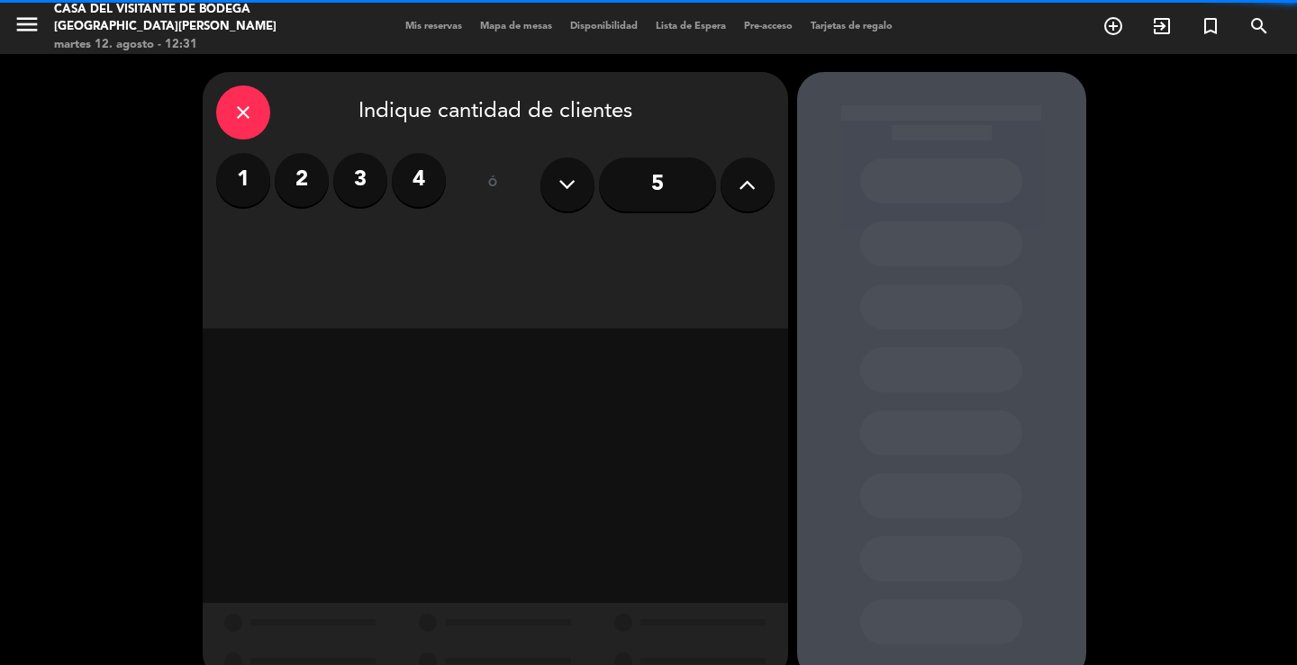
click at [299, 186] on label "2" at bounding box center [302, 180] width 54 height 54
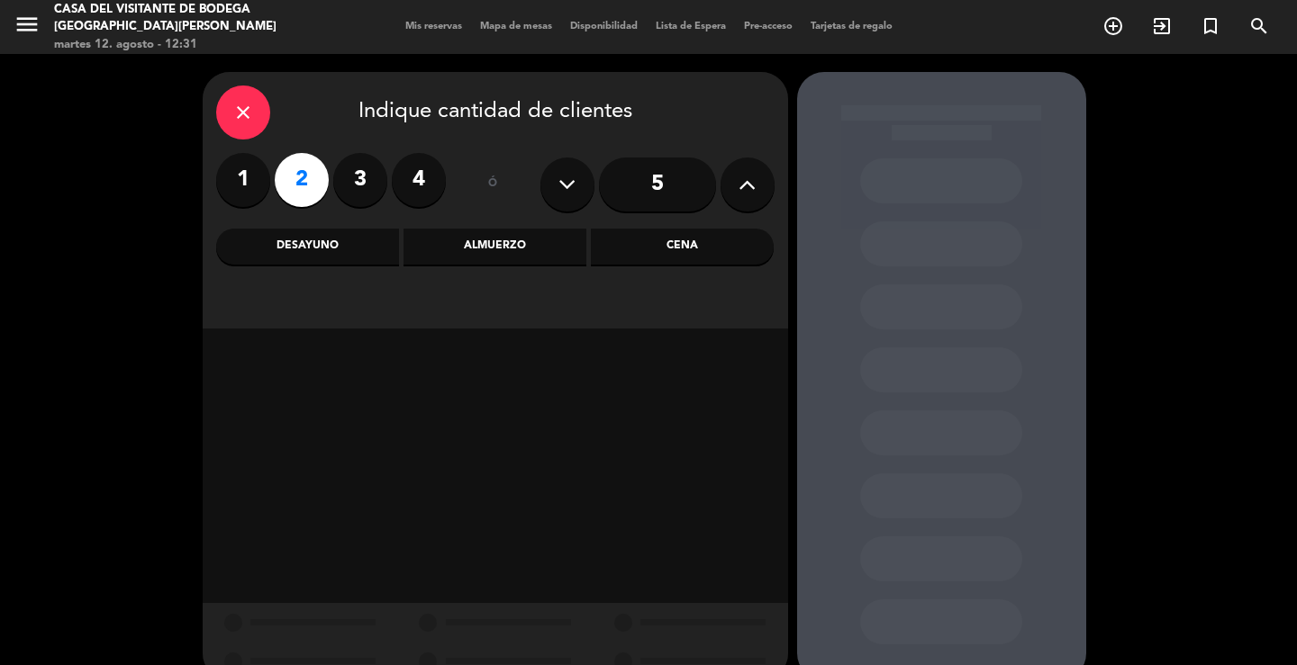
click at [481, 251] on div "Almuerzo" at bounding box center [494, 247] width 183 height 36
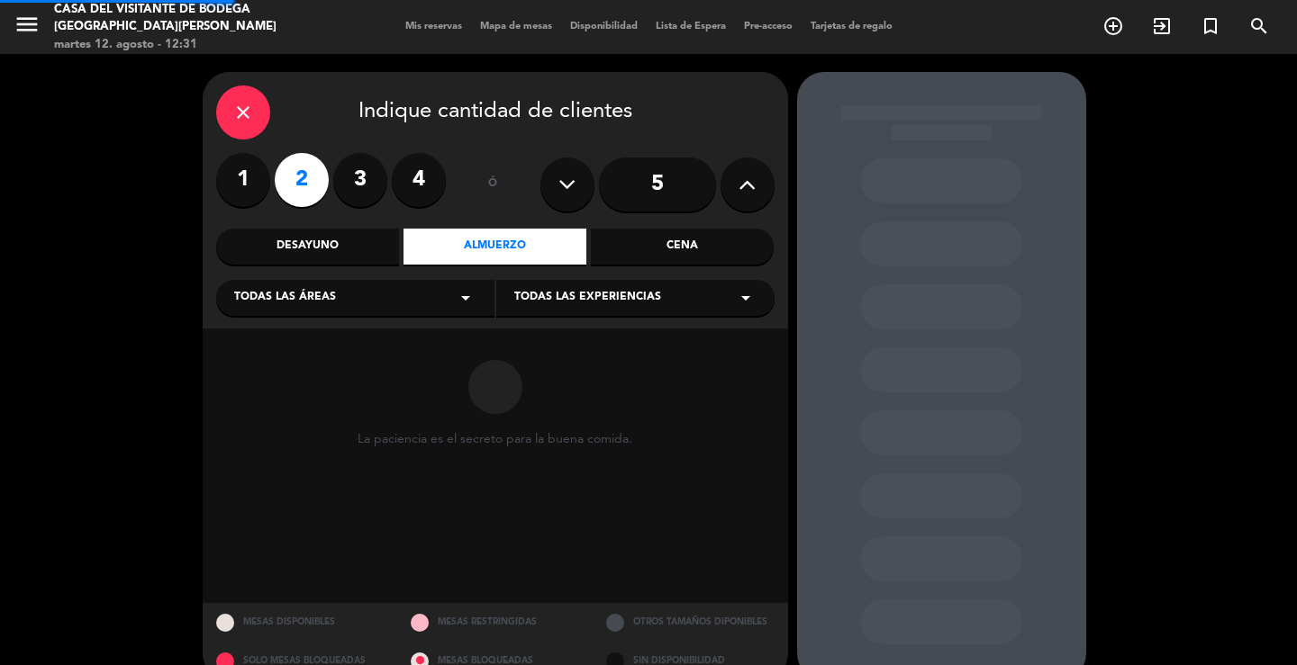
drag, startPoint x: 430, startPoint y: 271, endPoint x: 345, endPoint y: 311, distance: 93.5
click at [353, 298] on div "Todas las áreas arrow_drop_down" at bounding box center [355, 298] width 278 height 36
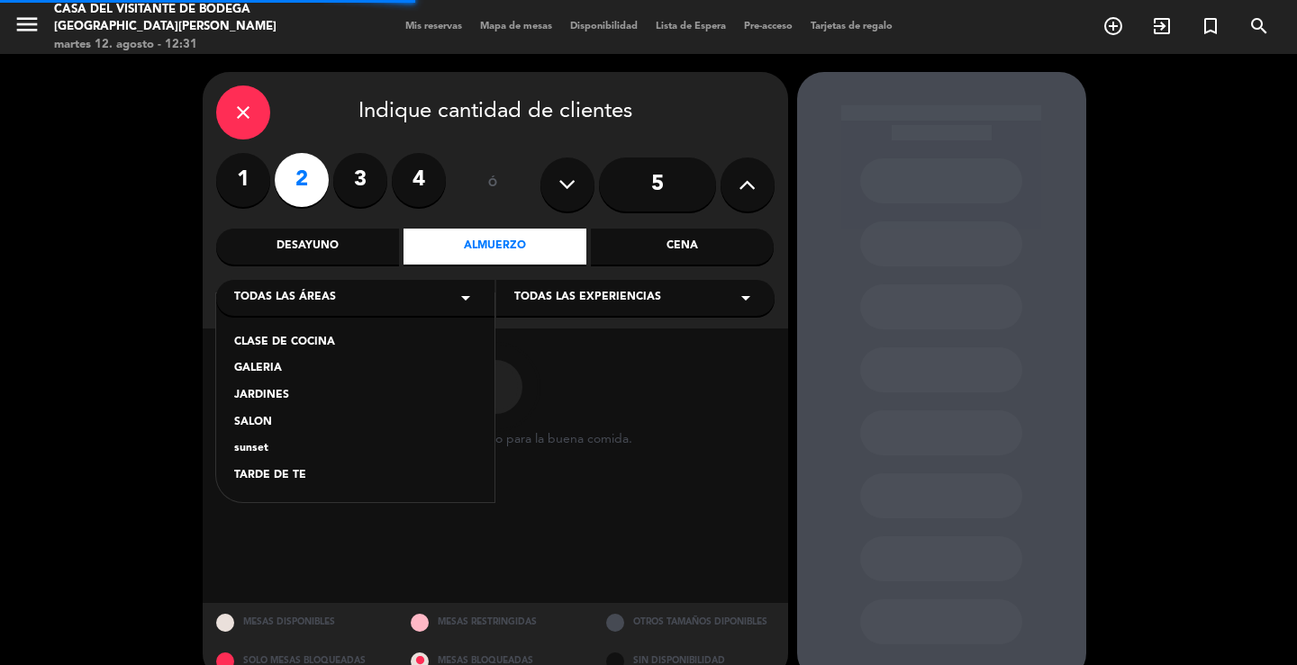
click at [257, 421] on div "SALON" at bounding box center [355, 423] width 242 height 18
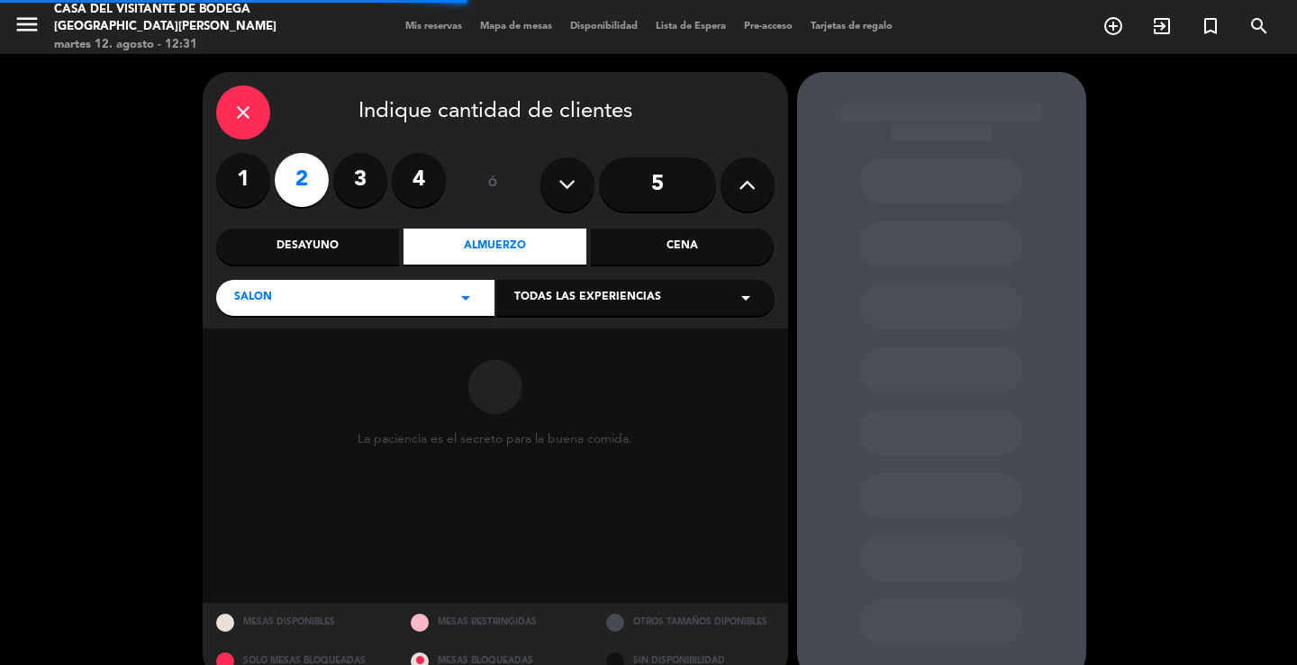
click at [663, 298] on div "Todas las experiencias arrow_drop_down" at bounding box center [635, 298] width 278 height 36
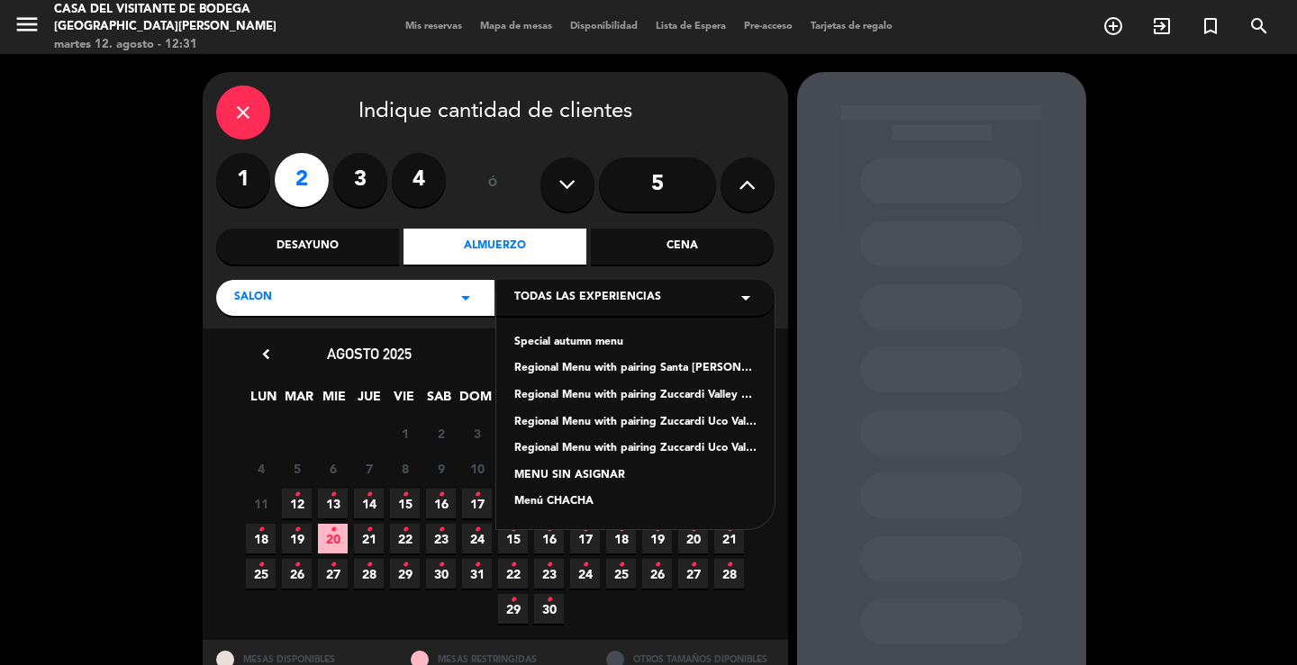
click at [577, 366] on div "Regional Menu with pairing Santa [PERSON_NAME] Experience" at bounding box center [635, 369] width 242 height 18
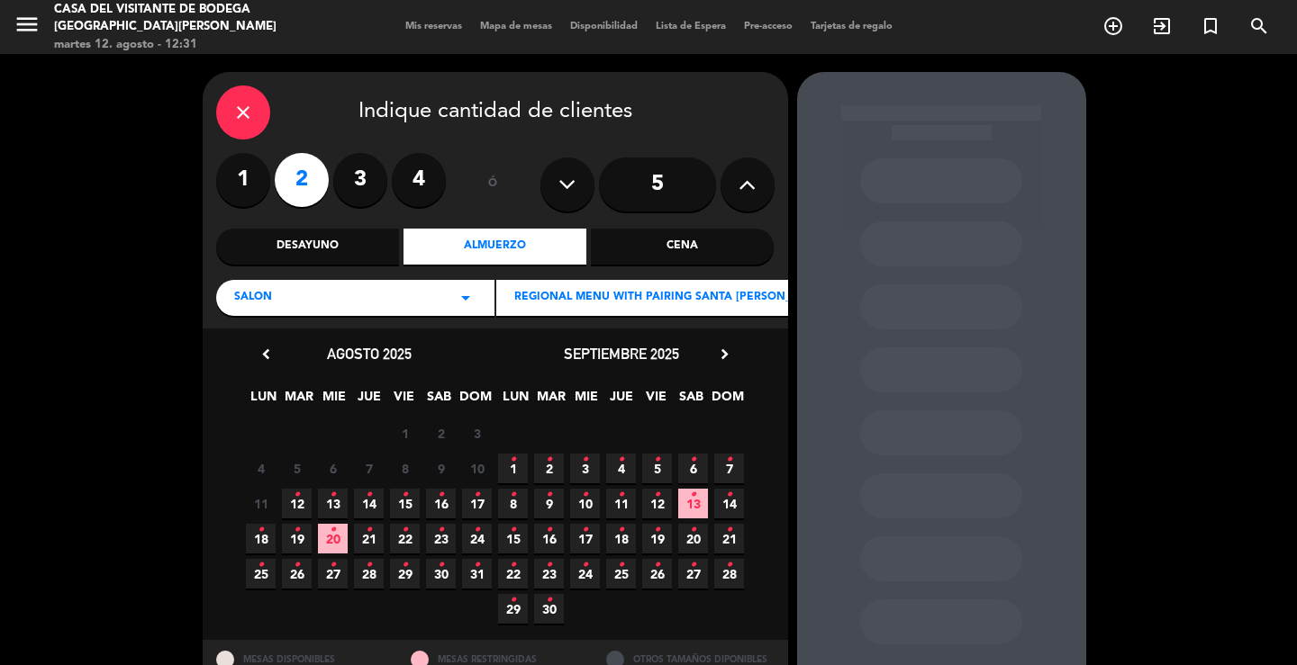
click at [419, 506] on span "15 •" at bounding box center [405, 504] width 30 height 30
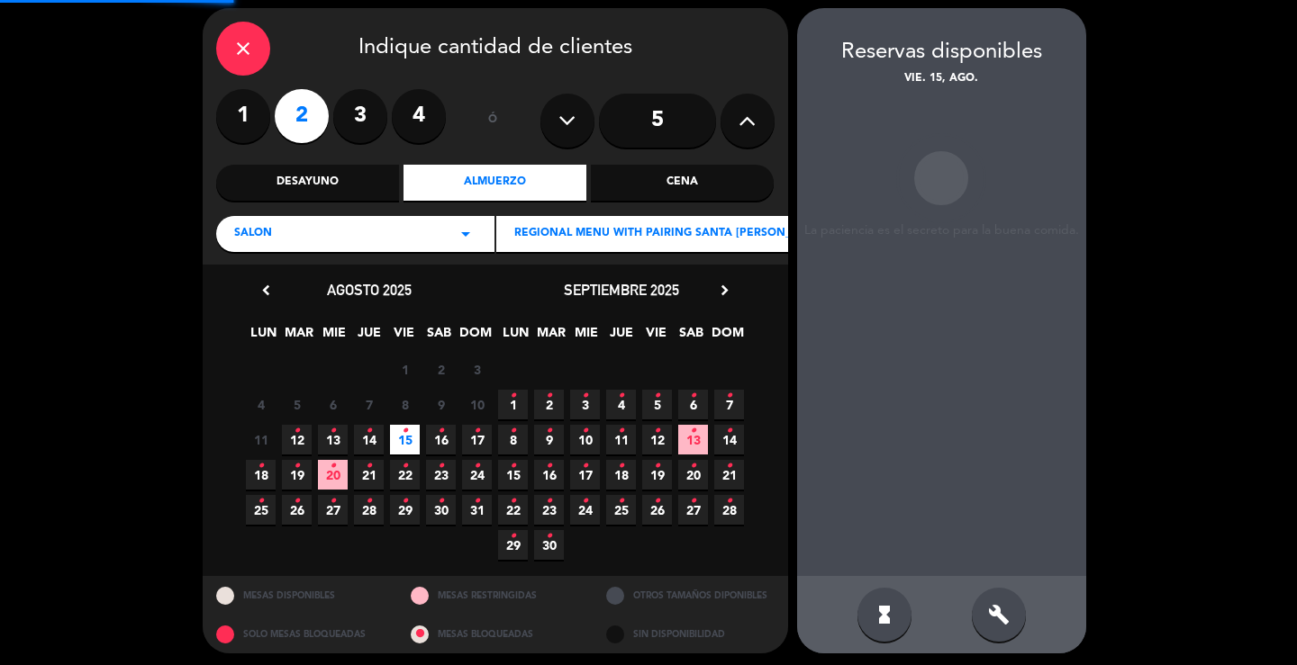
scroll to position [69, 0]
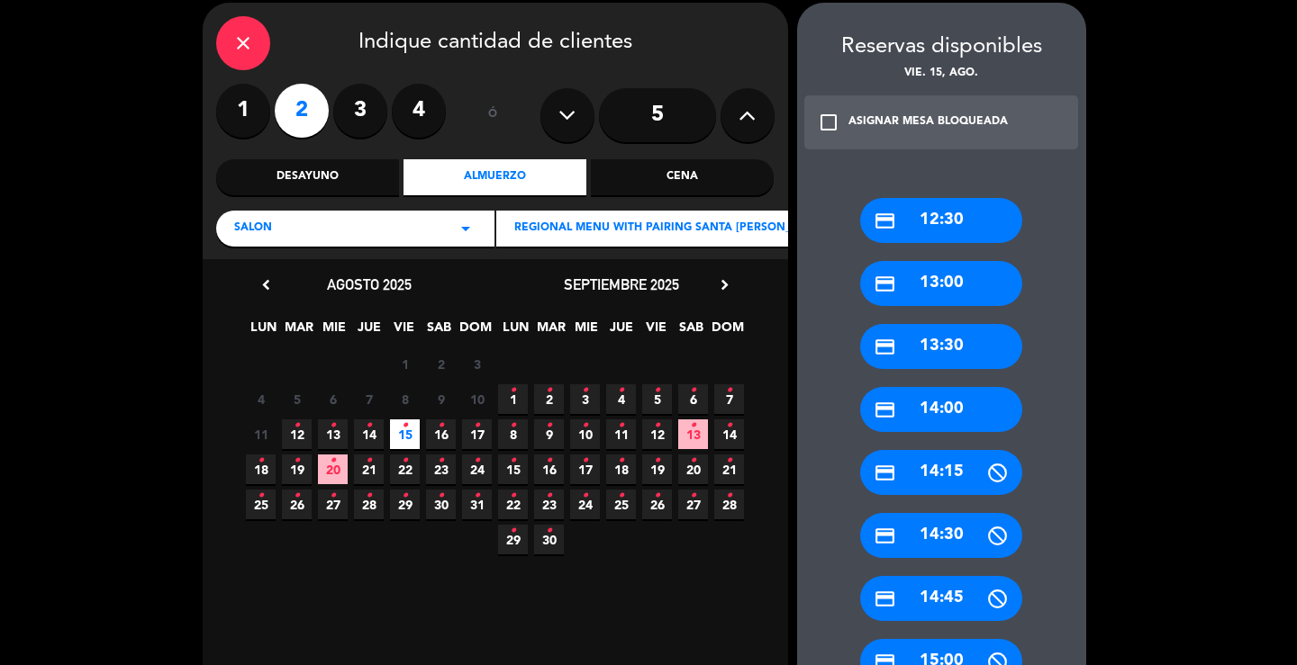
drag, startPoint x: 968, startPoint y: 341, endPoint x: 543, endPoint y: 240, distance: 437.0
click at [965, 341] on div "credit_card 13:30" at bounding box center [941, 346] width 162 height 45
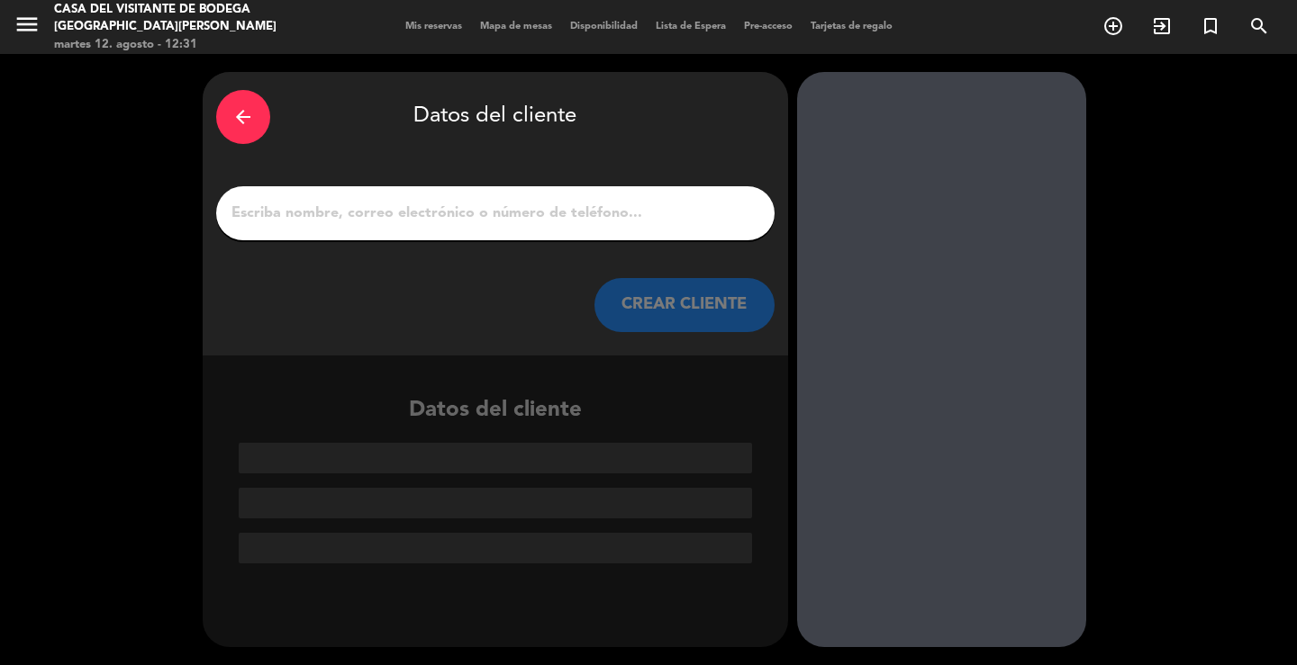
click at [526, 224] on input "1" at bounding box center [495, 213] width 531 height 25
paste input "[PERSON_NAME] telefono de [PERSON_NAME]: [PHONE_NUMBER]"
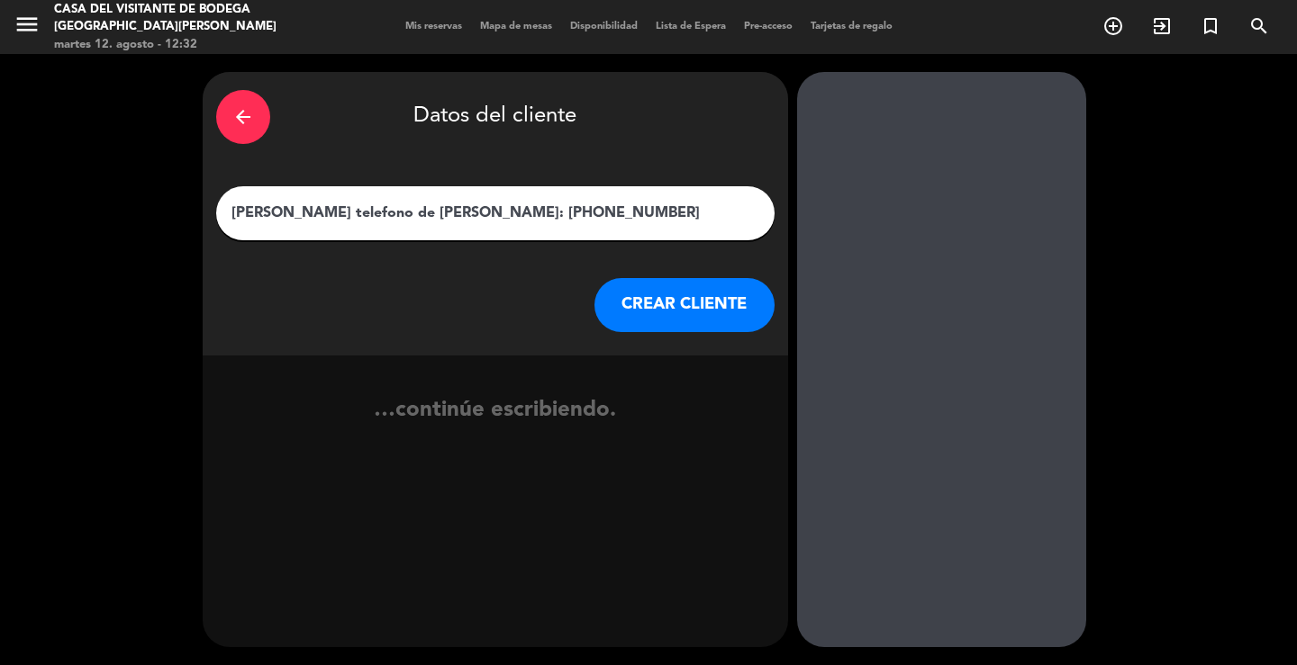
type input "[PERSON_NAME] telefono de [PERSON_NAME]: [PHONE_NUMBER]"
click at [660, 307] on button "CREAR CLIENTE" at bounding box center [684, 305] width 180 height 54
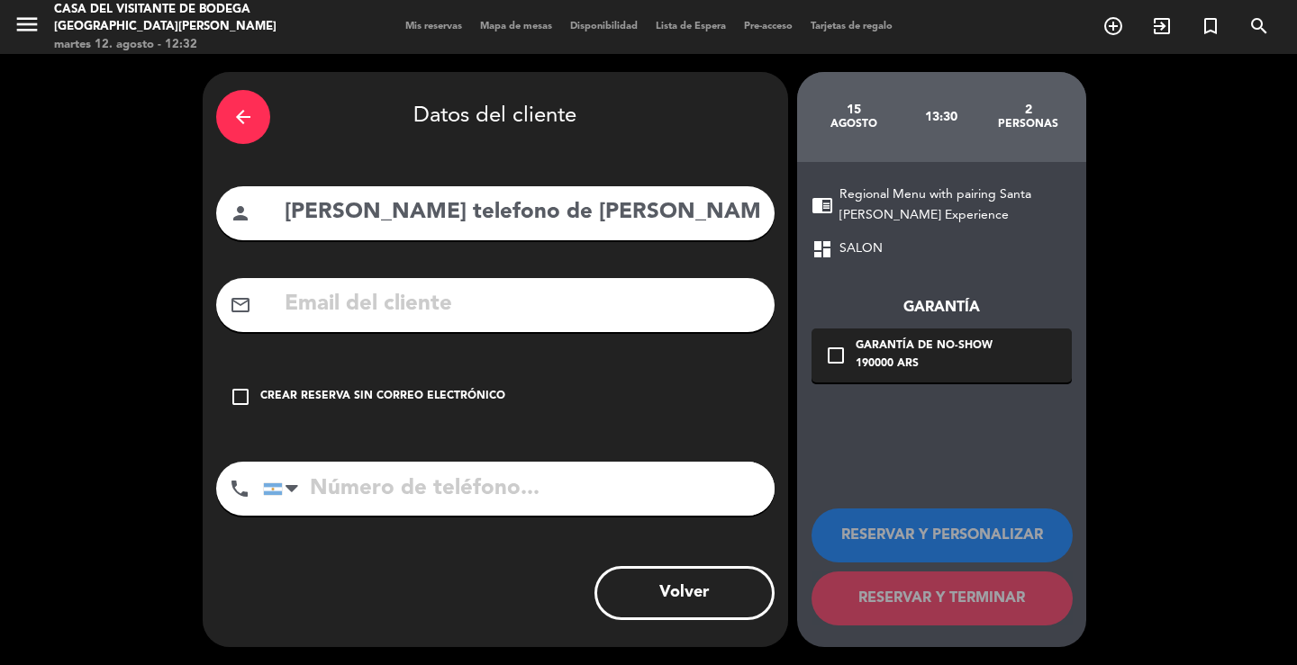
click at [631, 228] on input "[PERSON_NAME] telefono de [PERSON_NAME]: [PHONE_NUMBER]" at bounding box center [522, 212] width 478 height 37
drag, startPoint x: 412, startPoint y: 215, endPoint x: 925, endPoint y: 229, distance: 513.4
click at [925, 229] on div "arrow_back Datos del cliente person [PERSON_NAME] telefono de [PERSON_NAME]: [P…" at bounding box center [648, 359] width 1297 height 611
type input "[PERSON_NAME]"
click at [390, 390] on div "Crear reserva sin correo electrónico" at bounding box center [382, 397] width 245 height 18
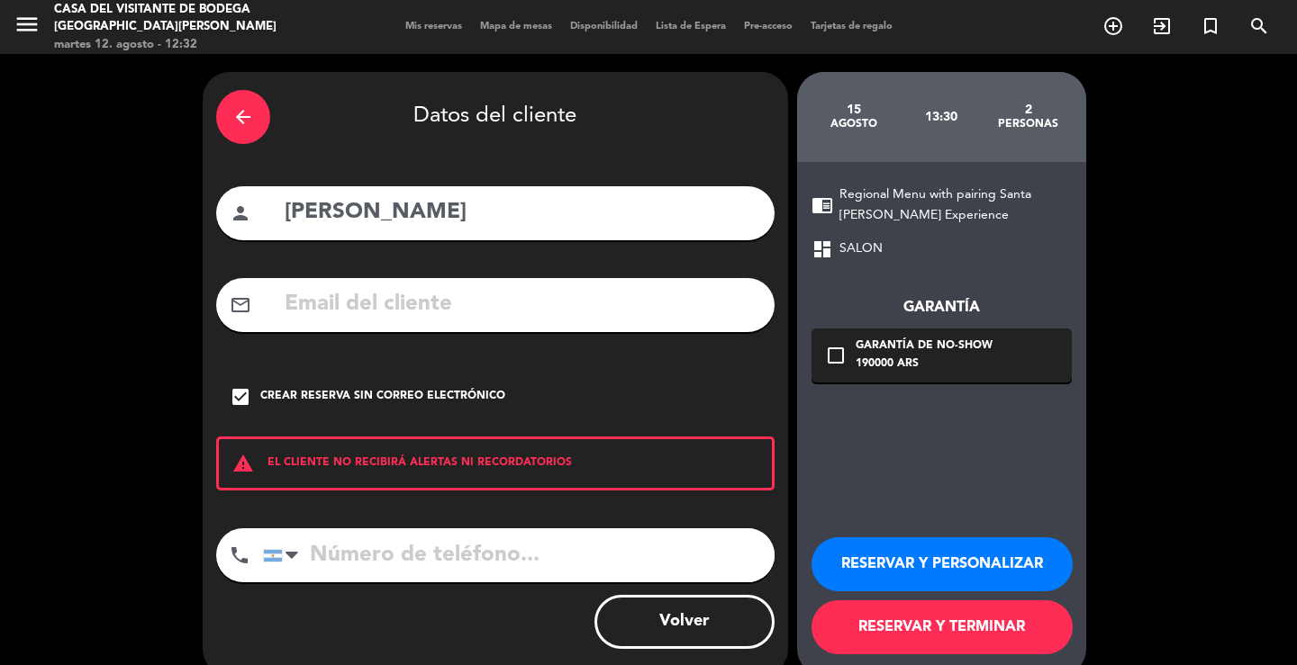
click at [542, 554] on input "tel" at bounding box center [518, 556] width 511 height 54
paste input "2216428551"
type input "2216428551"
click at [909, 559] on button "RESERVAR Y PERSONALIZAR" at bounding box center [941, 565] width 261 height 54
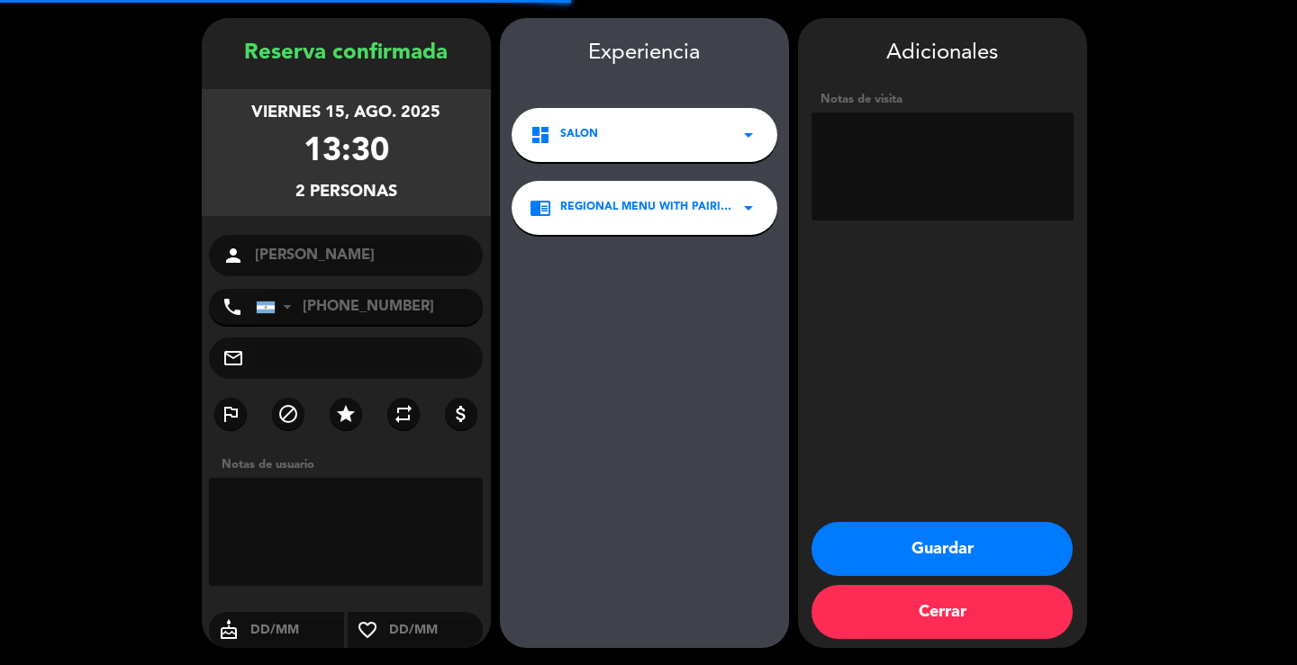
scroll to position [55, 0]
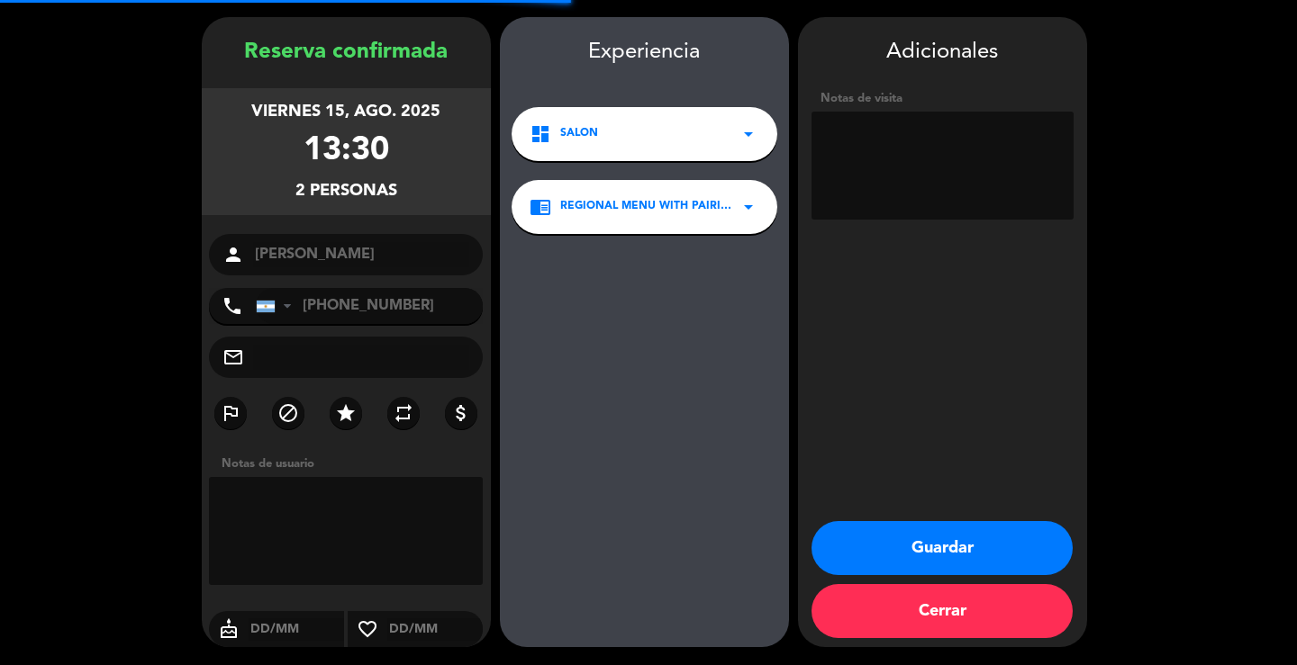
click at [940, 180] on textarea at bounding box center [942, 166] width 262 height 108
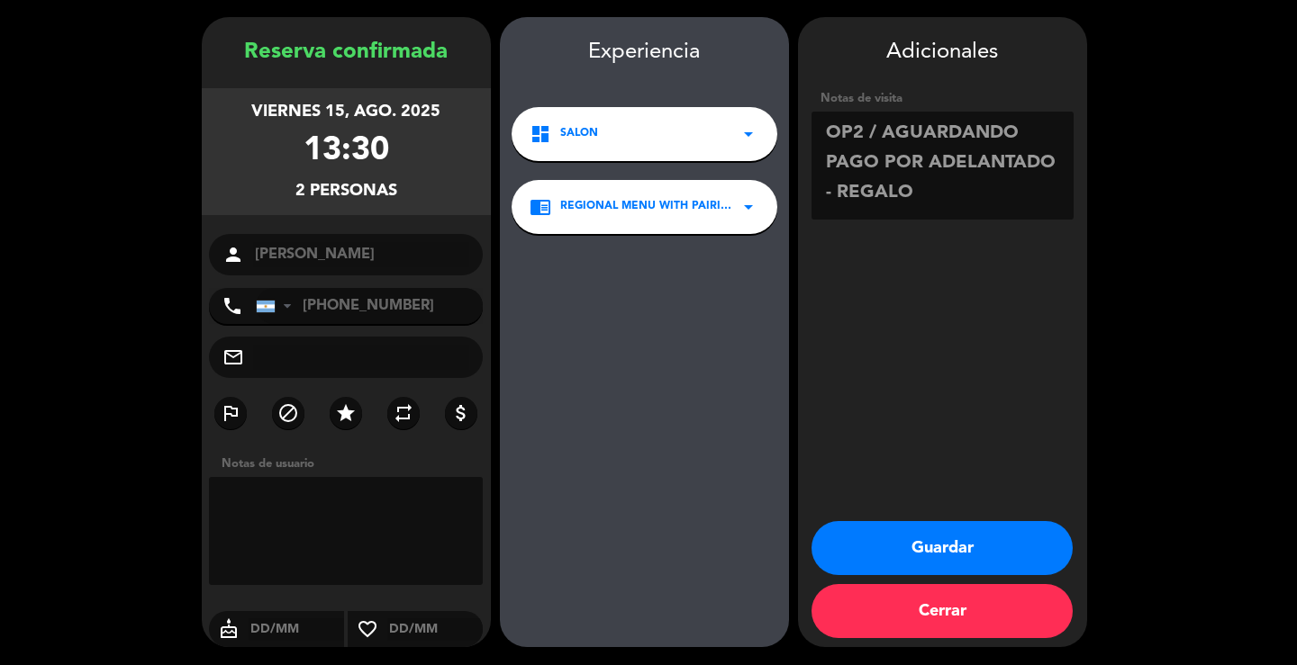
type textarea "OP2 / AGUARDANDO PAGO POR ADELANTADO - REGALO"
click at [962, 560] on button "Guardar" at bounding box center [941, 548] width 261 height 54
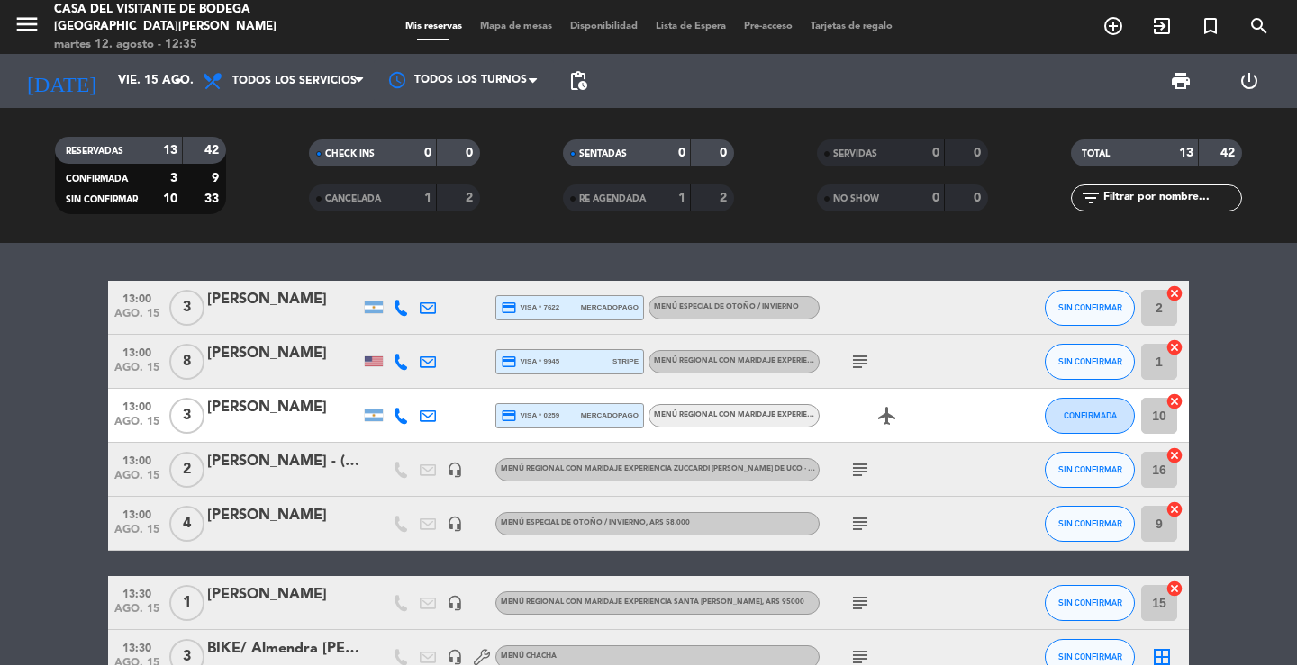
click at [228, 256] on div "13:00 ago. 15 3 [PERSON_NAME] credit_card visa * 7622 mercadopago Menú especial…" at bounding box center [648, 454] width 1297 height 422
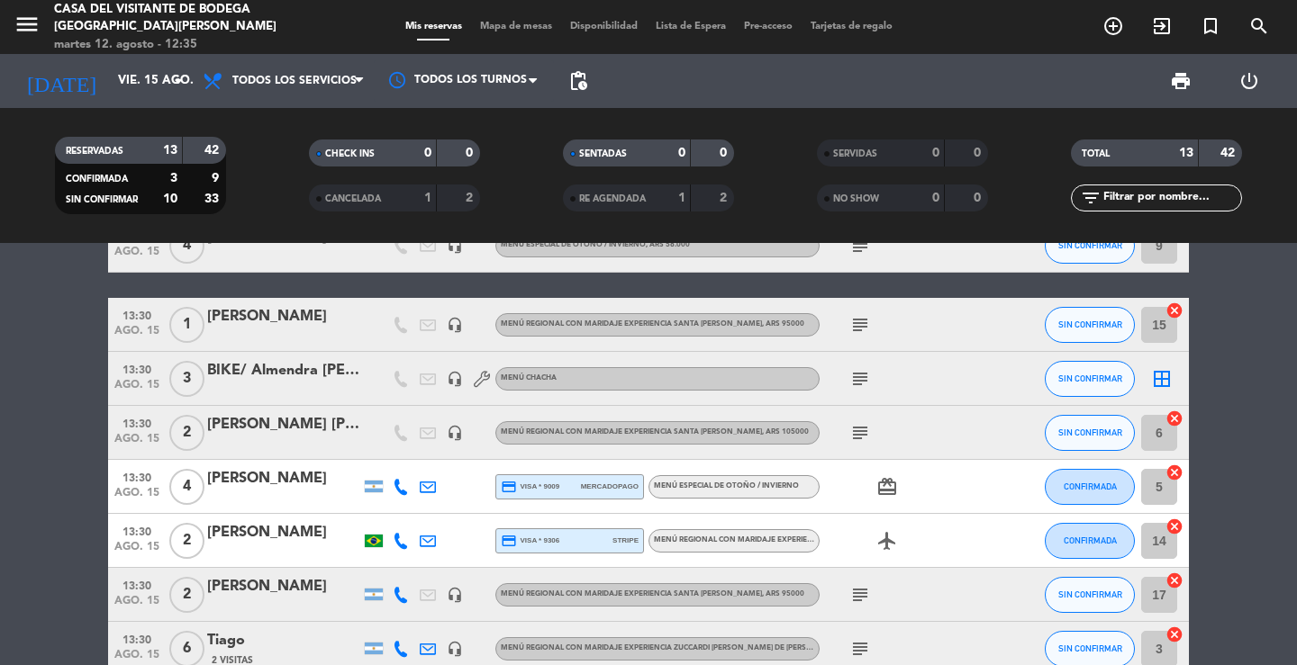
scroll to position [360, 0]
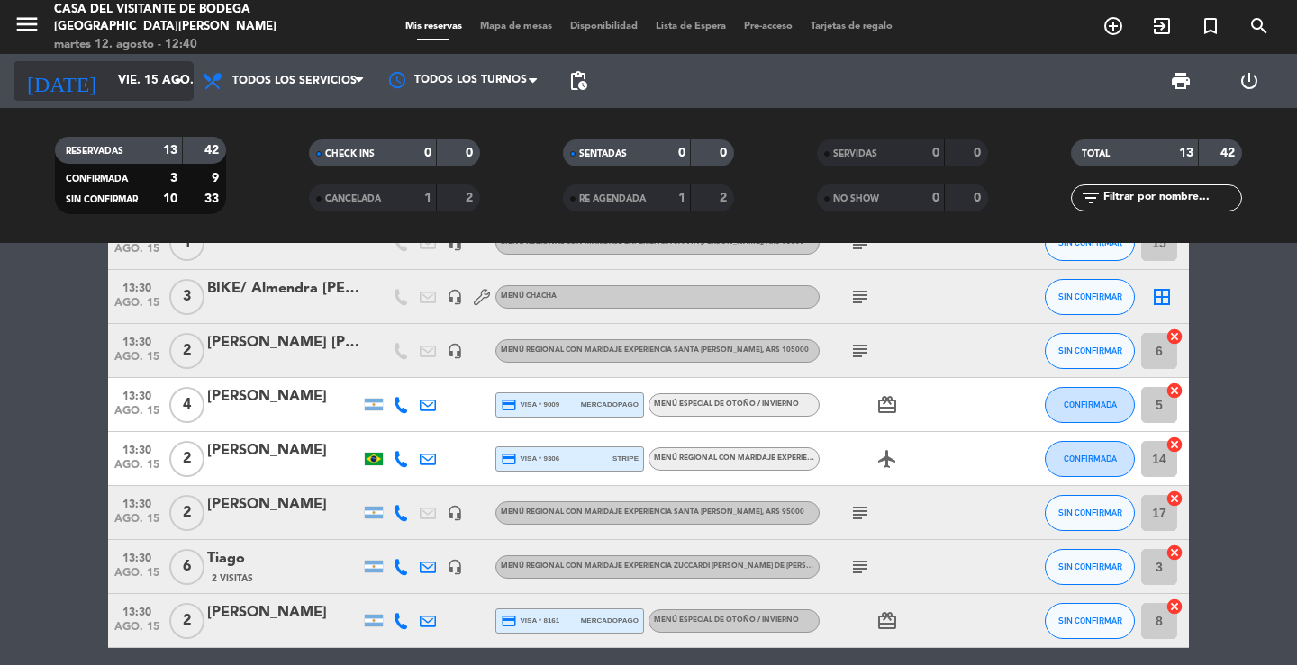
click at [149, 74] on input "vie. 15 ago." at bounding box center [188, 81] width 158 height 32
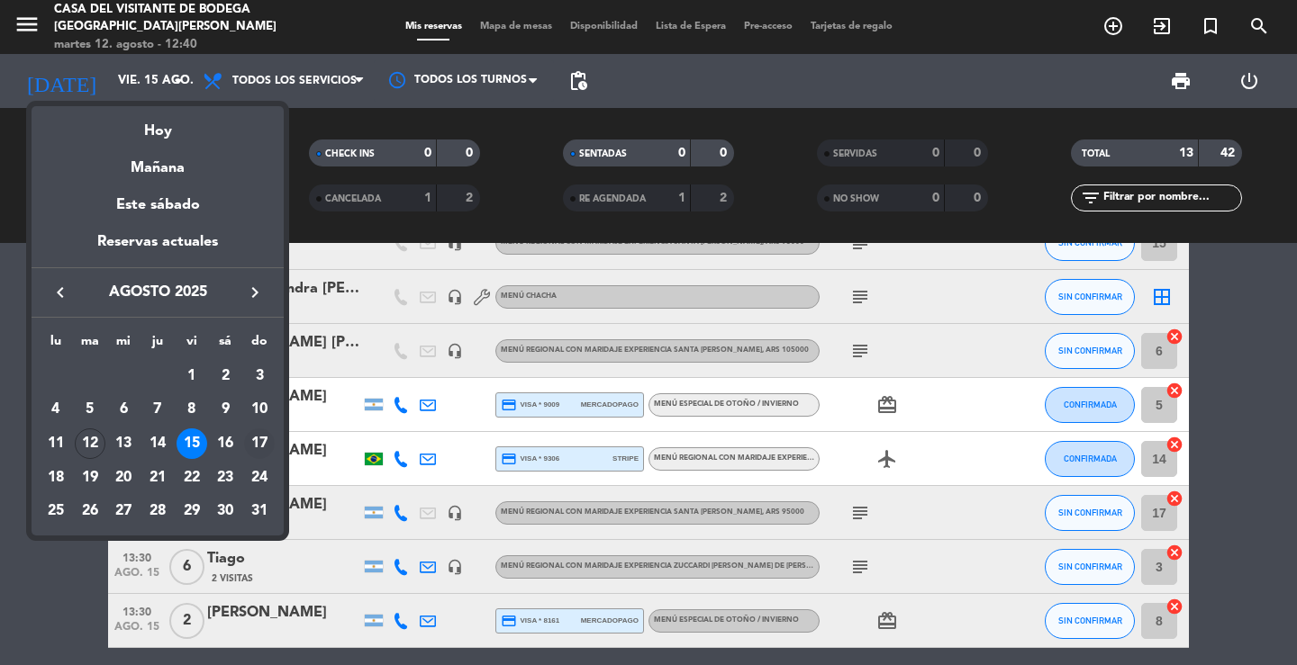
click at [257, 448] on div "17" at bounding box center [259, 444] width 31 height 31
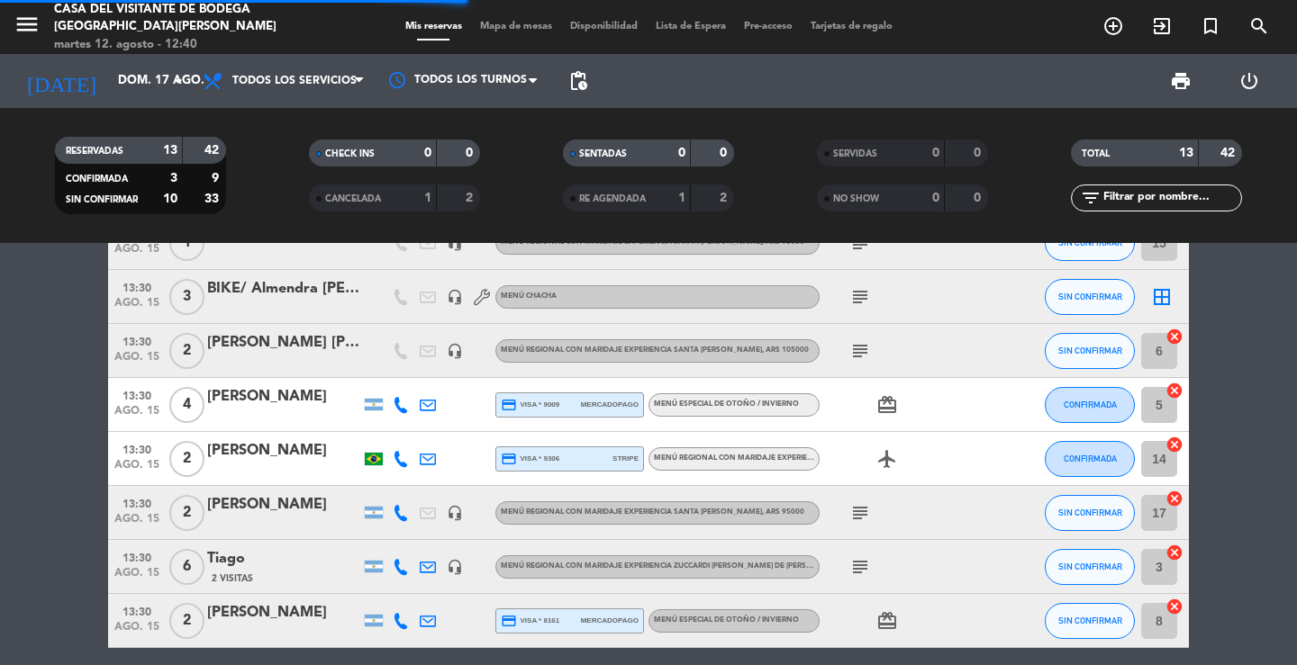
scroll to position [293, 0]
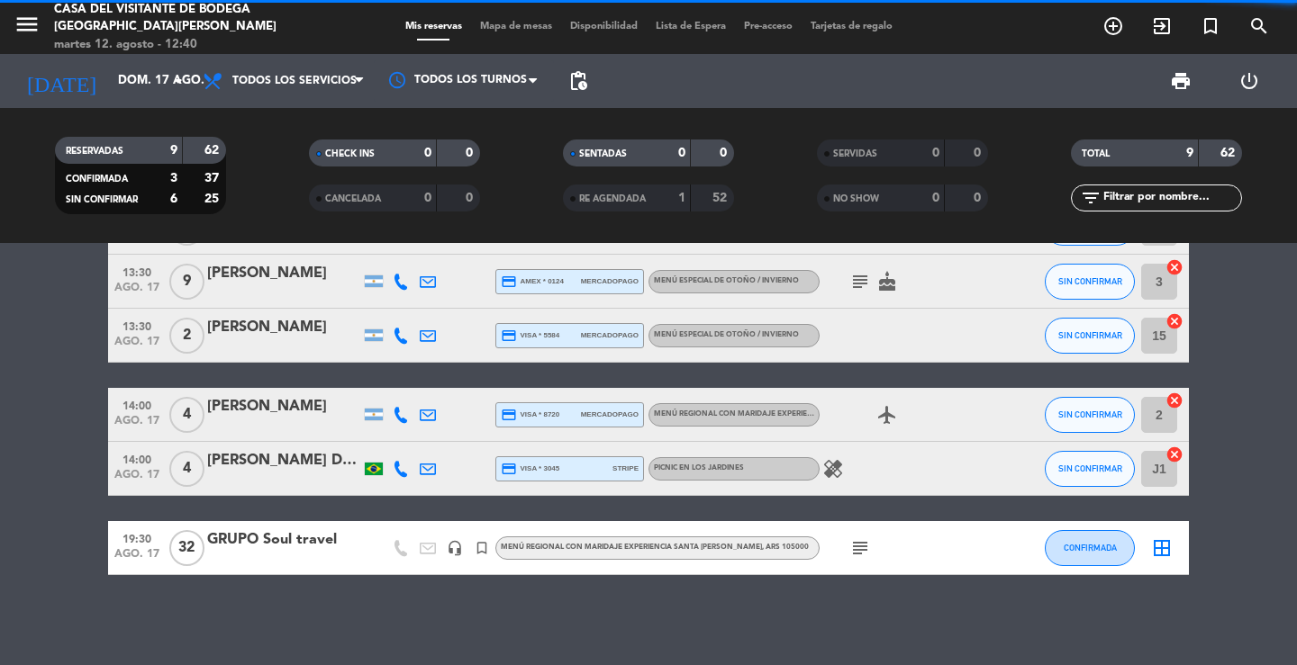
click at [28, 21] on icon "menu" at bounding box center [27, 24] width 27 height 27
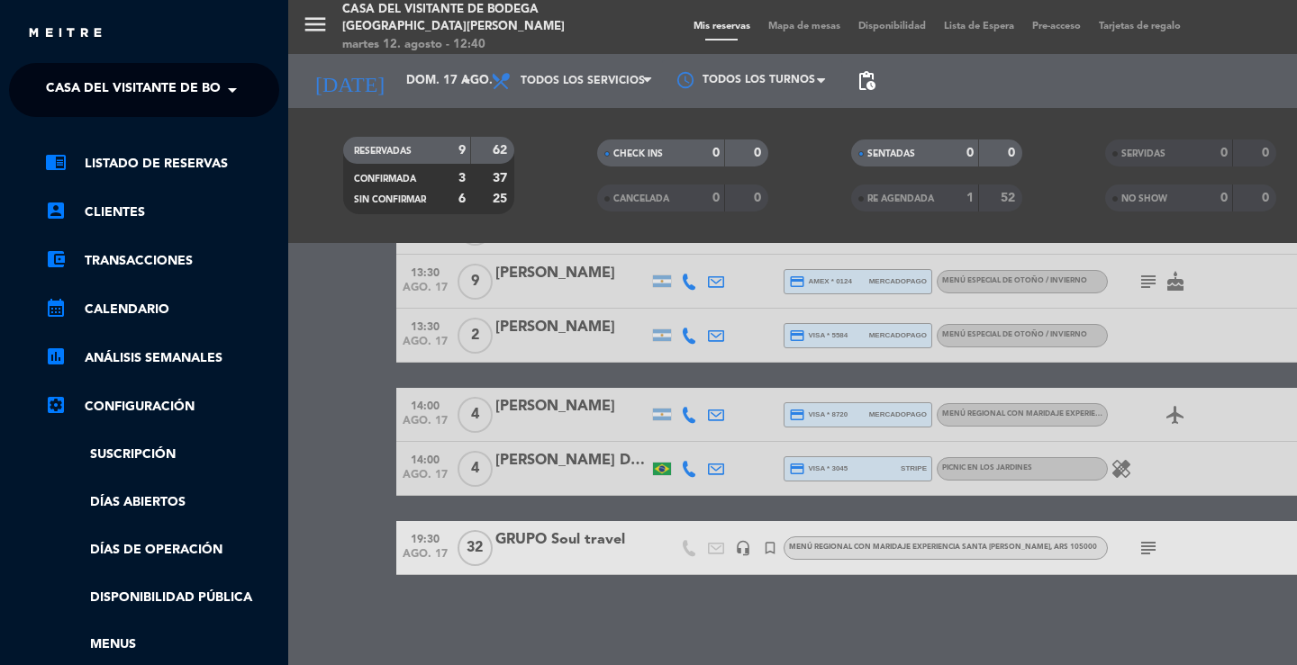
click at [57, 66] on ng-select "× Casa del Visitante de Bodega Santa [PERSON_NAME] ×" at bounding box center [144, 90] width 270 height 54
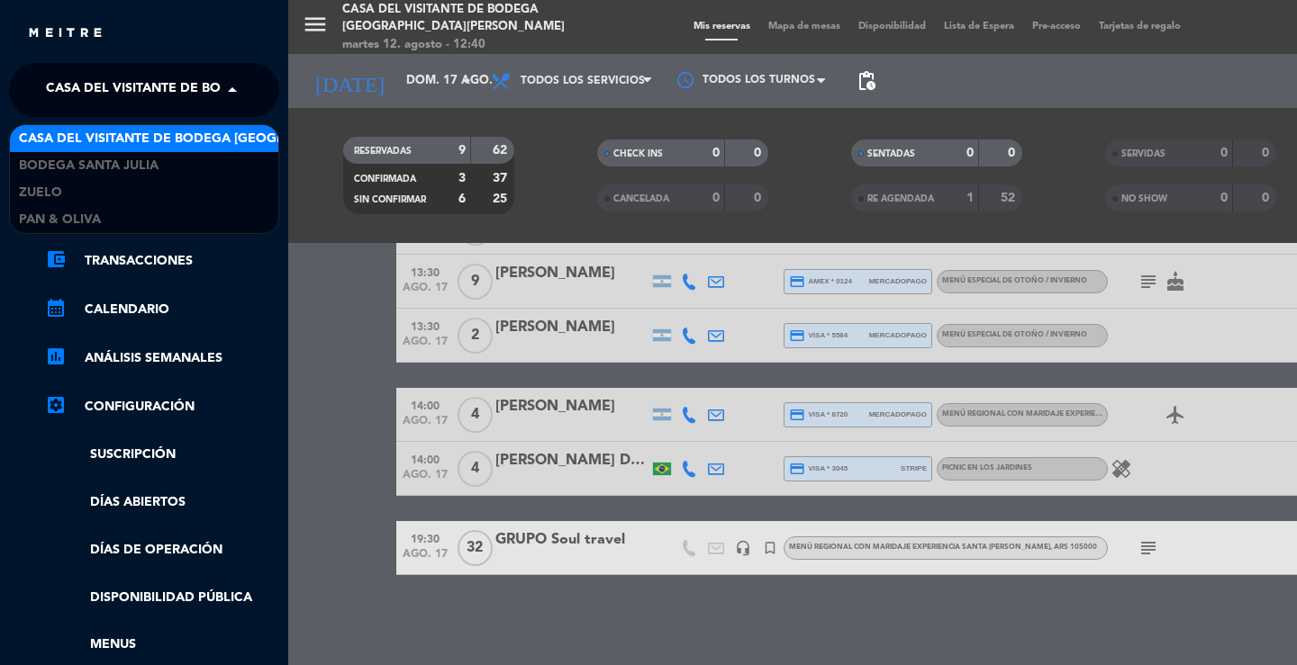
click at [64, 89] on span "Casa del Visitante de Bodega [GEOGRAPHIC_DATA][PERSON_NAME]" at bounding box center [272, 90] width 453 height 38
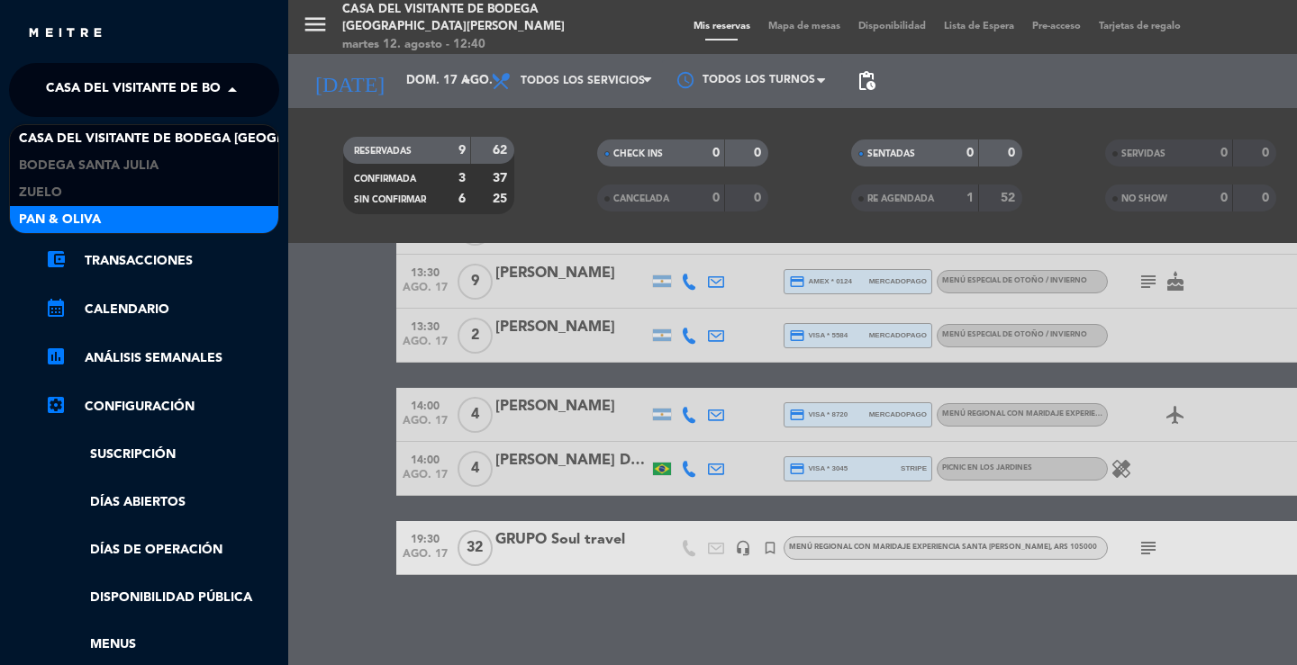
click at [85, 212] on span "Pan & Oliva" at bounding box center [60, 220] width 82 height 21
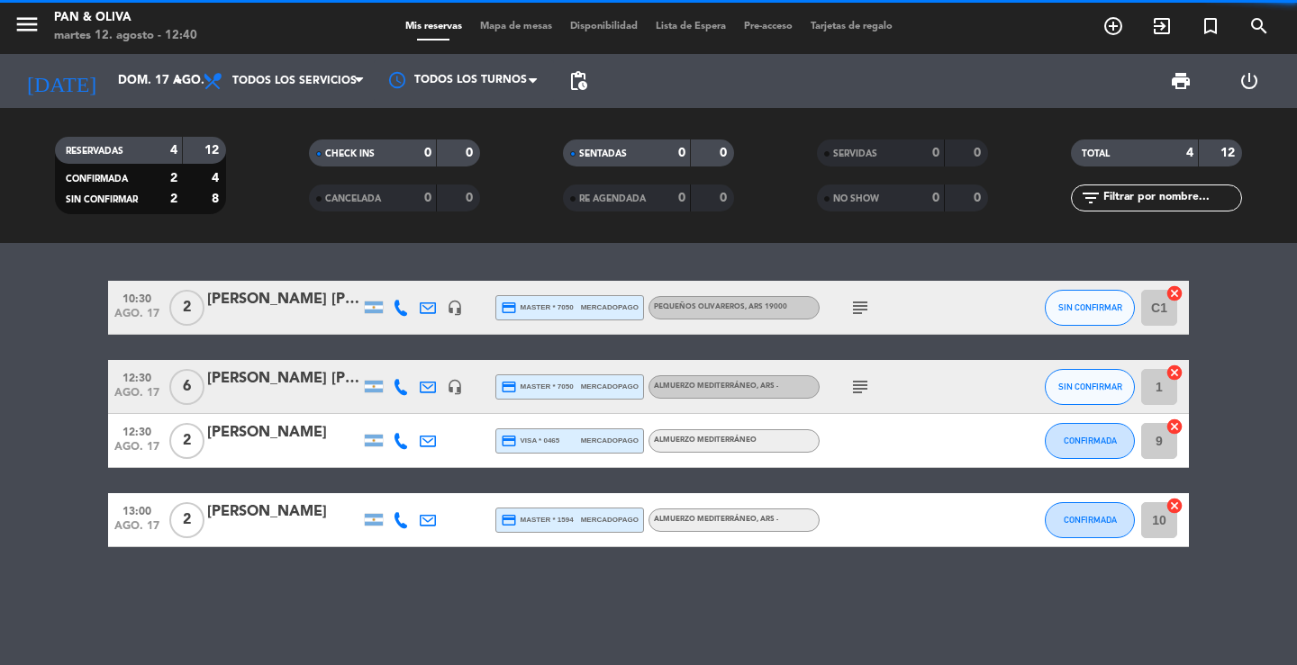
scroll to position [0, 0]
click at [238, 627] on div "10:30 ago. 17 2 [PERSON_NAME] [PERSON_NAME] headset_mic credit_card master * 70…" at bounding box center [648, 454] width 1297 height 422
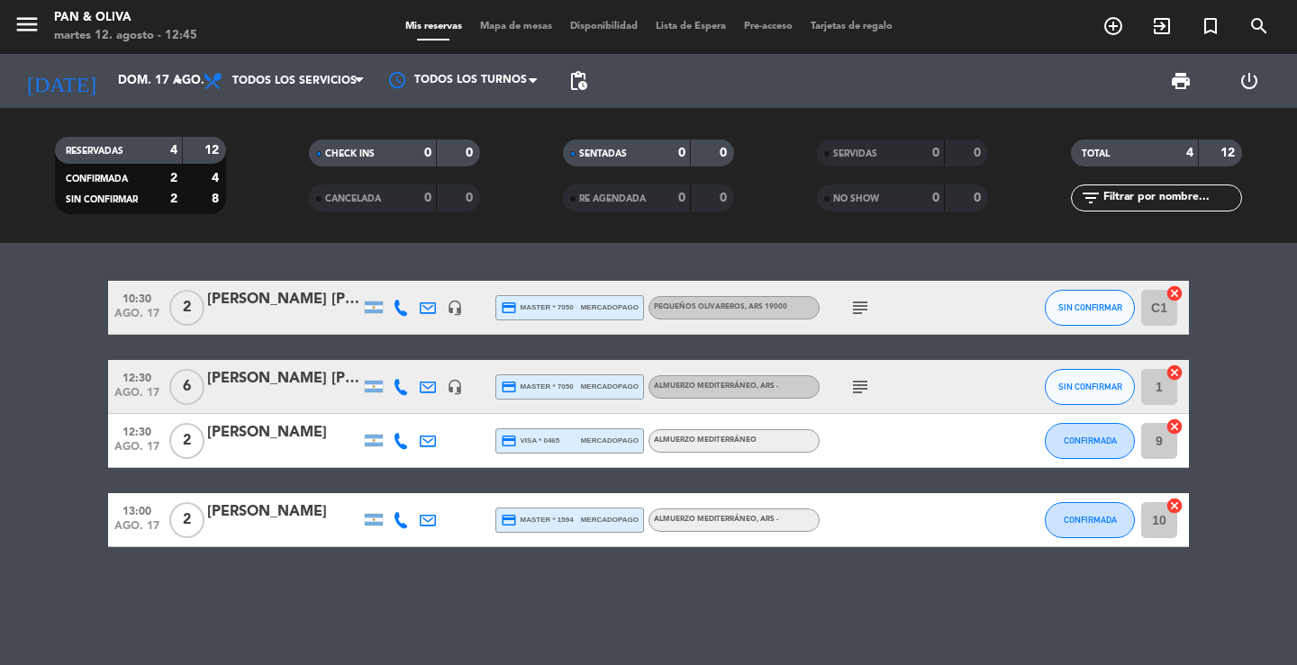
click at [475, 249] on div "10:30 ago. 17 2 [PERSON_NAME] [PERSON_NAME] headset_mic credit_card master * 70…" at bounding box center [648, 454] width 1297 height 422
click at [153, 76] on input "dom. 17 ago." at bounding box center [188, 81] width 158 height 32
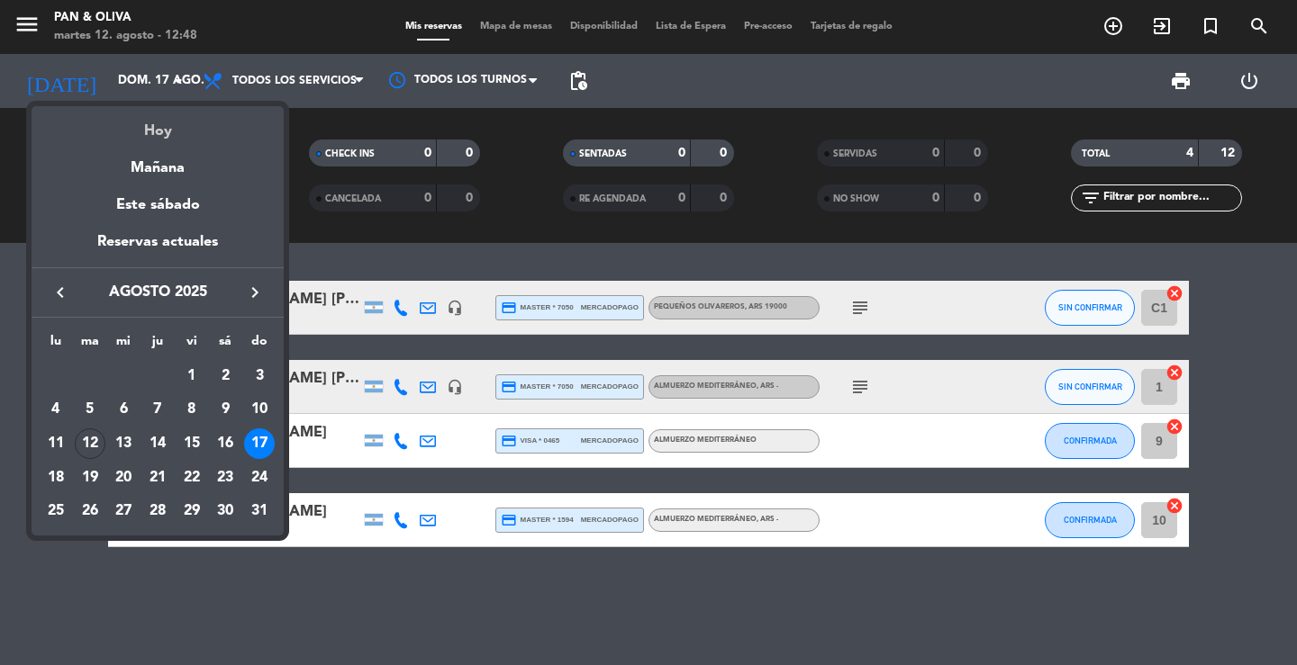
click at [143, 135] on div "Hoy" at bounding box center [158, 124] width 252 height 37
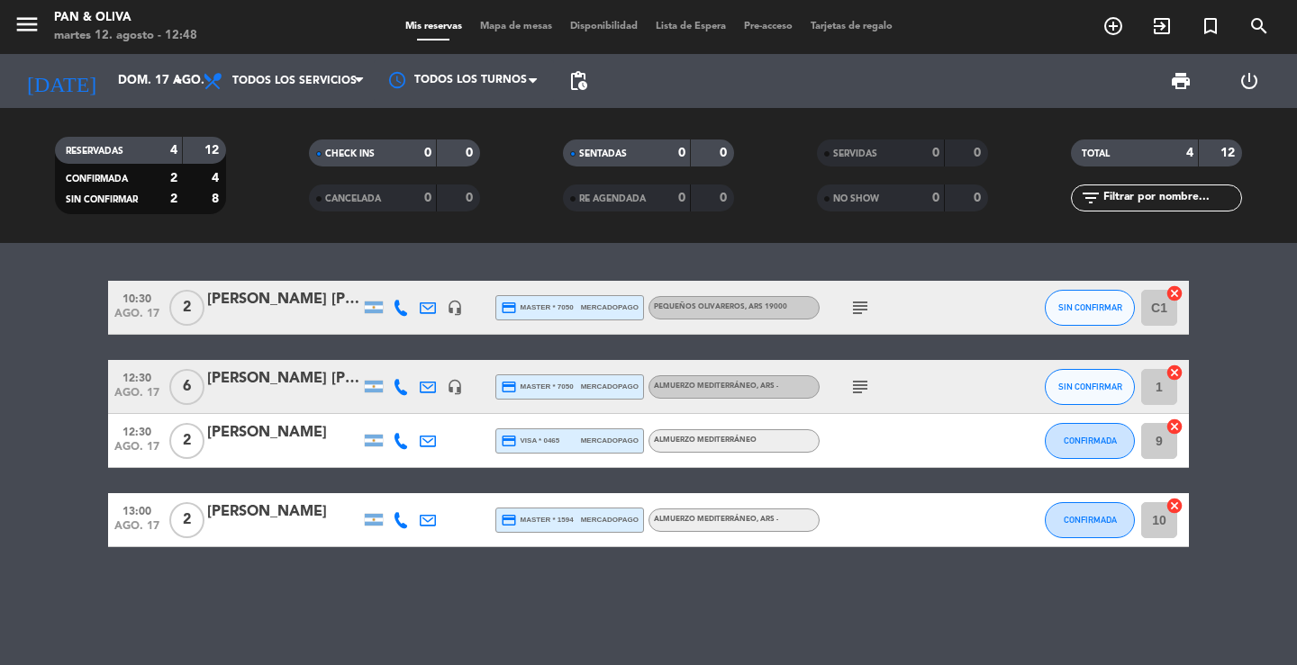
type input "[DATE] ago."
click at [203, 243] on div "10:30 ago. 17 2 [PERSON_NAME] [PERSON_NAME] headset_mic credit_card master * 70…" at bounding box center [648, 454] width 1297 height 422
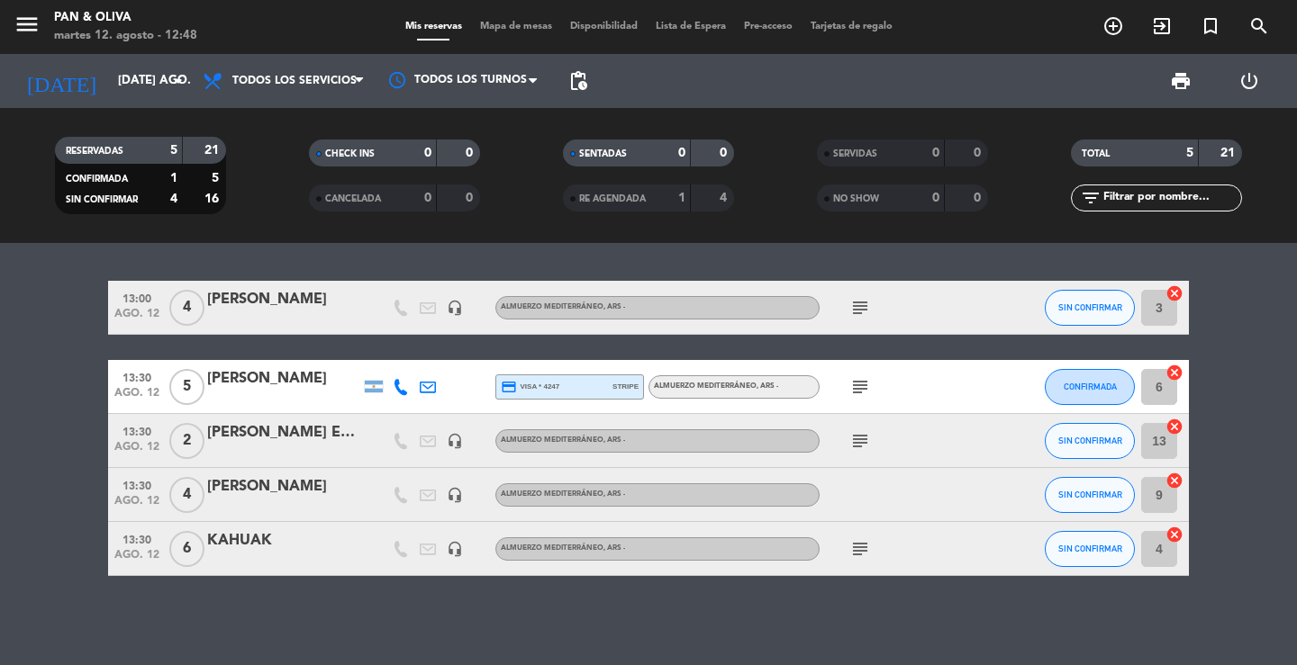
click at [309, 470] on div "13:30 ago. 12 4 DIEGO GESTRO headset_mic Almuerzo Mediterráneo , ARS - SIN CONF…" at bounding box center [648, 495] width 1081 height 54
click at [321, 491] on div "[PERSON_NAME]" at bounding box center [283, 486] width 153 height 23
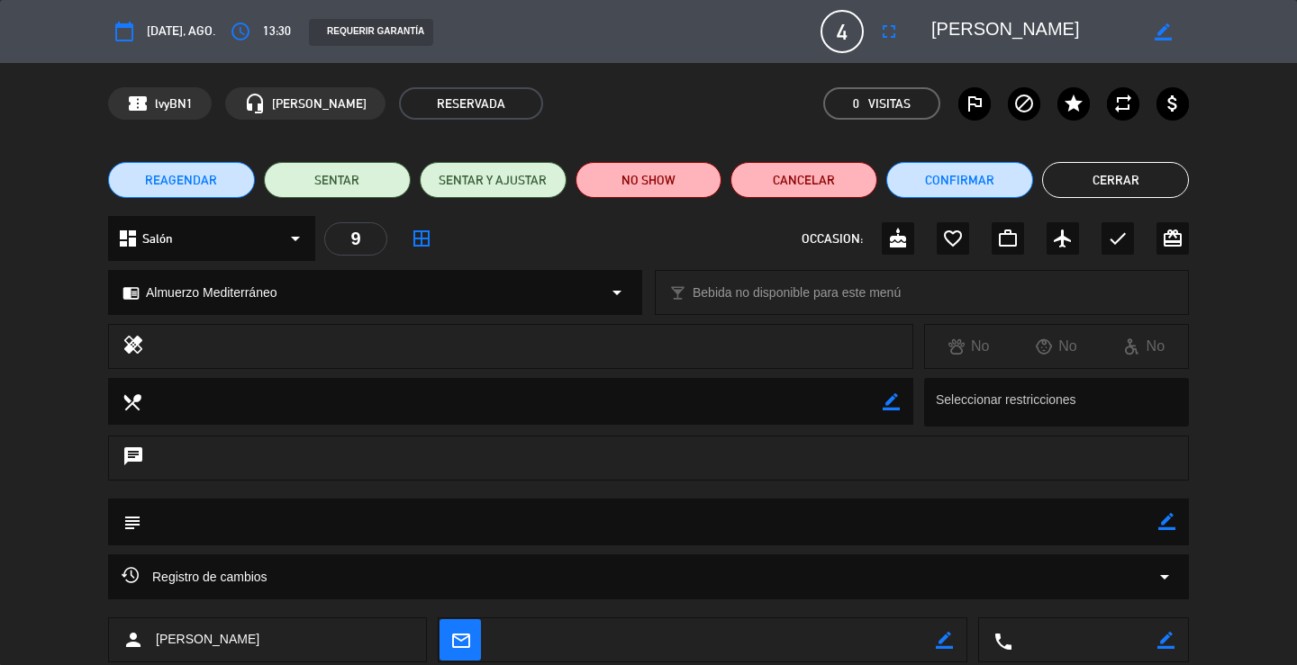
click at [1117, 185] on button "Cerrar" at bounding box center [1115, 180] width 147 height 36
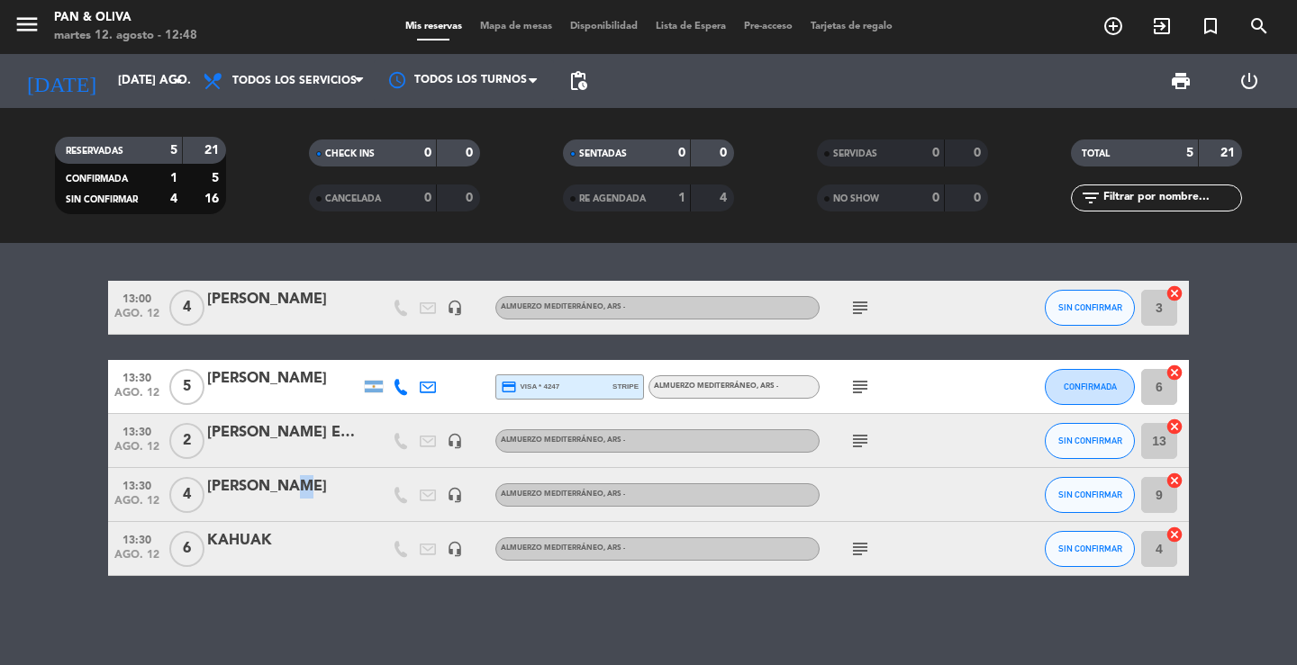
click at [292, 478] on div "[PERSON_NAME]" at bounding box center [283, 486] width 153 height 23
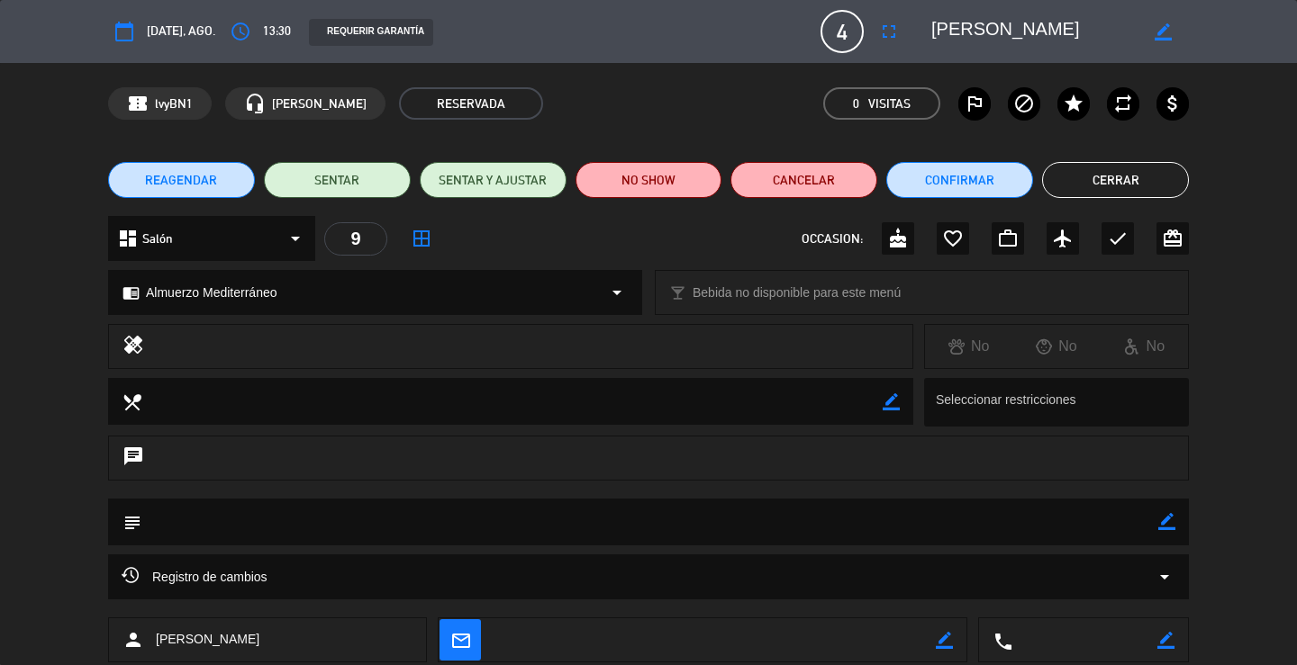
click at [1101, 190] on button "Cerrar" at bounding box center [1115, 180] width 147 height 36
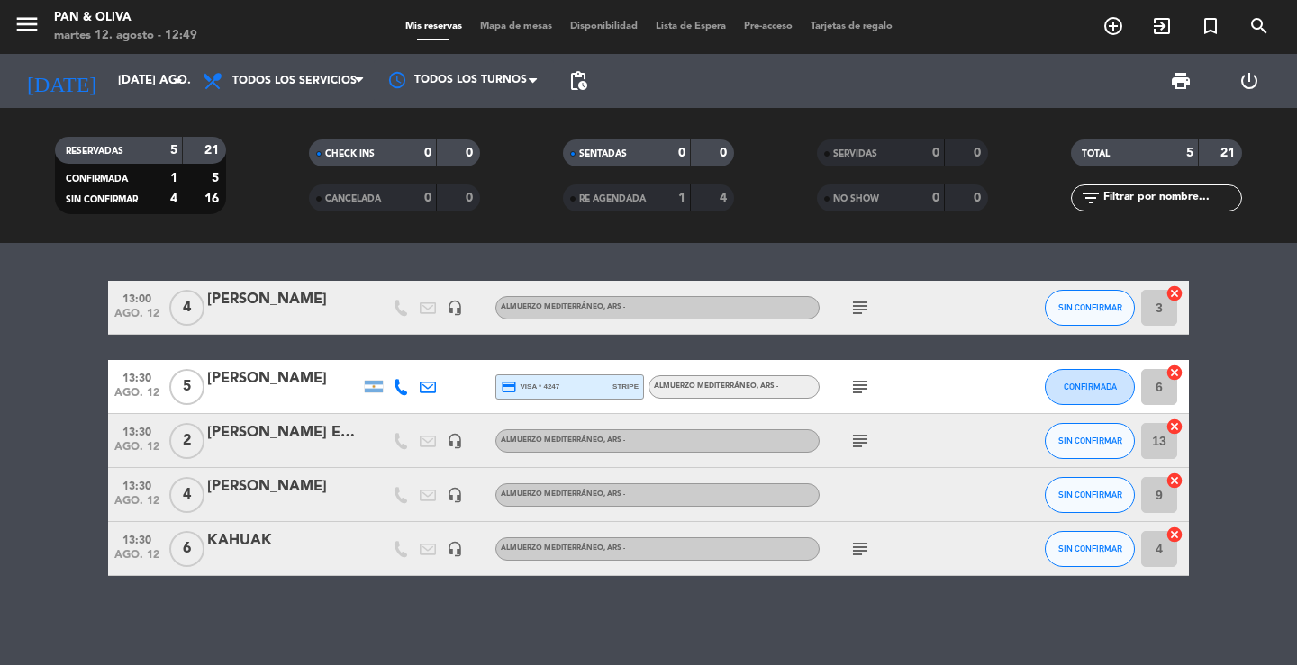
click at [316, 249] on div "13:00 ago. 12 4 [PERSON_NAME] Z headset_mic Almuerzo Mediterráneo , ARS - subje…" at bounding box center [648, 454] width 1297 height 422
click at [312, 493] on div "[PERSON_NAME]" at bounding box center [283, 486] width 153 height 23
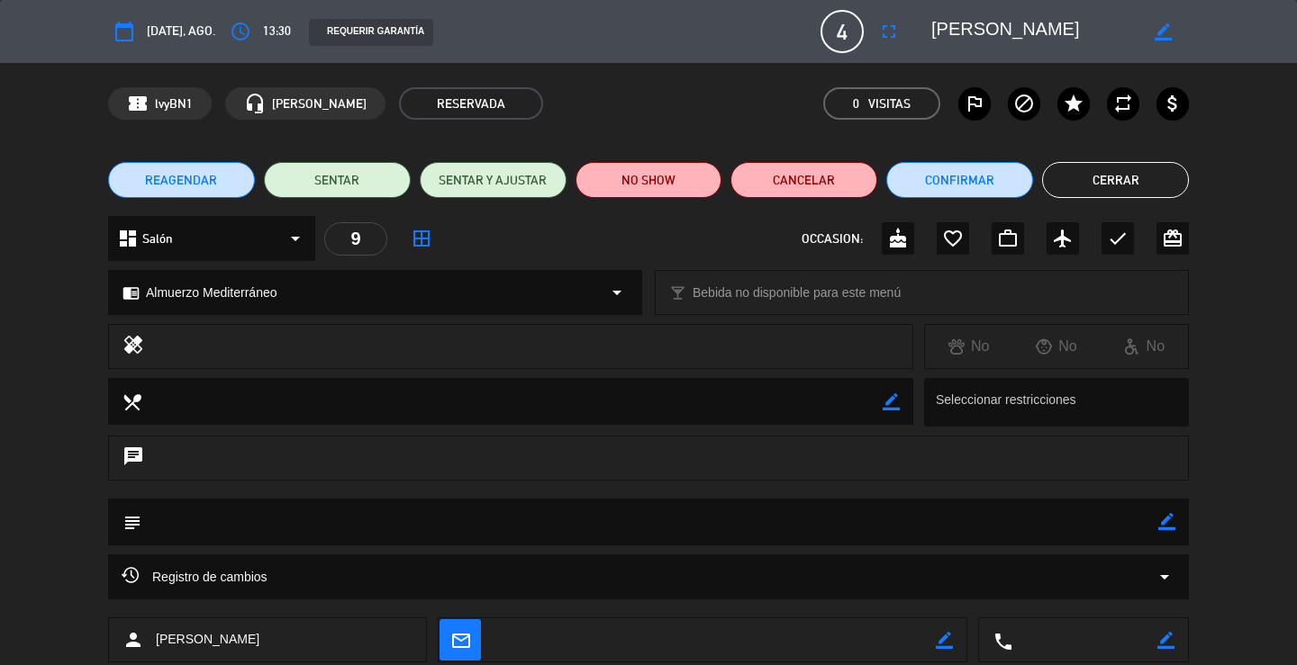
click at [920, 466] on div "chat" at bounding box center [648, 458] width 1081 height 45
drag, startPoint x: 1081, startPoint y: 43, endPoint x: 933, endPoint y: 31, distance: 148.2
click at [933, 31] on textarea at bounding box center [1034, 31] width 206 height 32
click at [1135, 189] on button "Cerrar" at bounding box center [1115, 180] width 147 height 36
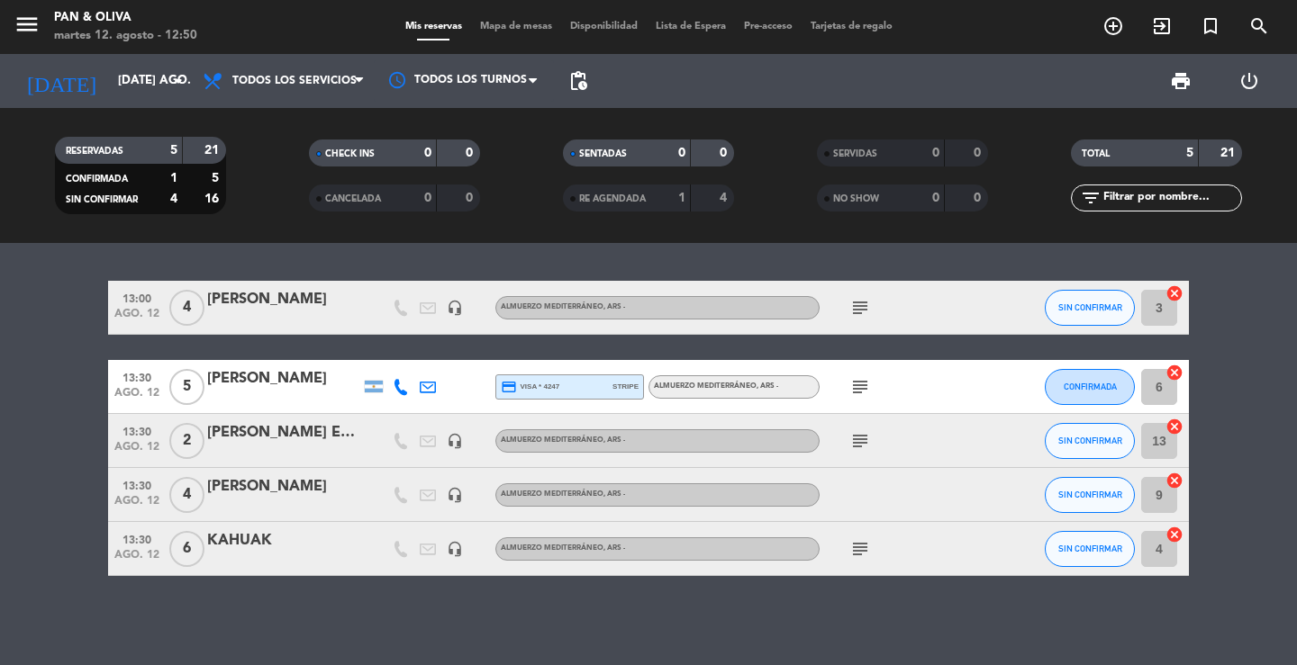
click at [236, 499] on div "[PERSON_NAME]" at bounding box center [283, 486] width 153 height 23
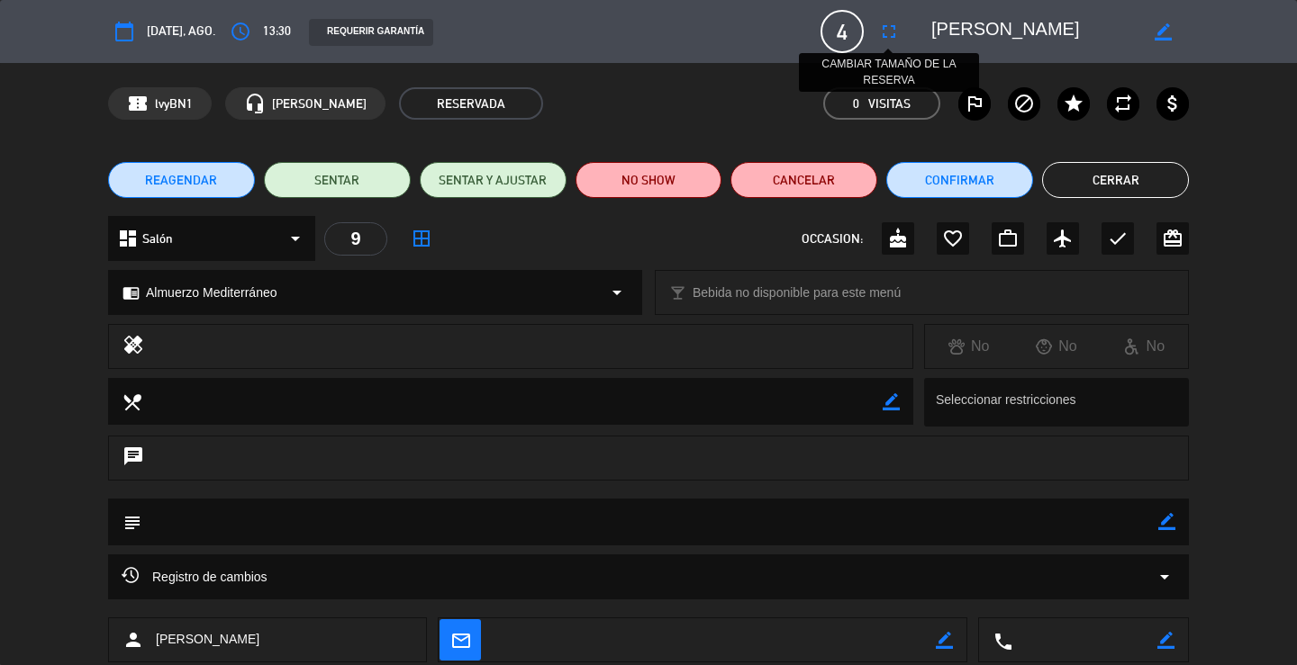
click at [883, 34] on icon "fullscreen" at bounding box center [889, 32] width 22 height 22
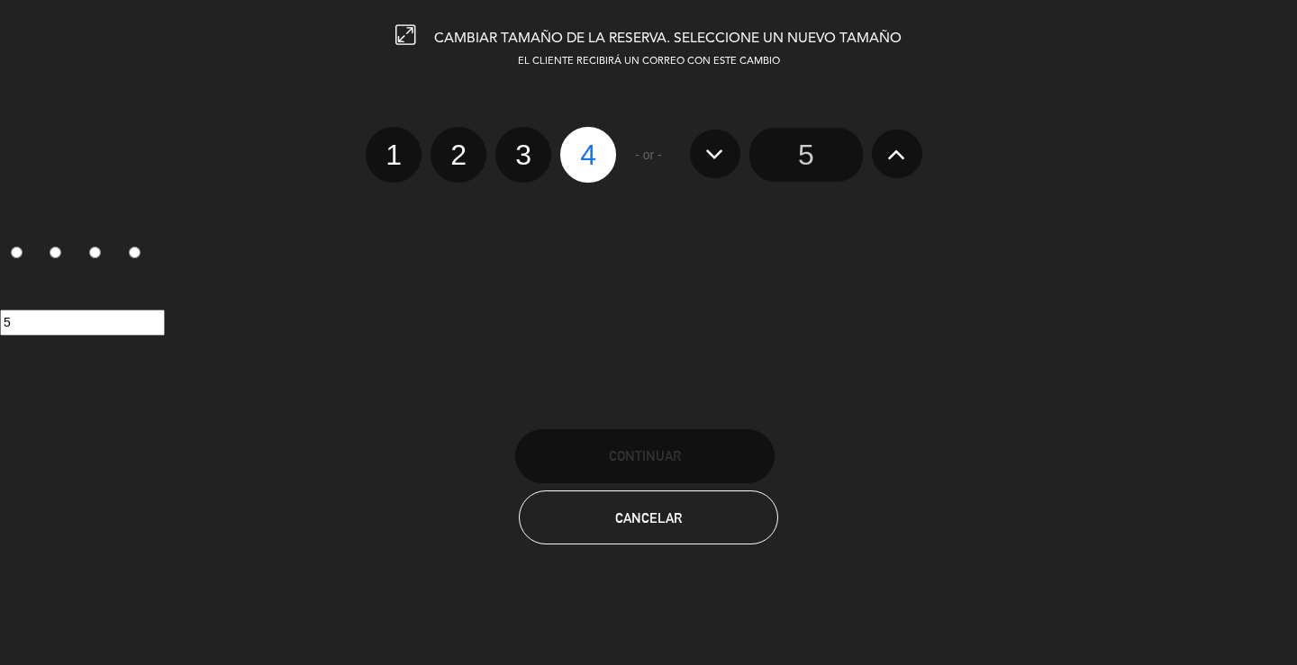
click at [759, 153] on input "5" at bounding box center [805, 155] width 113 height 54
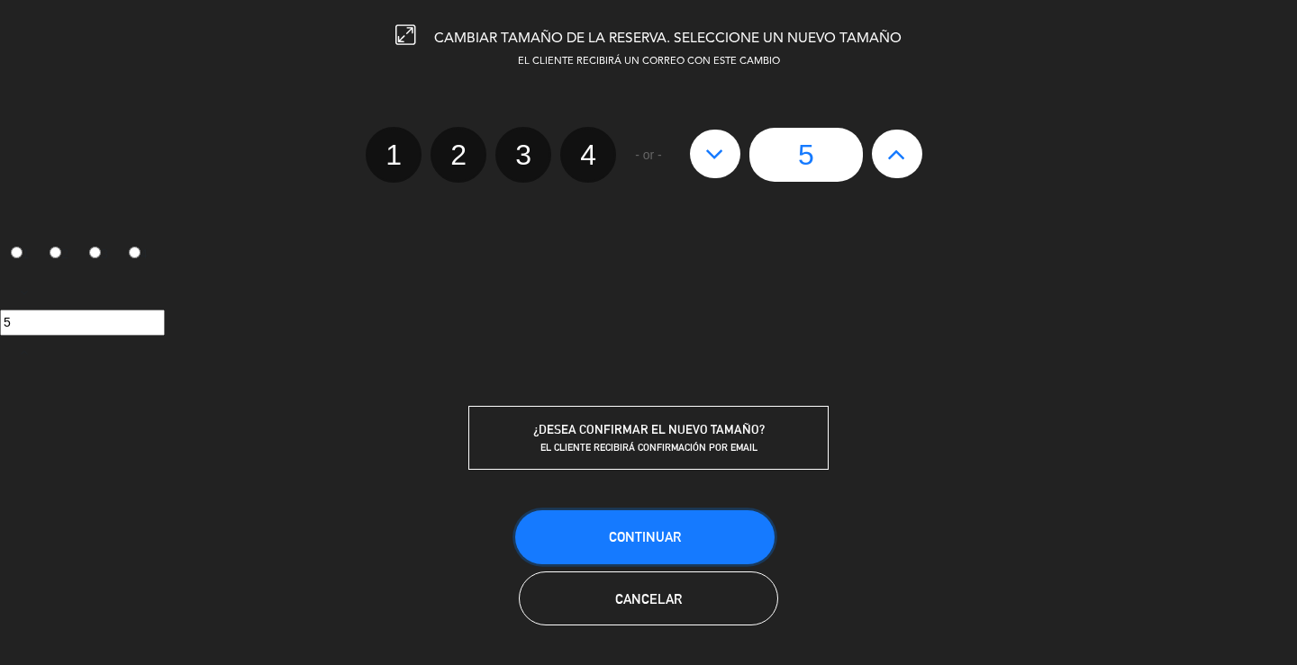
drag, startPoint x: 655, startPoint y: 539, endPoint x: 646, endPoint y: 546, distance: 11.0
click at [655, 540] on span "Continuar" at bounding box center [645, 536] width 72 height 15
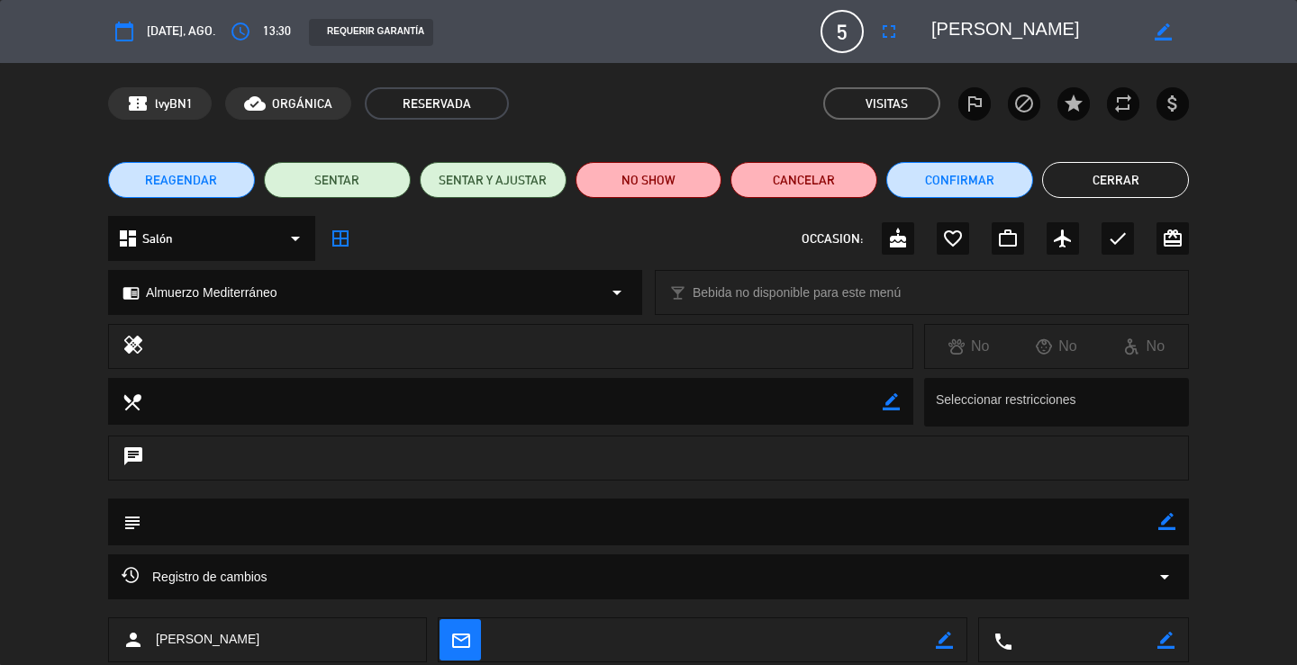
click at [1165, 519] on icon "border_color" at bounding box center [1166, 521] width 17 height 17
click at [1122, 533] on textarea at bounding box center [649, 522] width 1017 height 46
type textarea "se factura a [PERSON_NAME] INTERNO"
click at [1163, 519] on icon at bounding box center [1166, 521] width 17 height 17
click at [1094, 172] on button "Cerrar" at bounding box center [1115, 180] width 147 height 36
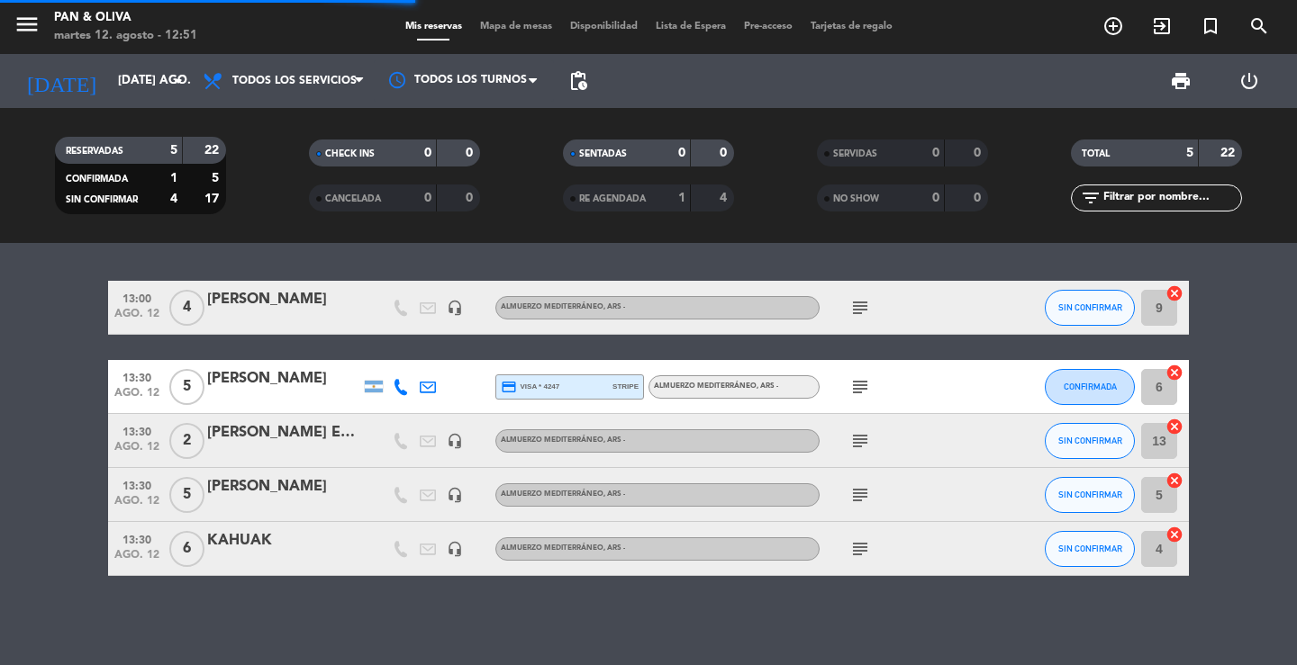
click at [672, 635] on div "13:00 ago. 12 4 [PERSON_NAME] Z headset_mic Almuerzo Mediterráneo , ARS - subje…" at bounding box center [648, 454] width 1297 height 422
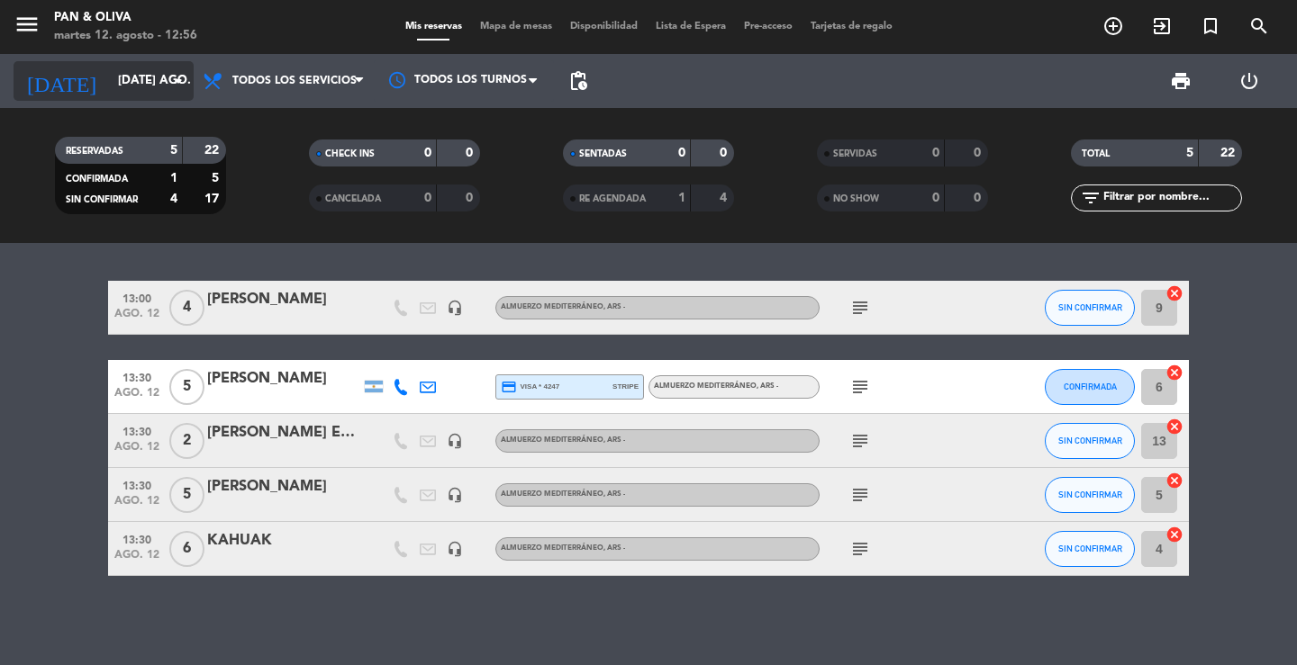
click at [144, 89] on input "[DATE] ago." at bounding box center [188, 81] width 158 height 32
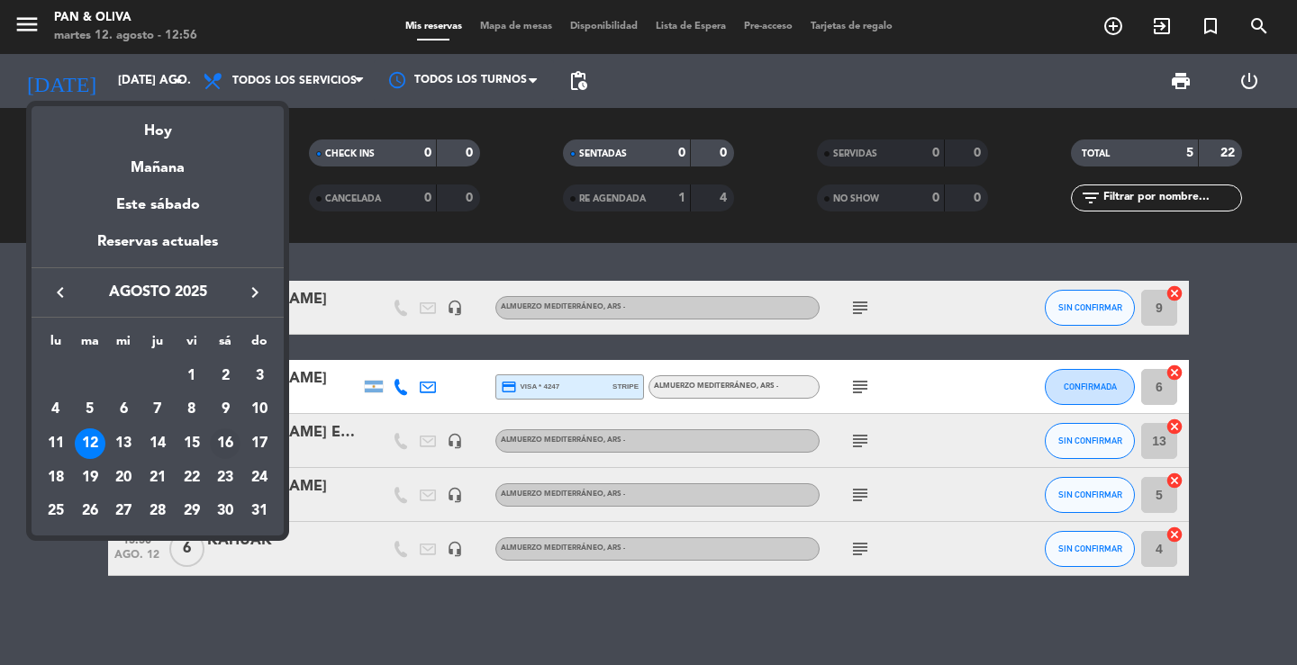
click at [232, 438] on div "16" at bounding box center [225, 444] width 31 height 31
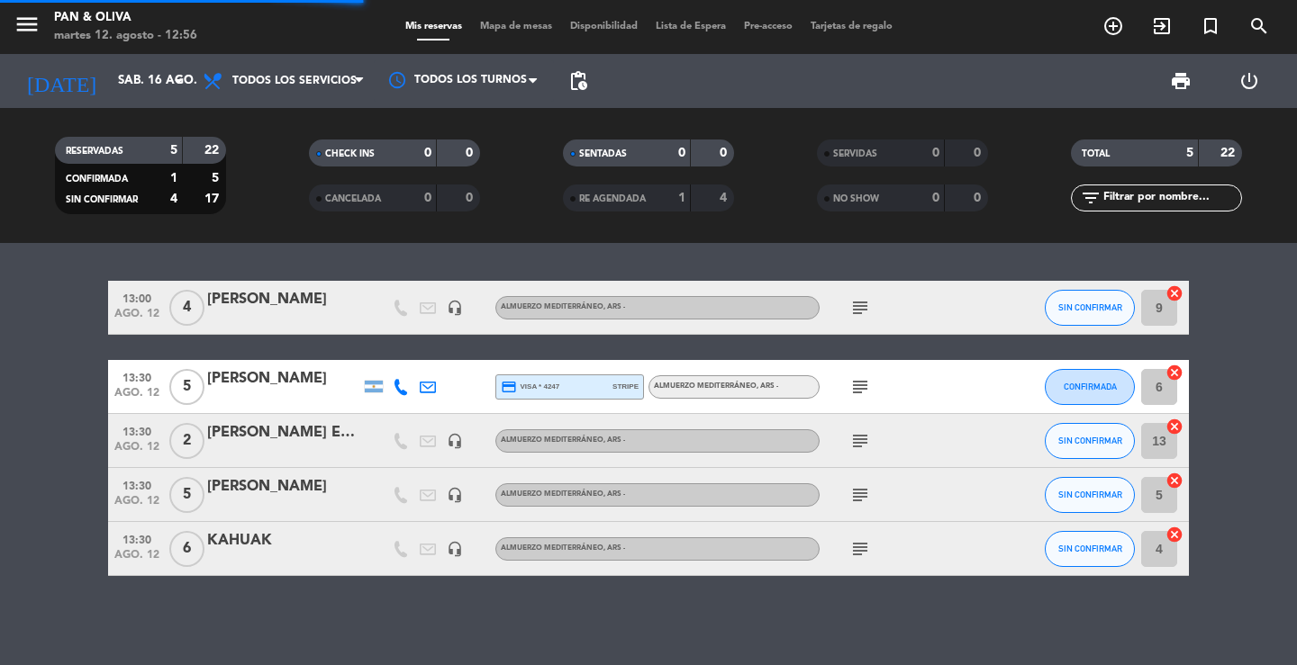
click at [28, 35] on icon "menu" at bounding box center [27, 24] width 27 height 27
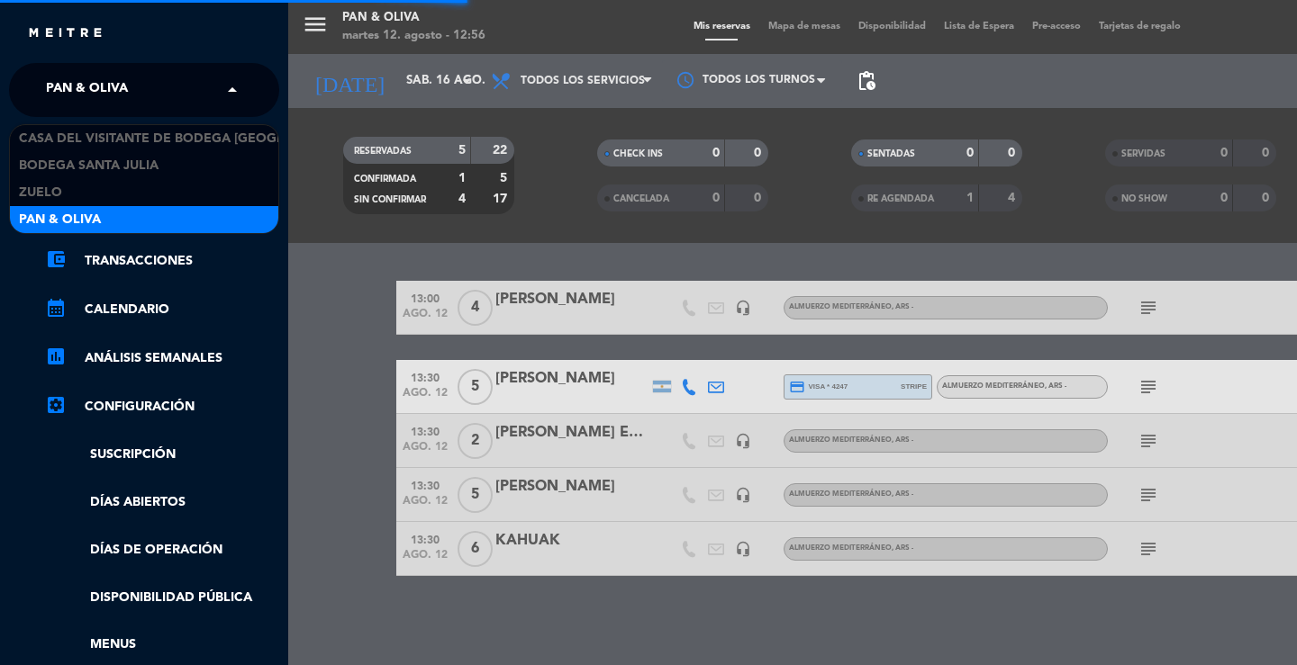
drag, startPoint x: 50, startPoint y: 80, endPoint x: 50, endPoint y: 92, distance: 11.7
click at [50, 86] on span "Pan & Oliva" at bounding box center [87, 90] width 82 height 38
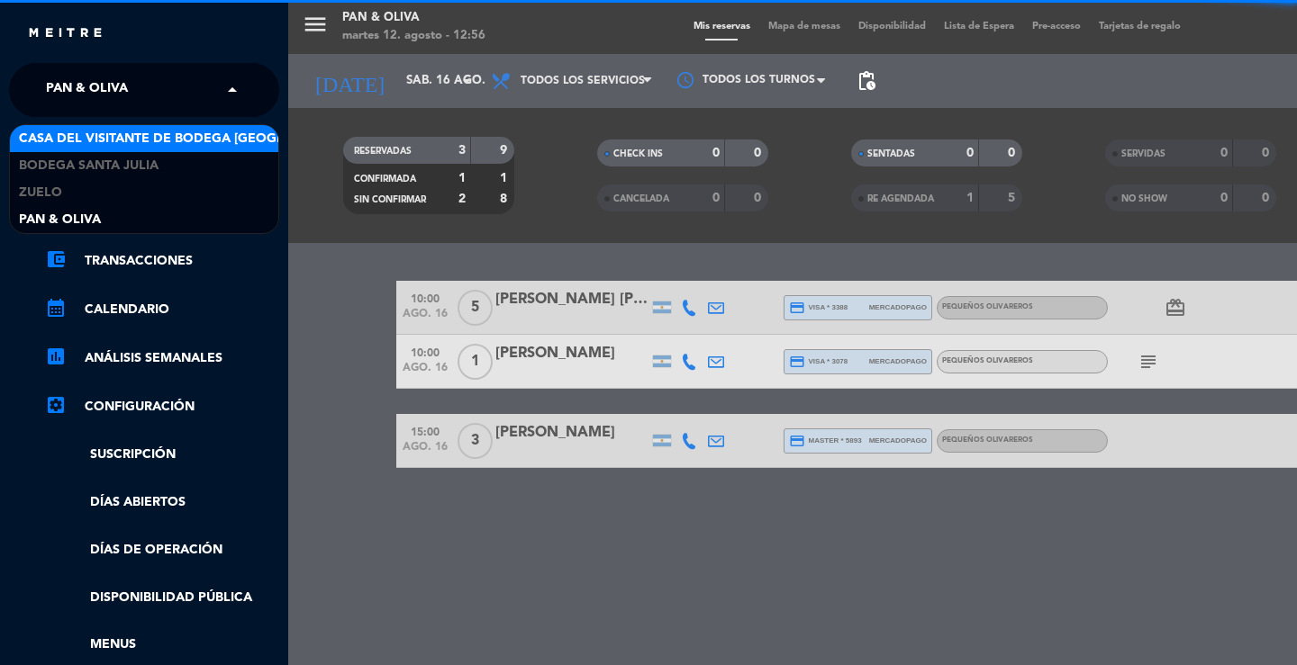
click at [68, 138] on span "Casa del Visitante de Bodega [GEOGRAPHIC_DATA][PERSON_NAME]" at bounding box center [245, 139] width 453 height 21
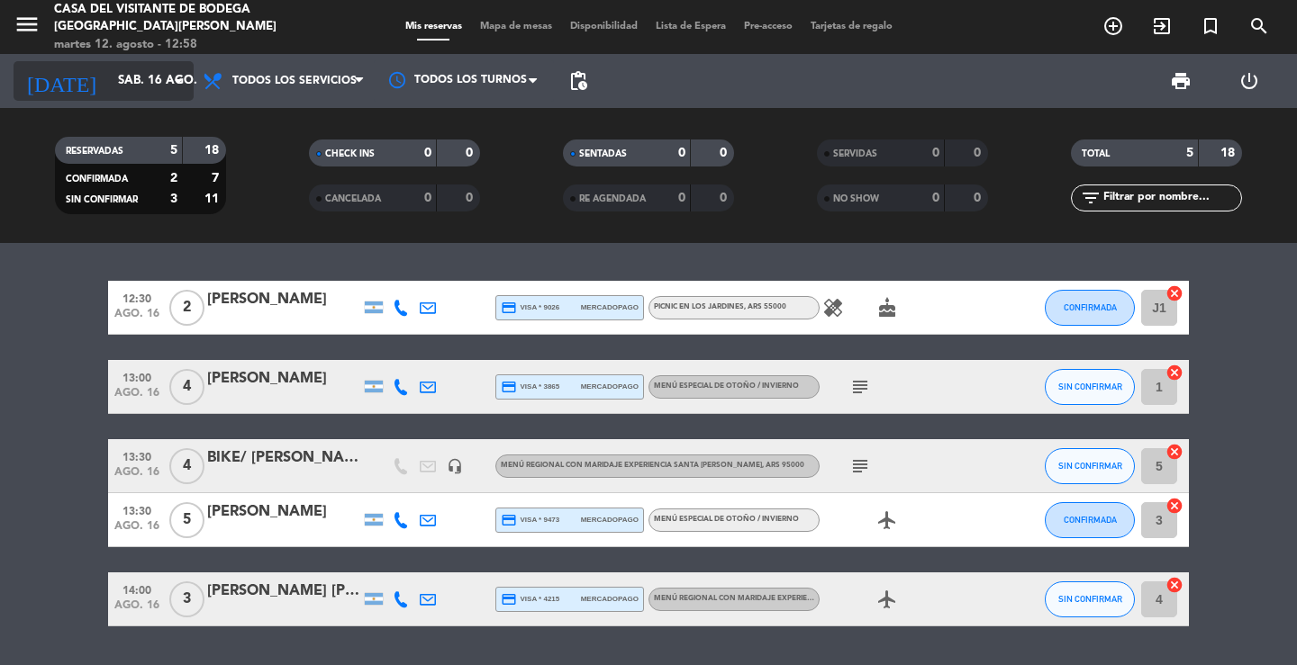
click at [109, 75] on input "sáb. 16 ago." at bounding box center [188, 81] width 158 height 32
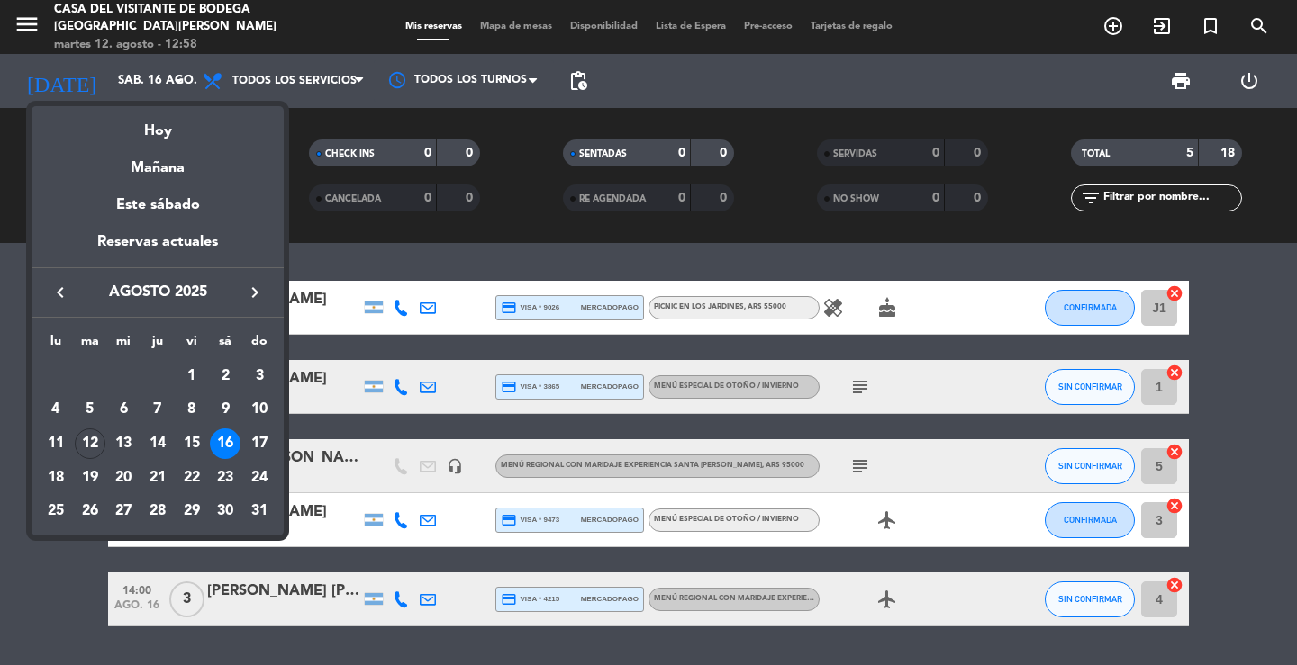
drag, startPoint x: 179, startPoint y: 144, endPoint x: 169, endPoint y: 139, distance: 11.3
click at [179, 145] on div "Mañana" at bounding box center [158, 161] width 252 height 37
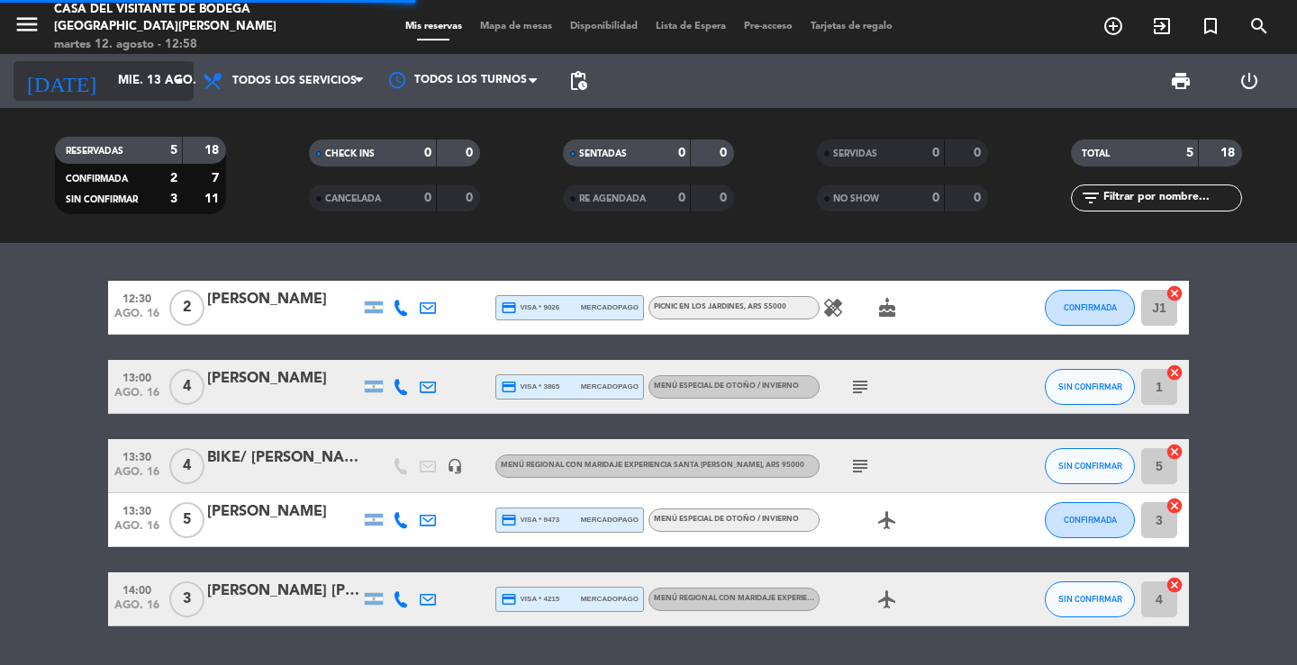
click at [149, 89] on input "mié. 13 ago." at bounding box center [188, 81] width 158 height 32
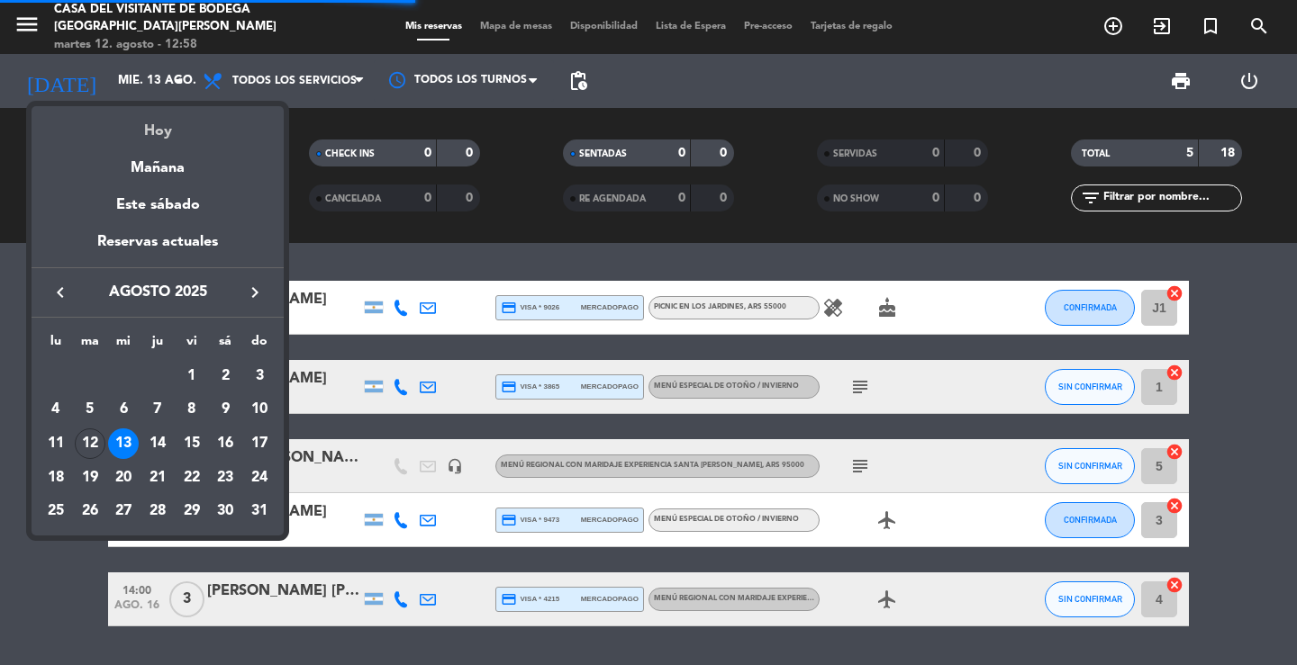
click at [166, 125] on div "Hoy" at bounding box center [158, 124] width 252 height 37
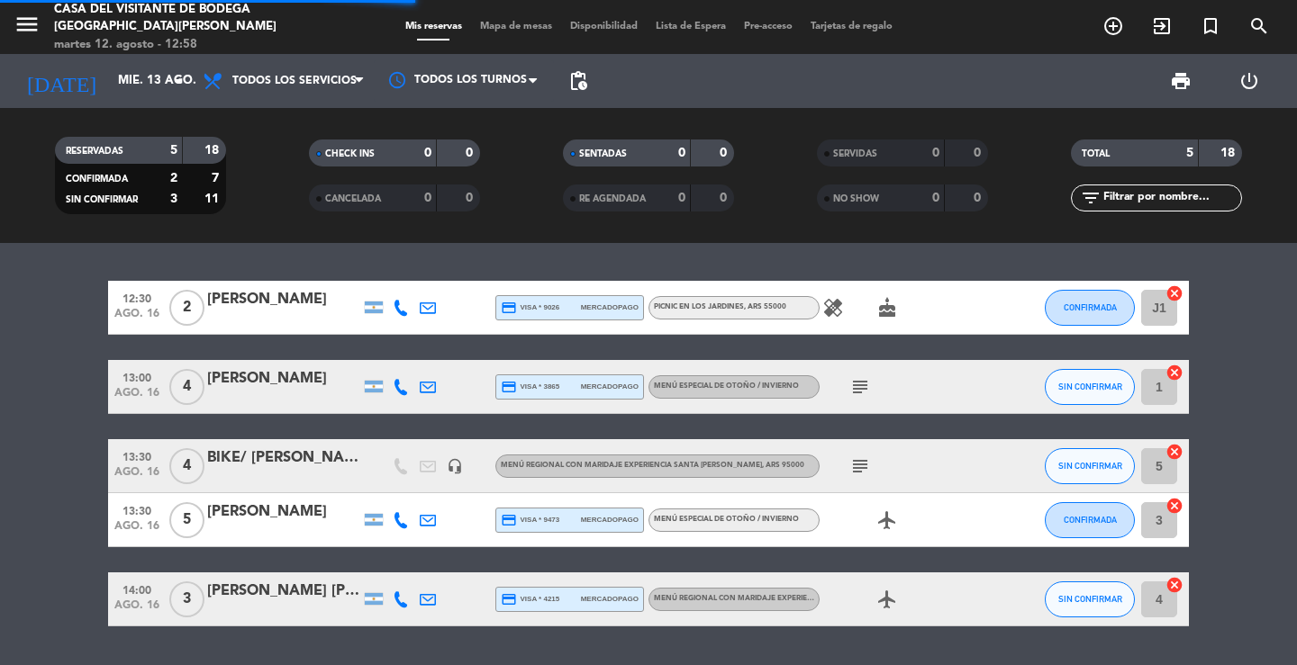
type input "[DATE] ago."
